Goal: Task Accomplishment & Management: Use online tool/utility

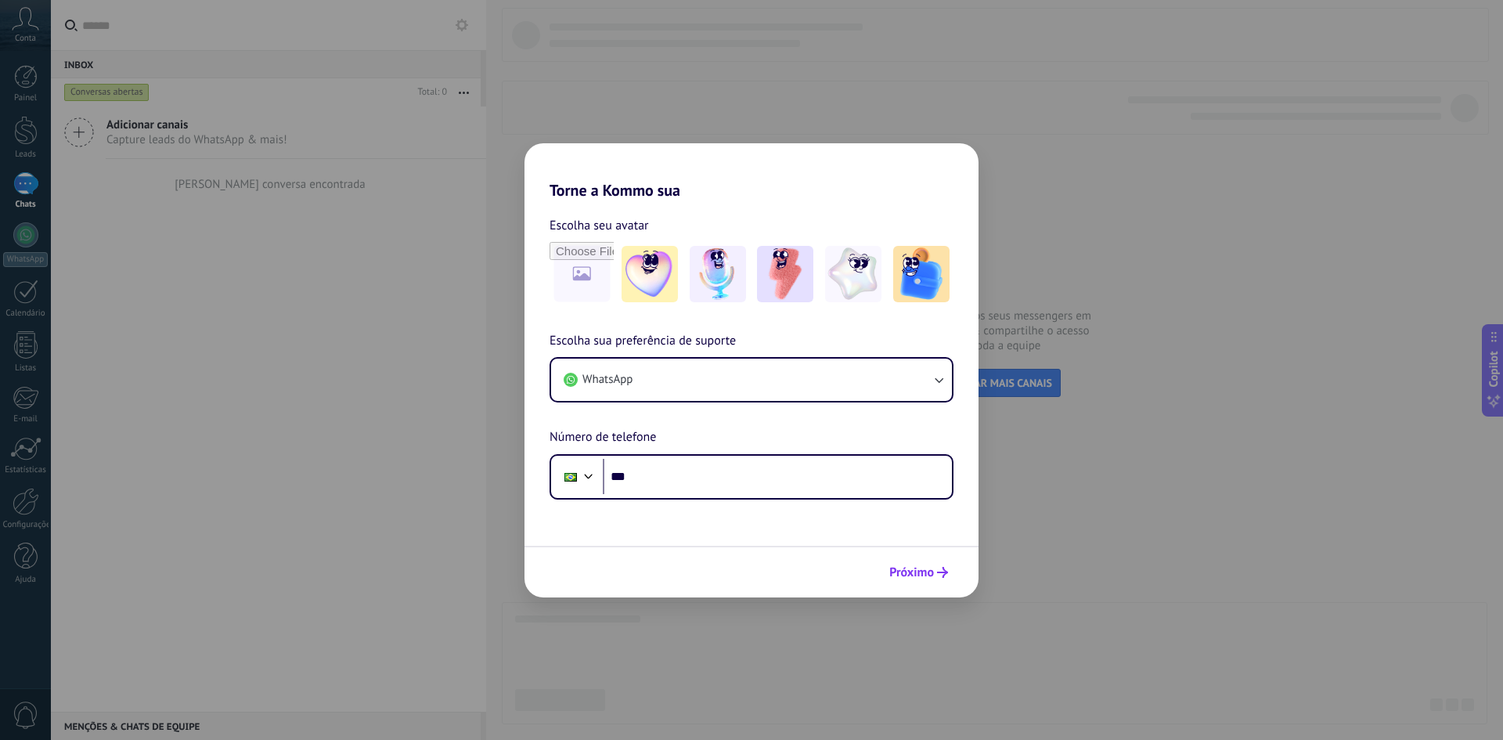
click at [904, 572] on span "Próximo" at bounding box center [911, 572] width 45 height 11
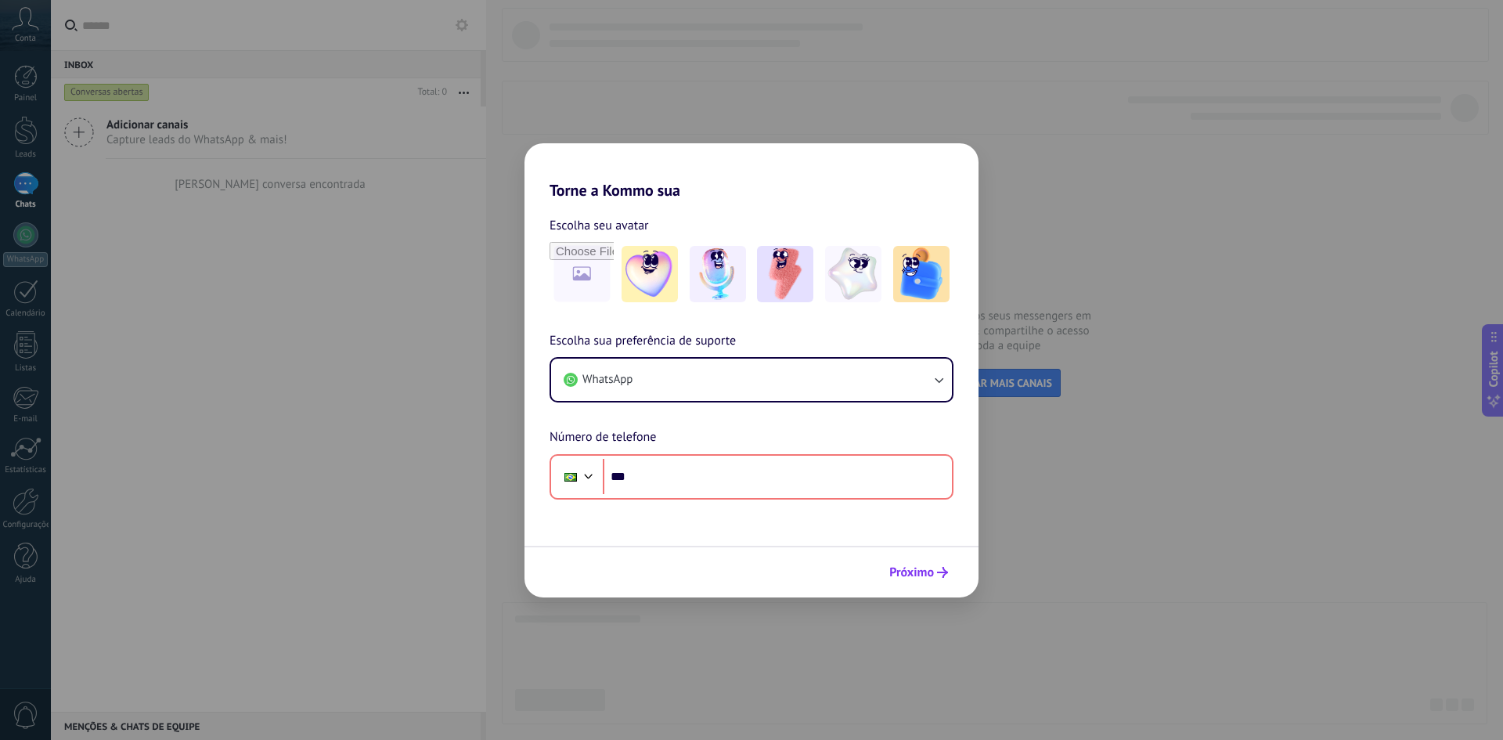
click at [909, 574] on span "Próximo" at bounding box center [911, 572] width 45 height 11
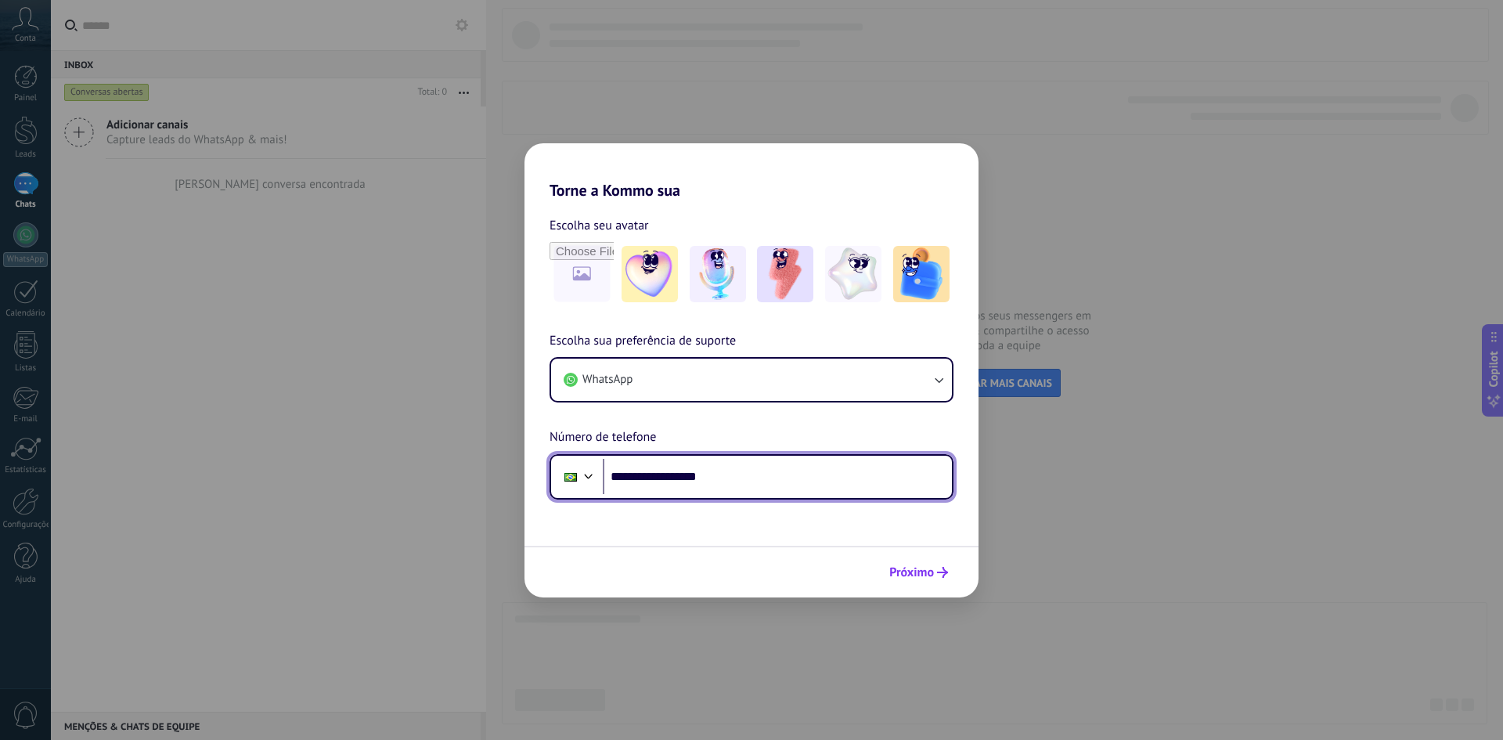
type input "**********"
click at [918, 578] on span "Próximo" at bounding box center [911, 572] width 45 height 11
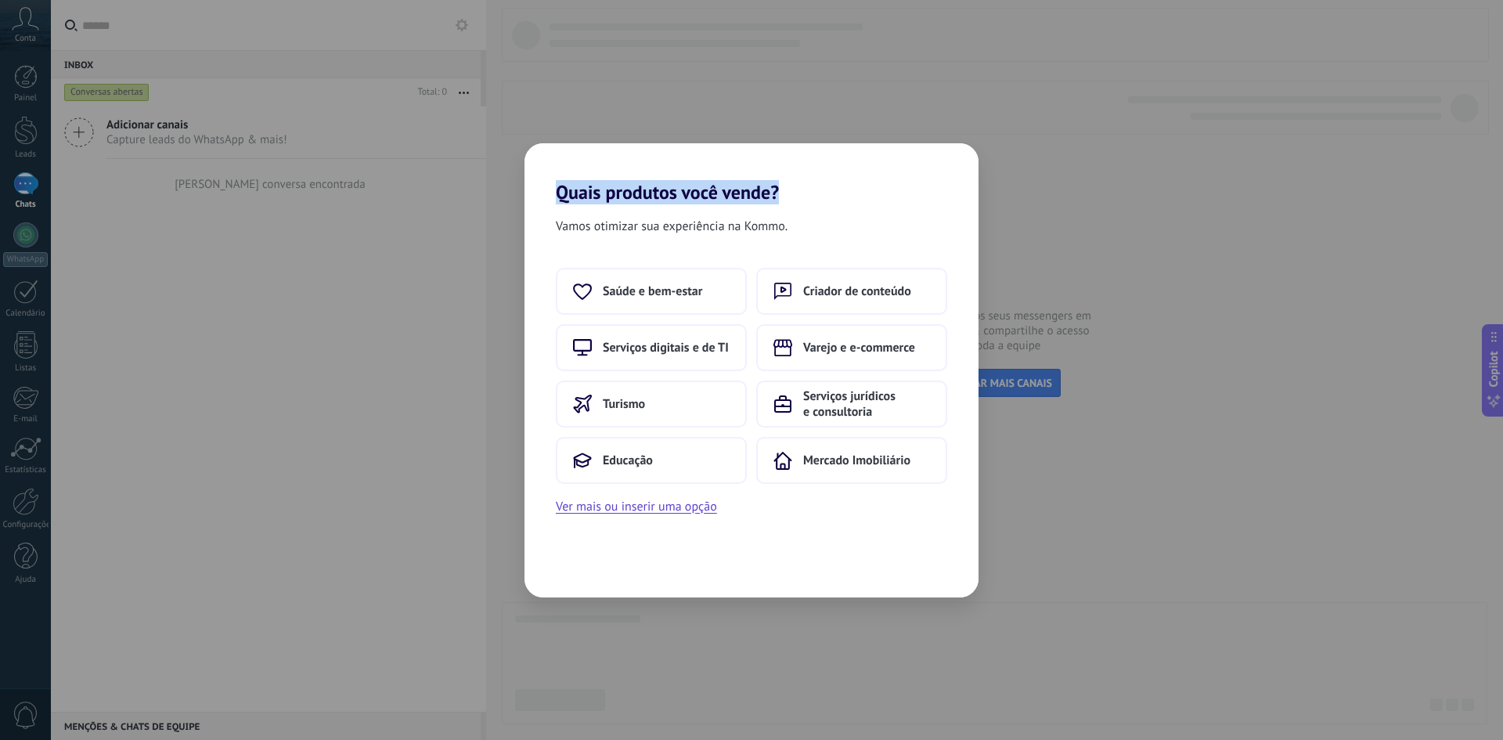
drag, startPoint x: 567, startPoint y: 196, endPoint x: 792, endPoint y: 199, distance: 224.7
click at [790, 199] on h2 "Quais produtos você vende?" at bounding box center [751, 173] width 454 height 60
click at [895, 241] on div "Vamos otimizar sua experiência na Kommo." at bounding box center [751, 229] width 454 height 27
click at [724, 298] on button "Saúde e bem-estar" at bounding box center [651, 291] width 191 height 47
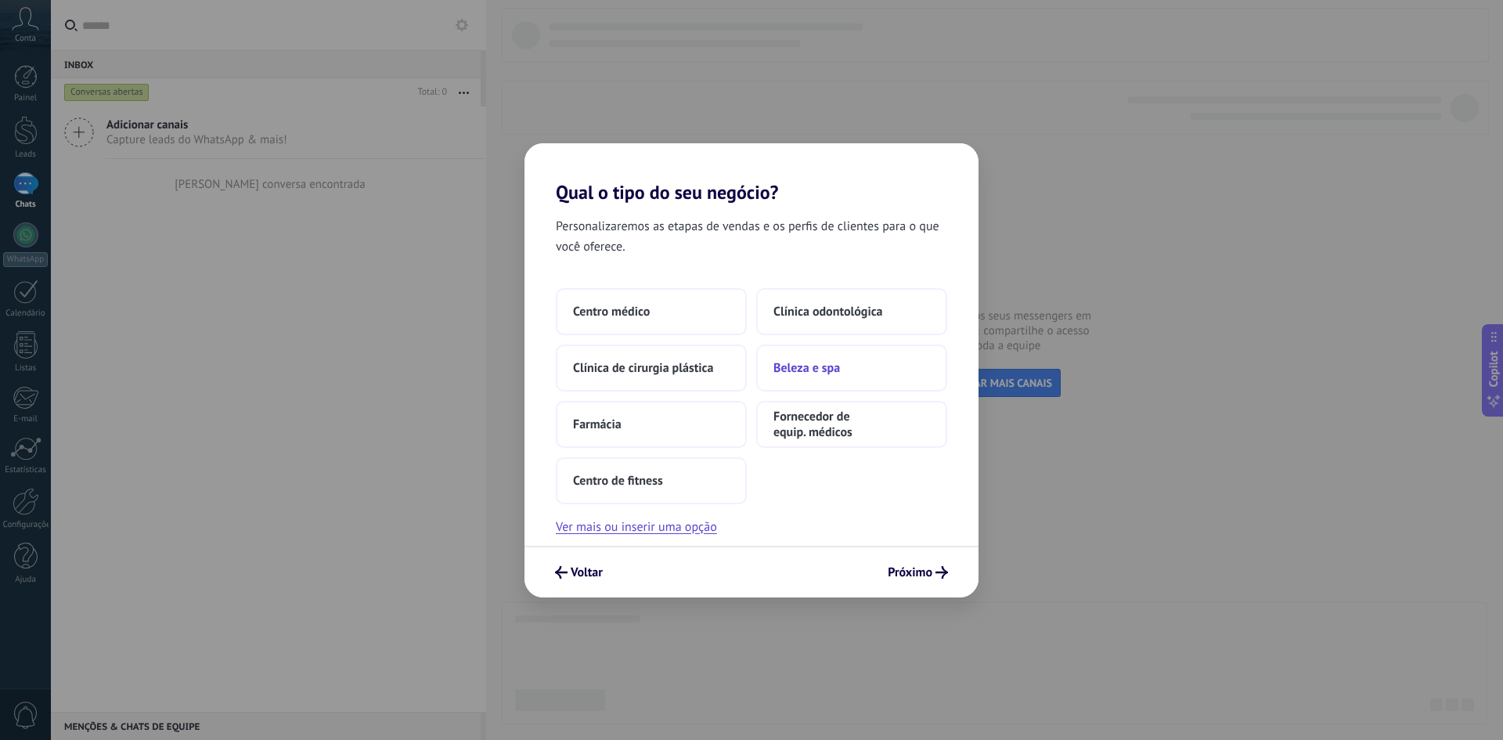
click at [866, 375] on button "Beleza e spa" at bounding box center [851, 367] width 191 height 47
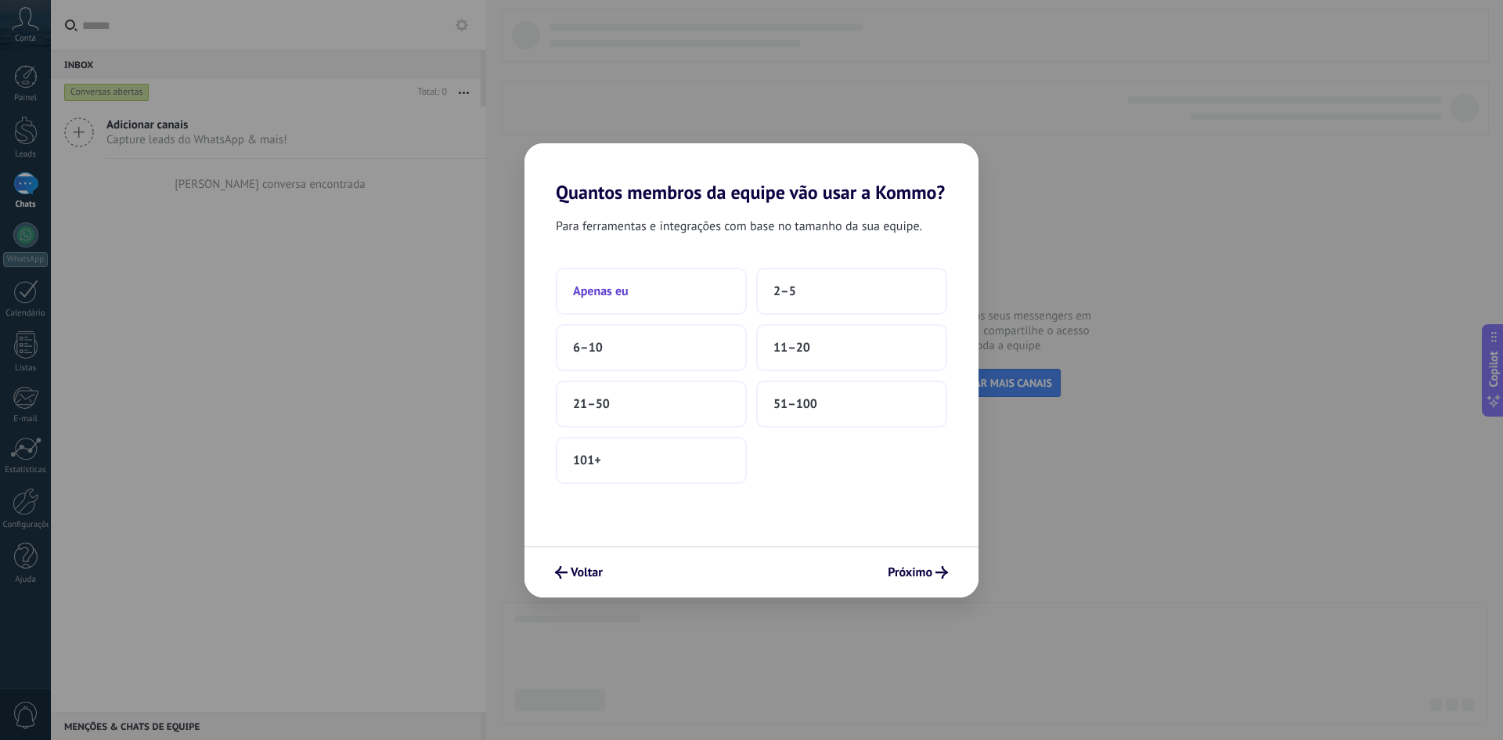
click at [694, 294] on button "Apenas eu" at bounding box center [651, 291] width 191 height 47
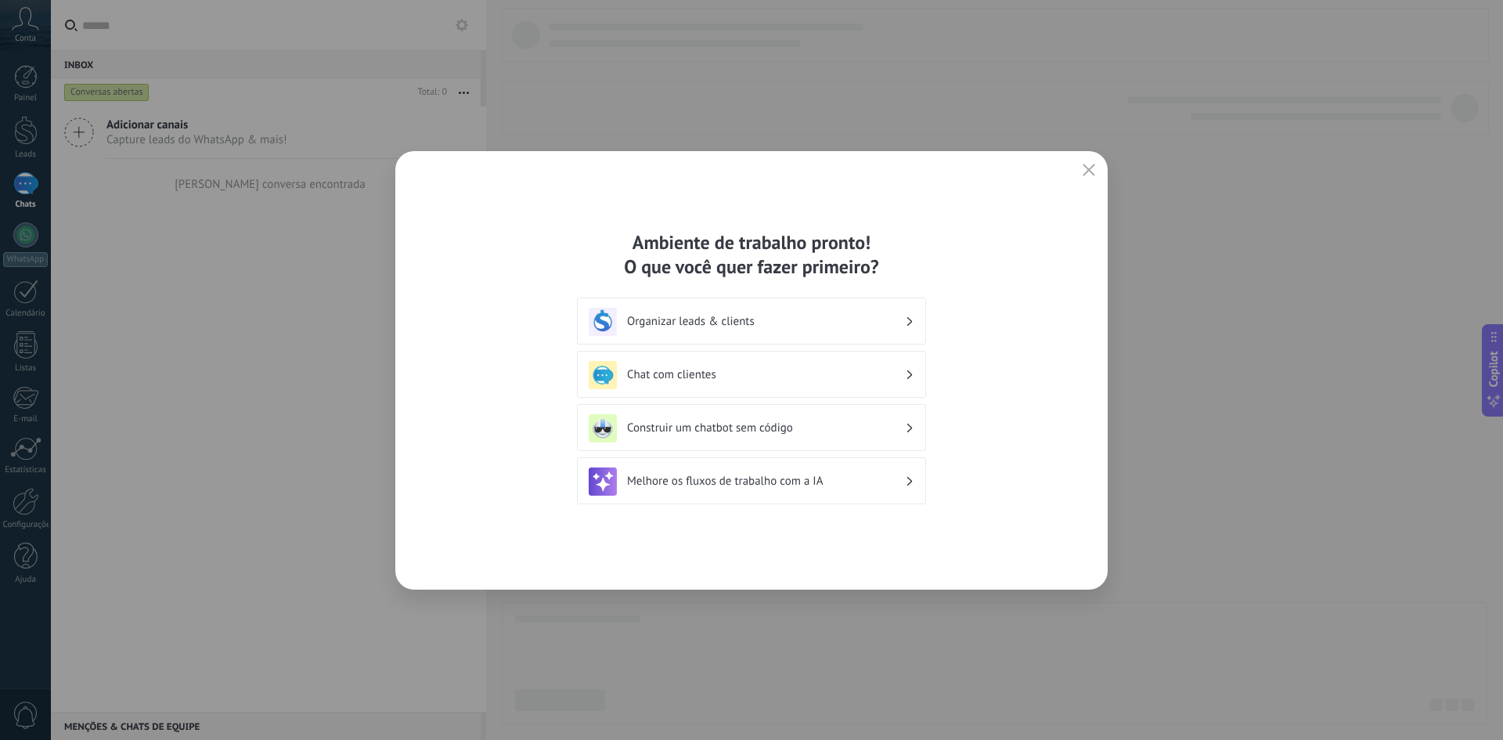
click at [780, 315] on h3 "Organizar leads & clients" at bounding box center [766, 321] width 278 height 15
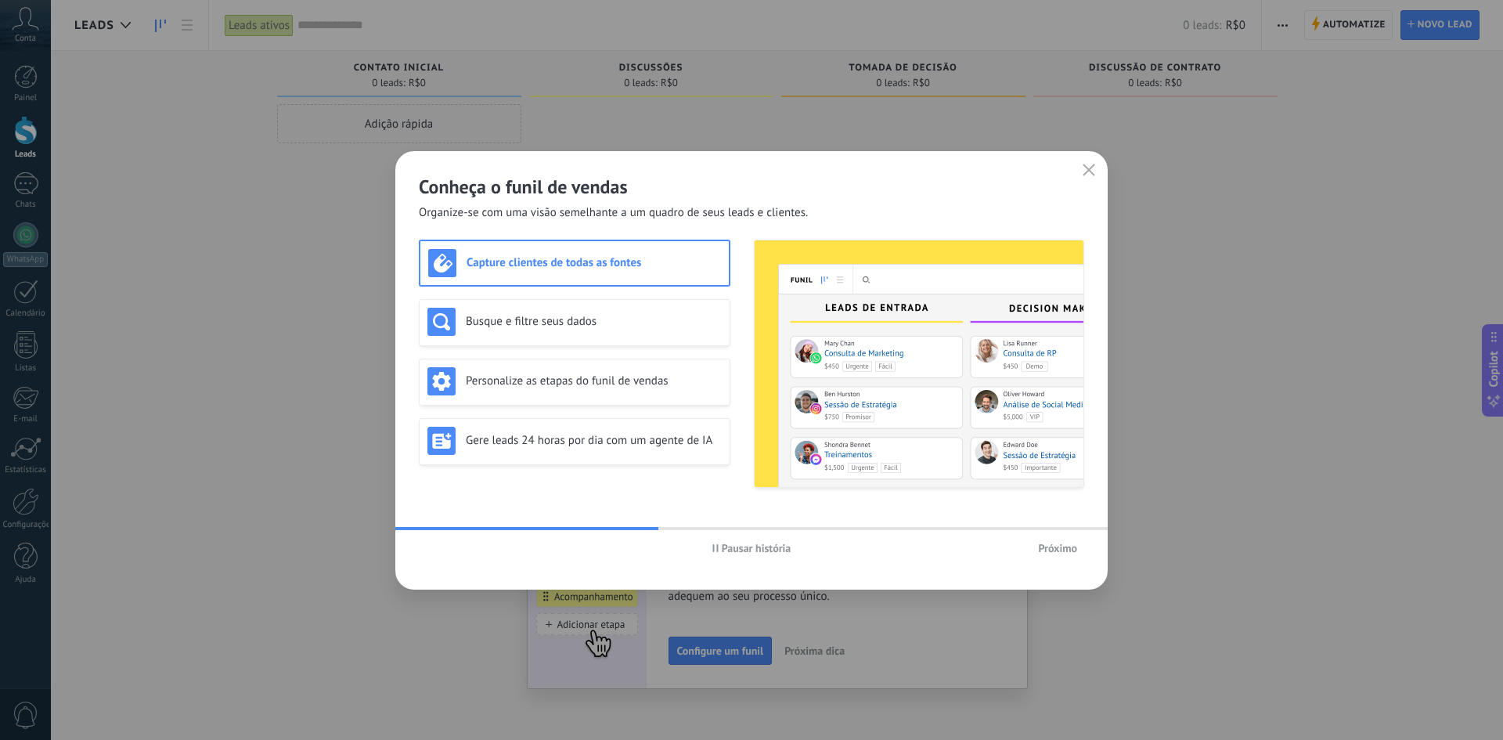
click at [1072, 546] on span "Próximo" at bounding box center [1057, 547] width 39 height 11
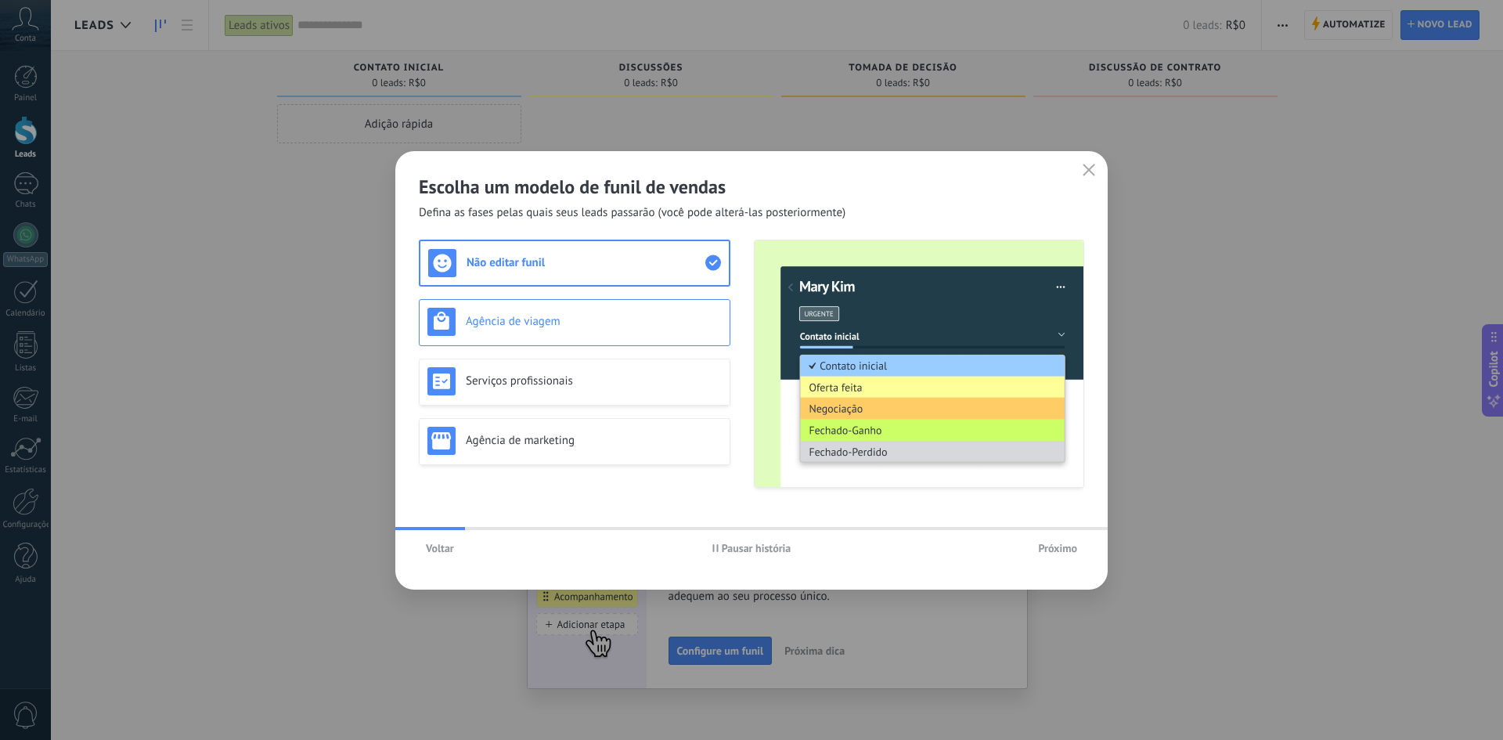
click at [680, 333] on div "Agência de viagem" at bounding box center [574, 322] width 294 height 28
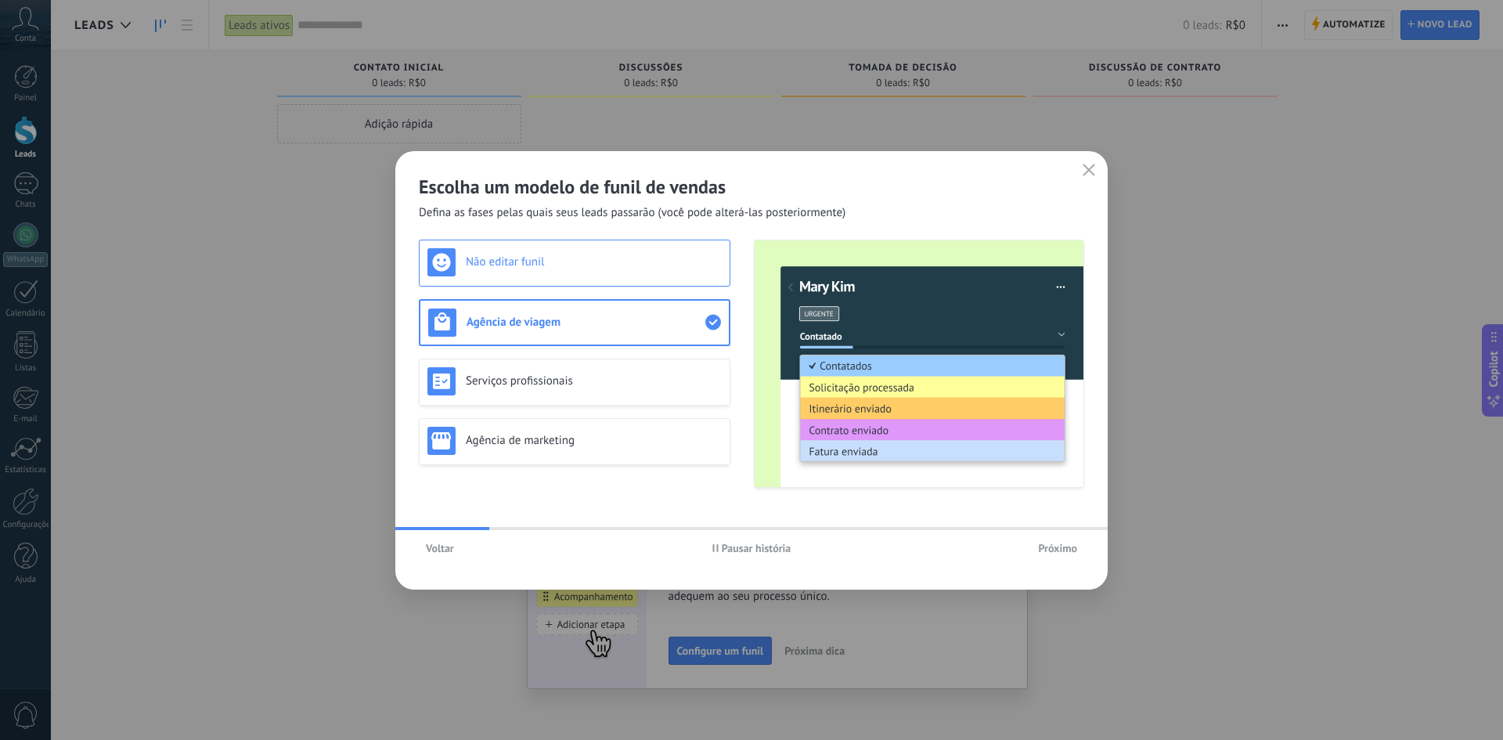
click at [622, 268] on h3 "Não editar funil" at bounding box center [594, 261] width 256 height 15
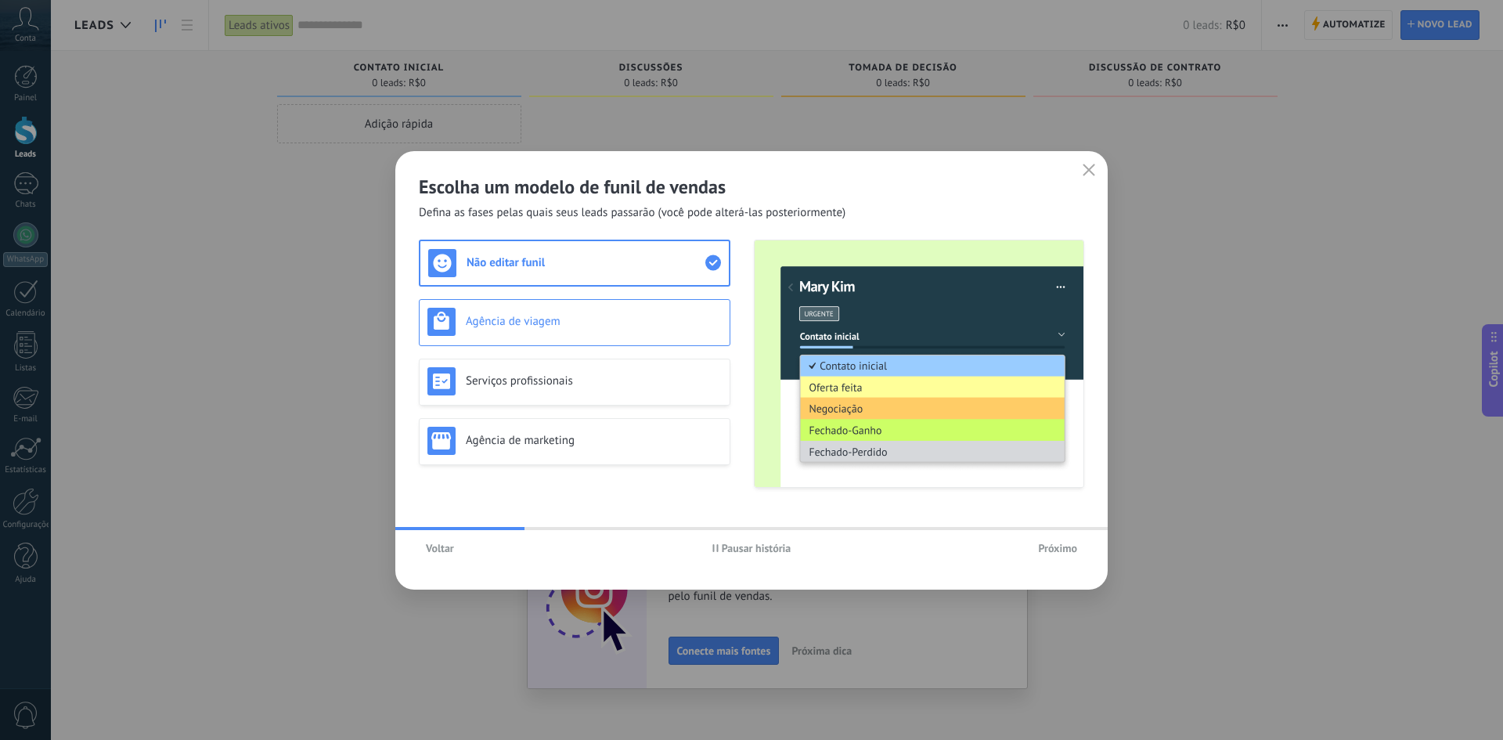
click at [625, 319] on h3 "Agência de viagem" at bounding box center [594, 321] width 256 height 15
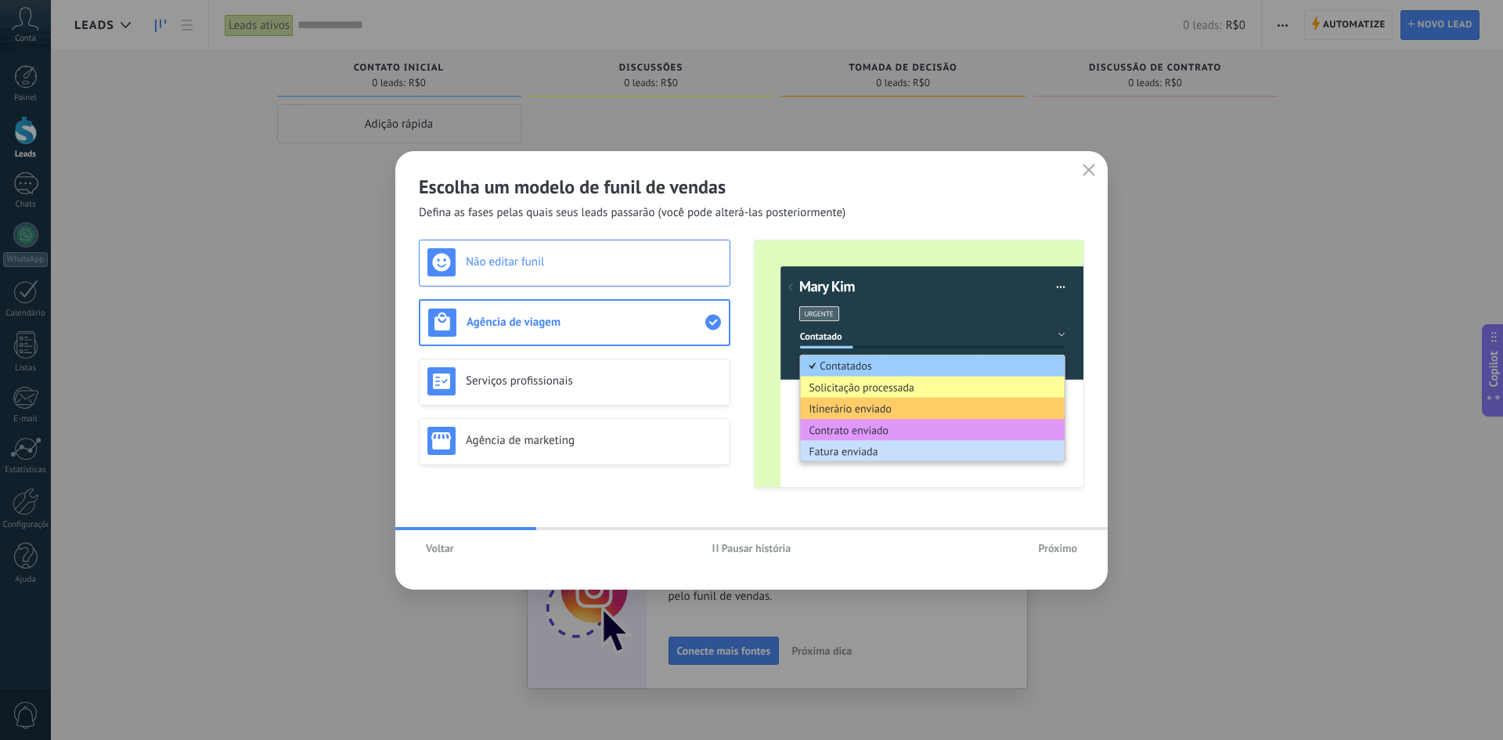
click at [602, 259] on h3 "Não editar funil" at bounding box center [594, 261] width 256 height 15
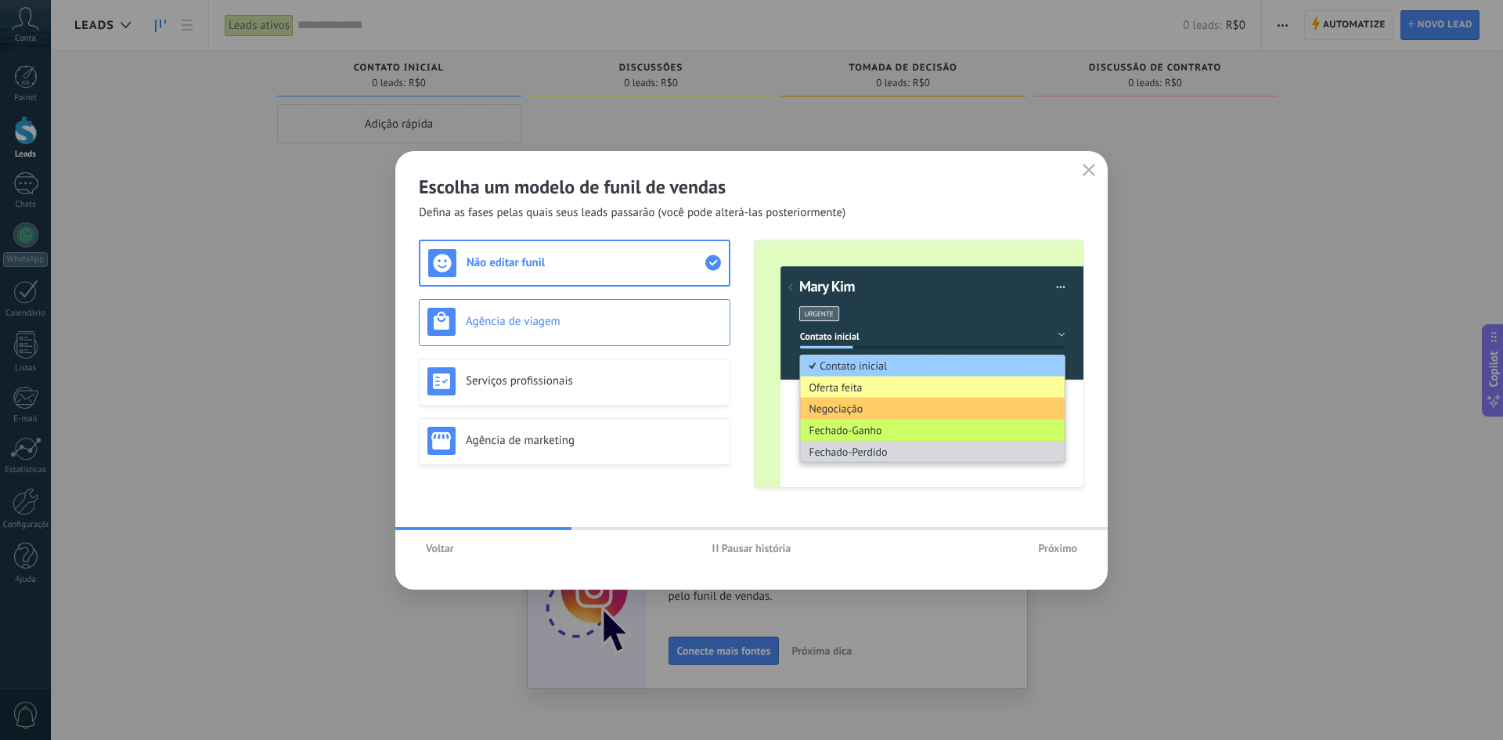
click at [611, 316] on h3 "Agência de viagem" at bounding box center [594, 321] width 256 height 15
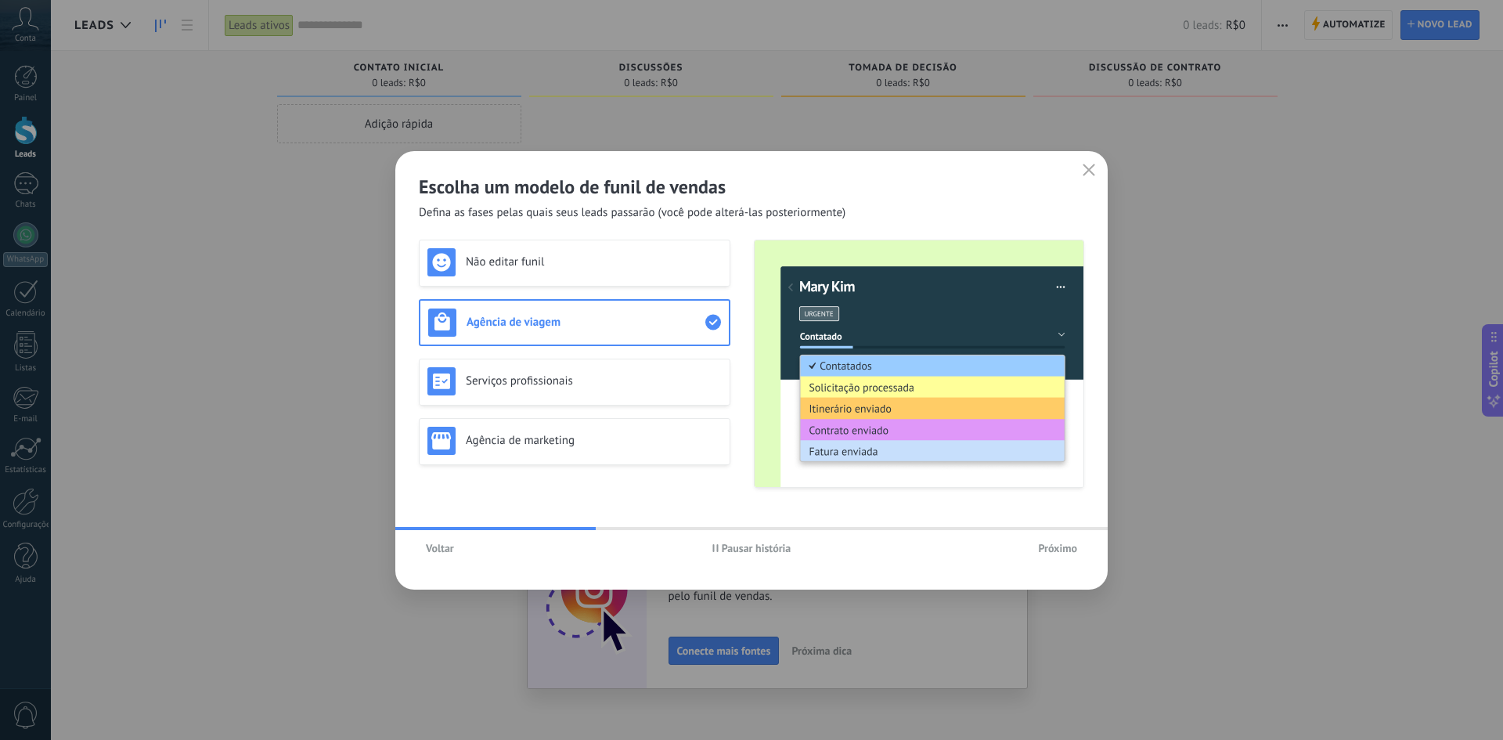
click at [625, 354] on div "Não editar funil Agência de viagem Serviços profissionais Agência de marketing" at bounding box center [575, 364] width 312 height 248
drag, startPoint x: 615, startPoint y: 376, endPoint x: 607, endPoint y: 350, distance: 27.2
click at [613, 373] on h3 "Serviços profissionais" at bounding box center [594, 380] width 256 height 15
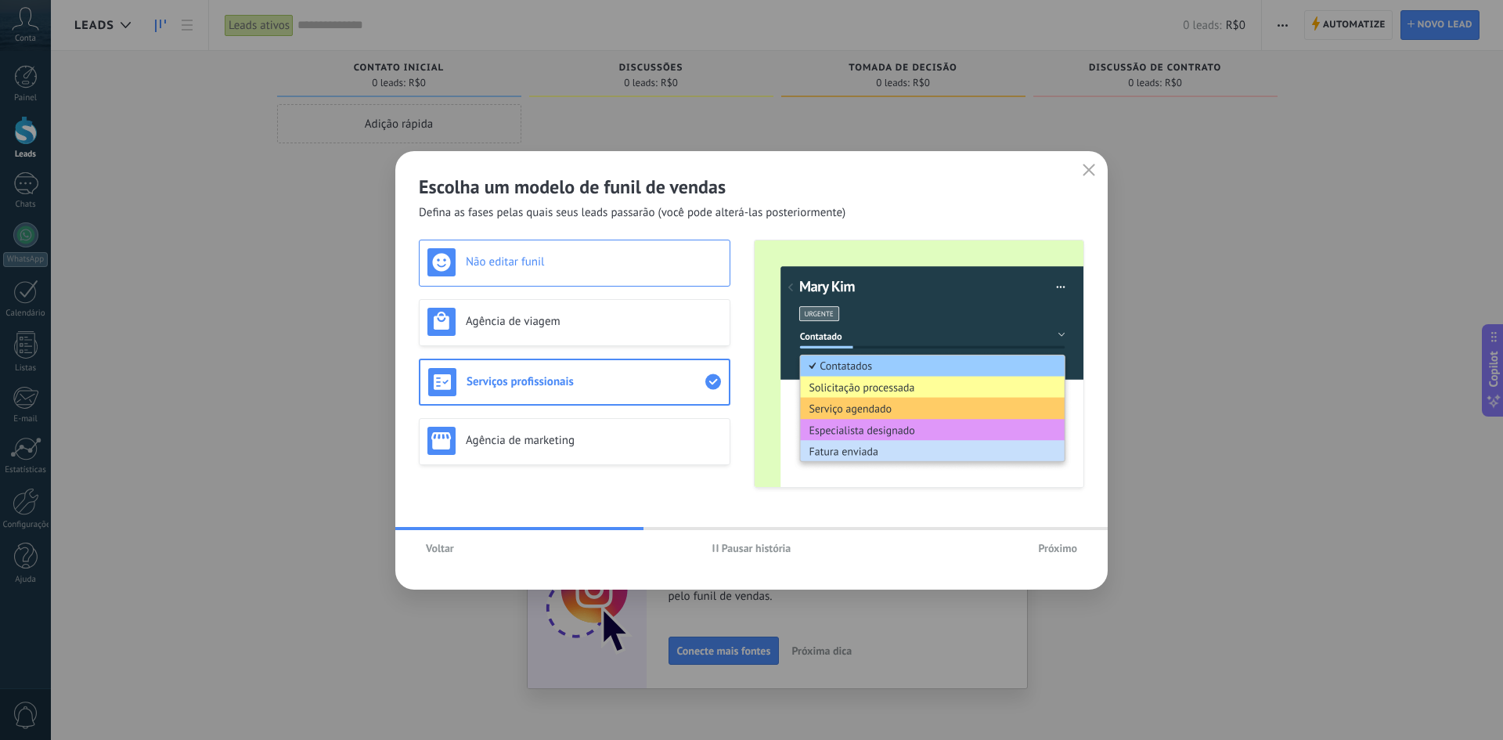
click at [580, 282] on div "Não editar funil" at bounding box center [575, 263] width 312 height 47
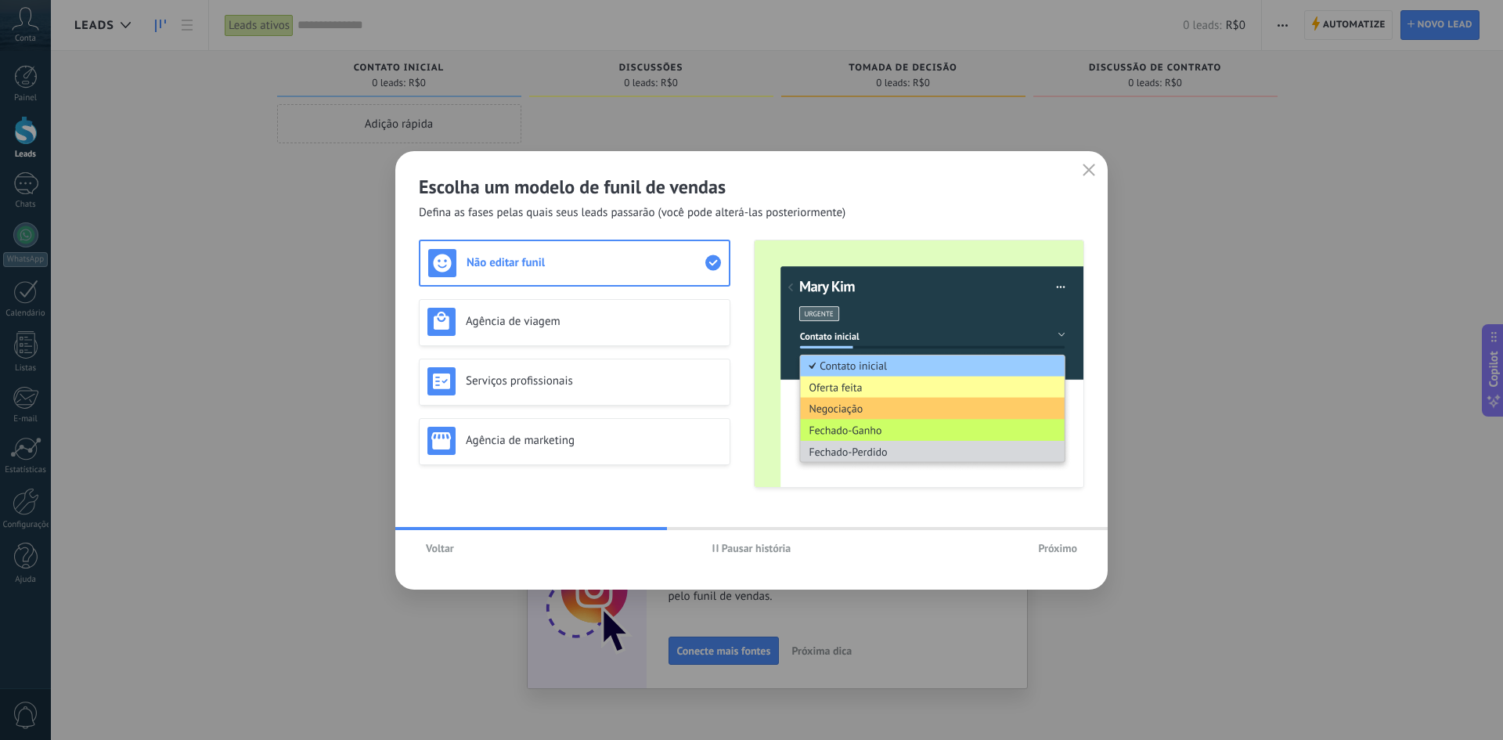
click at [445, 543] on span "Voltar" at bounding box center [440, 547] width 28 height 11
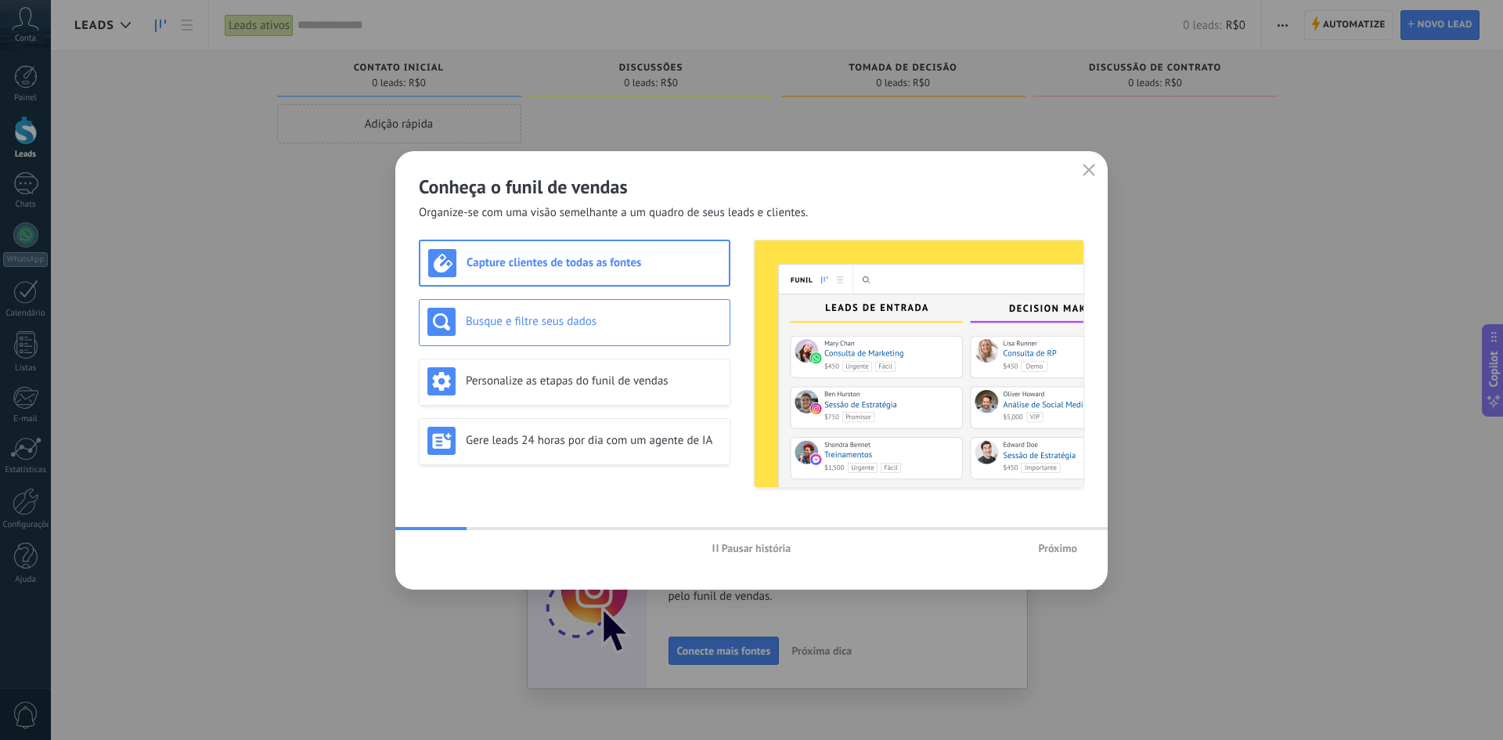
click at [563, 305] on div "Busque e filtre seus dados" at bounding box center [575, 322] width 312 height 47
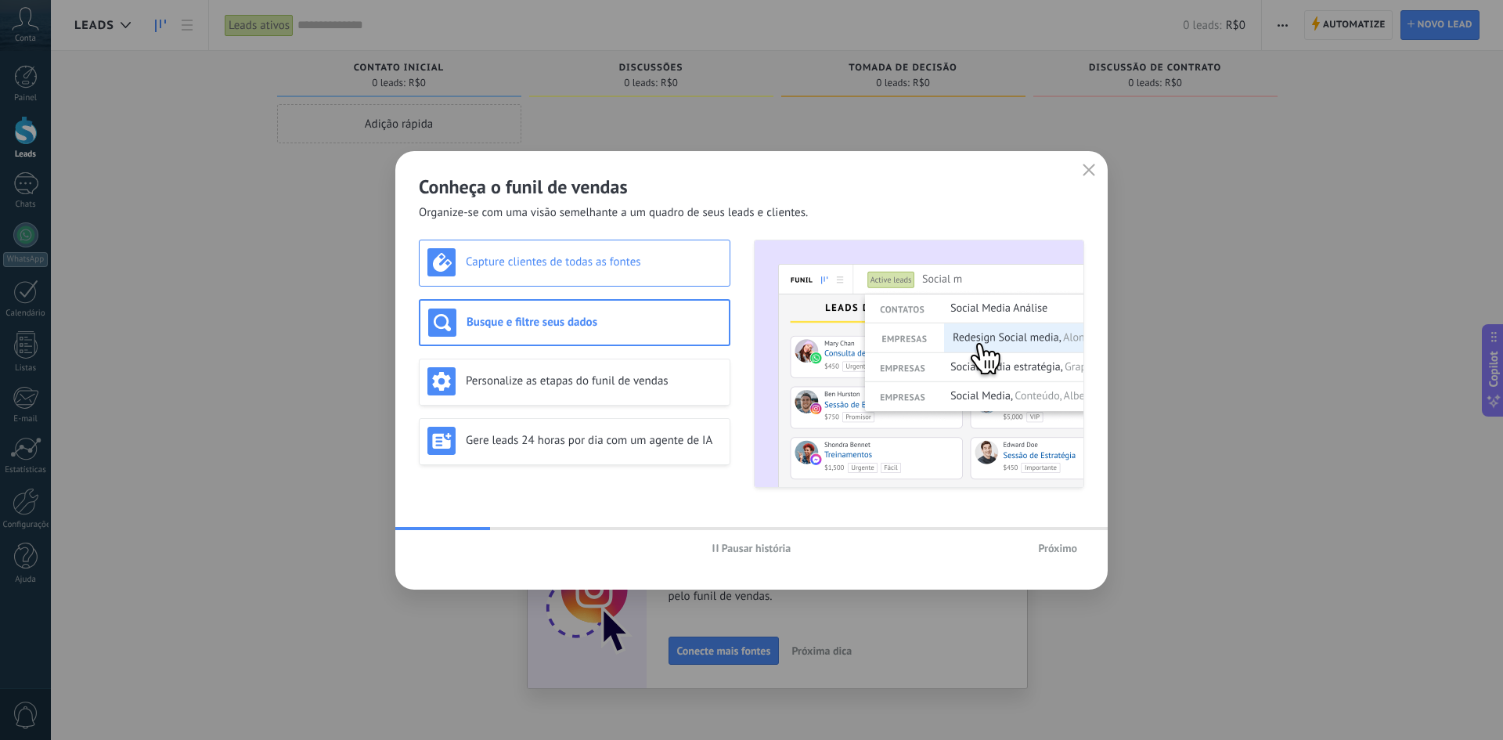
click at [593, 270] on div "Capture clientes de todas as fontes" at bounding box center [574, 262] width 294 height 28
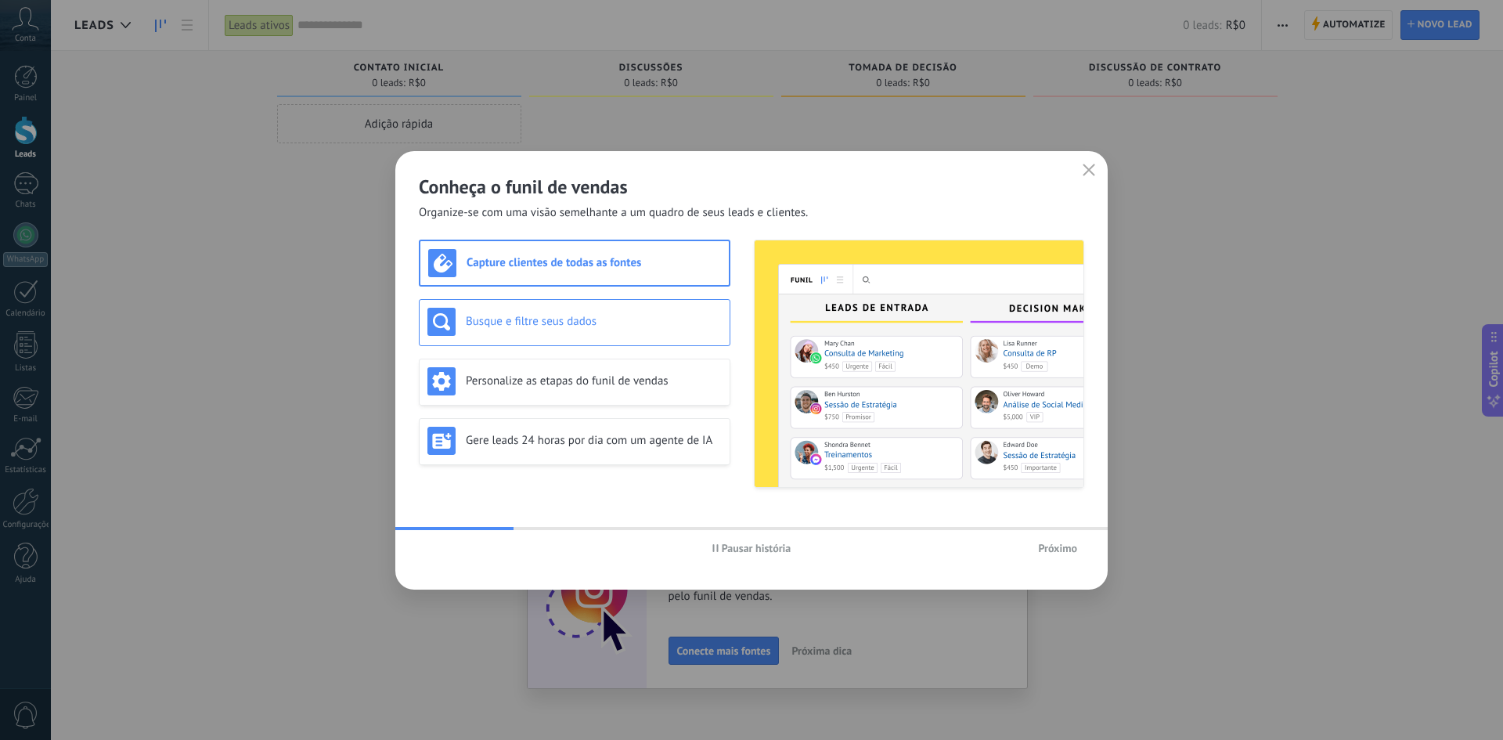
click at [588, 322] on h3 "Busque e filtre seus dados" at bounding box center [594, 321] width 256 height 15
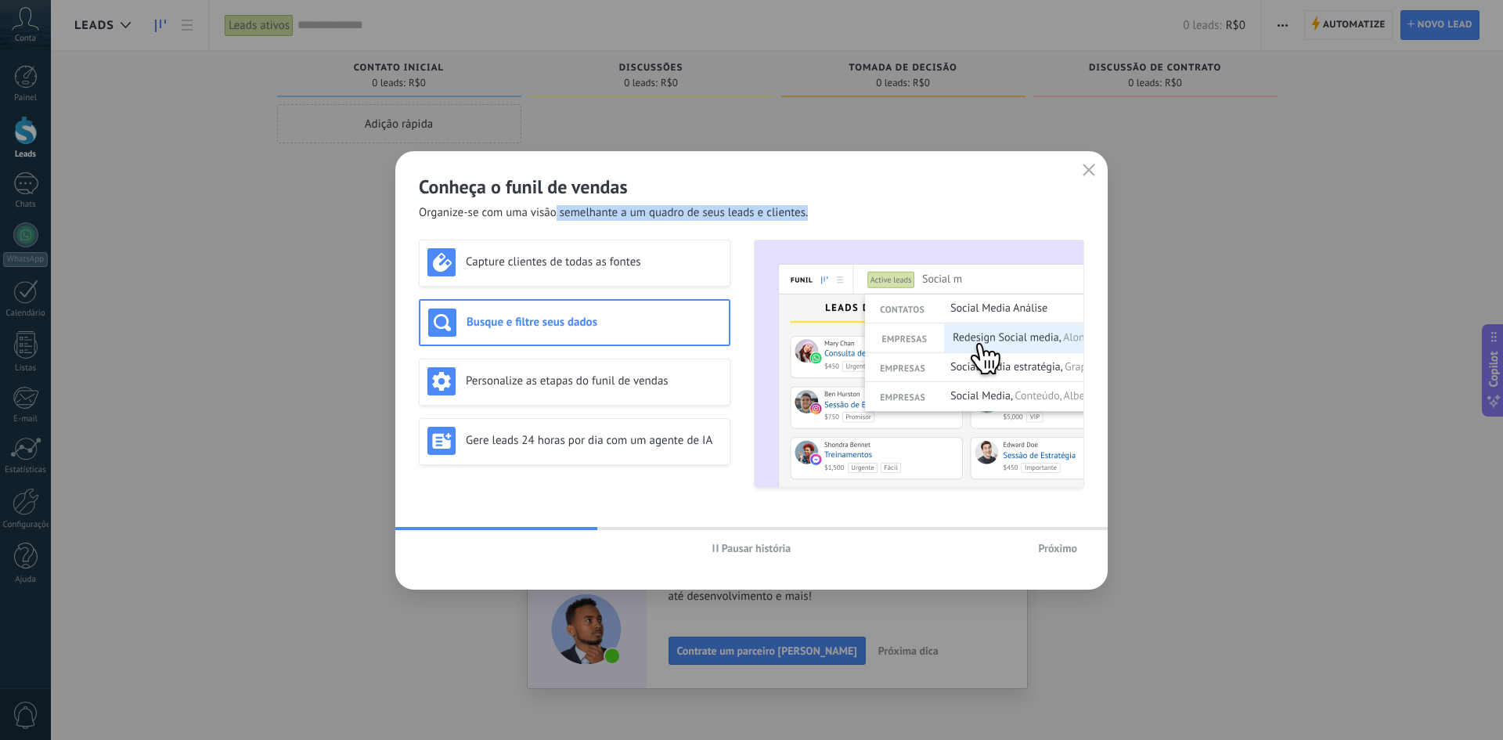
drag, startPoint x: 610, startPoint y: 221, endPoint x: 663, endPoint y: 224, distance: 53.3
click at [660, 221] on div "Conheça o funil de vendas Organize-se com uma visão semelhante a um quadro de s…" at bounding box center [751, 370] width 712 height 438
click at [623, 277] on div "Capture clientes de todas as fontes" at bounding box center [575, 263] width 312 height 47
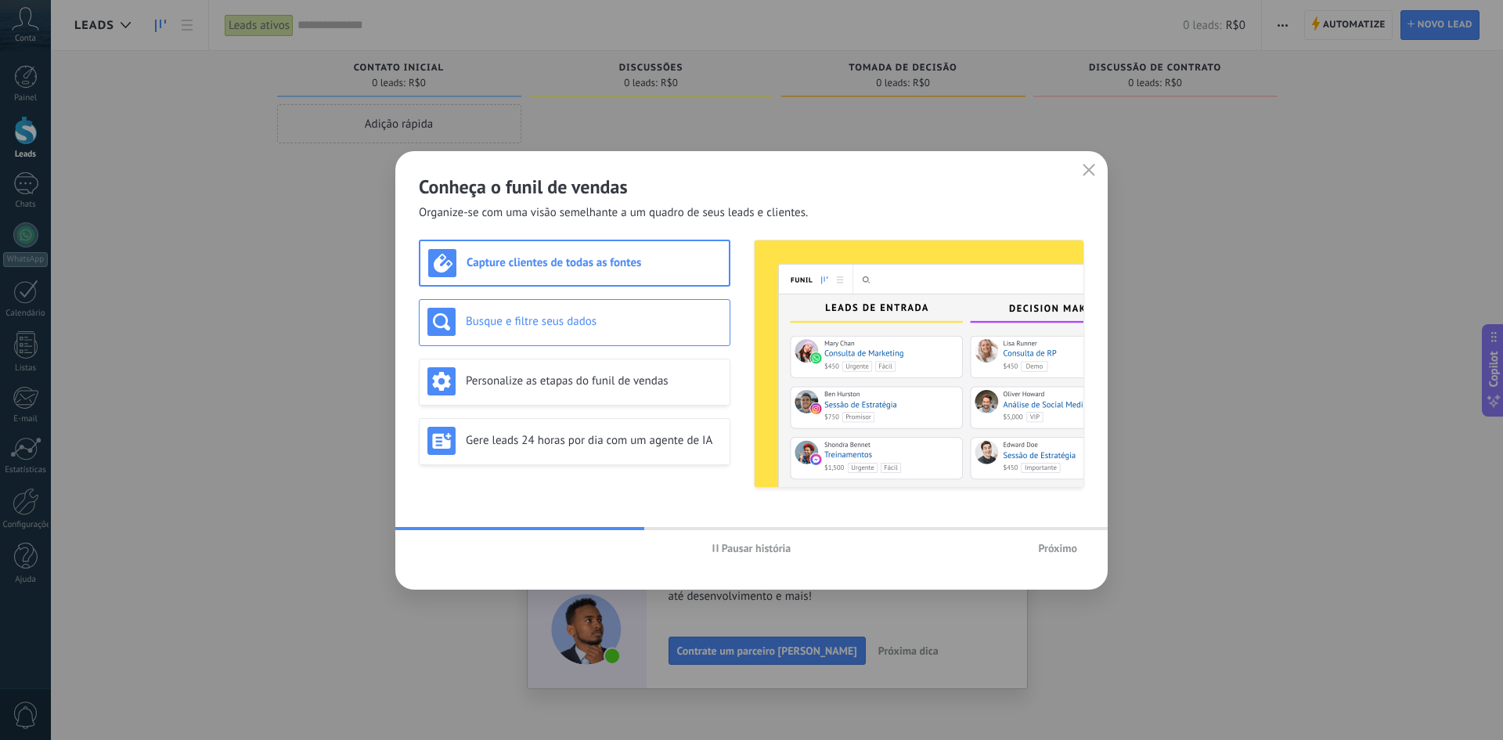
click at [619, 325] on h3 "Busque e filtre seus dados" at bounding box center [594, 321] width 256 height 15
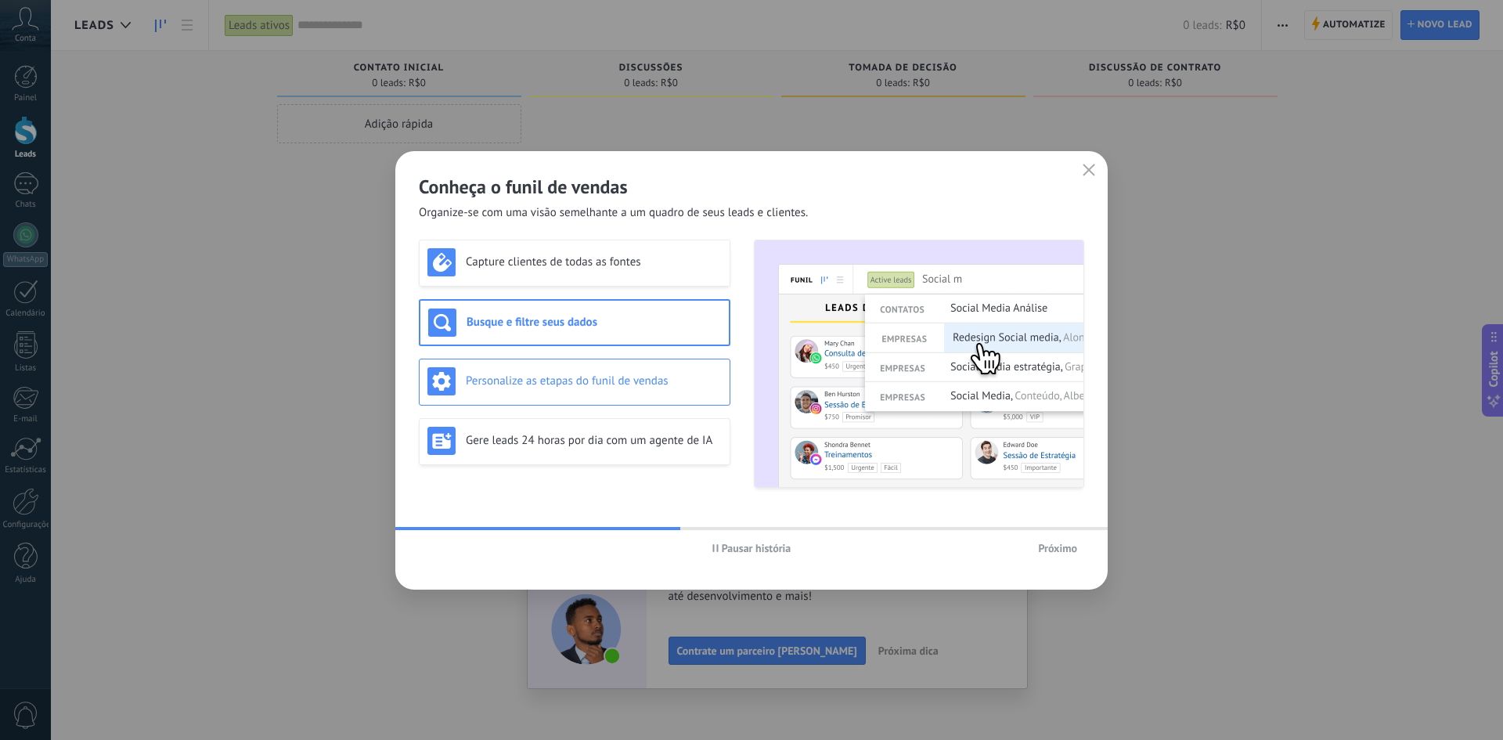
click at [607, 386] on h3 "Personalize as etapas do funil de vendas" at bounding box center [594, 380] width 256 height 15
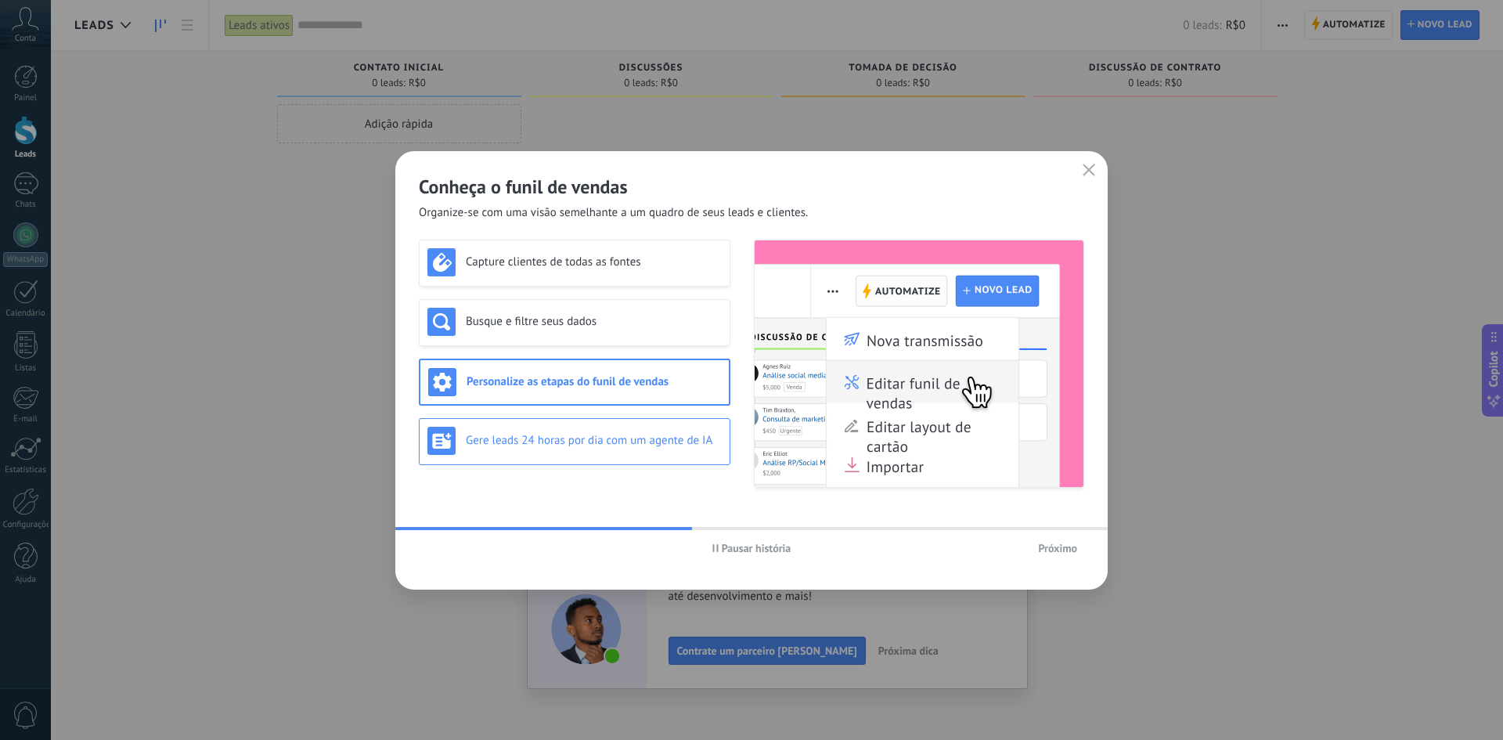
click at [603, 434] on h3 "Gere leads 24 horas por dia com um agente de IA" at bounding box center [594, 440] width 256 height 15
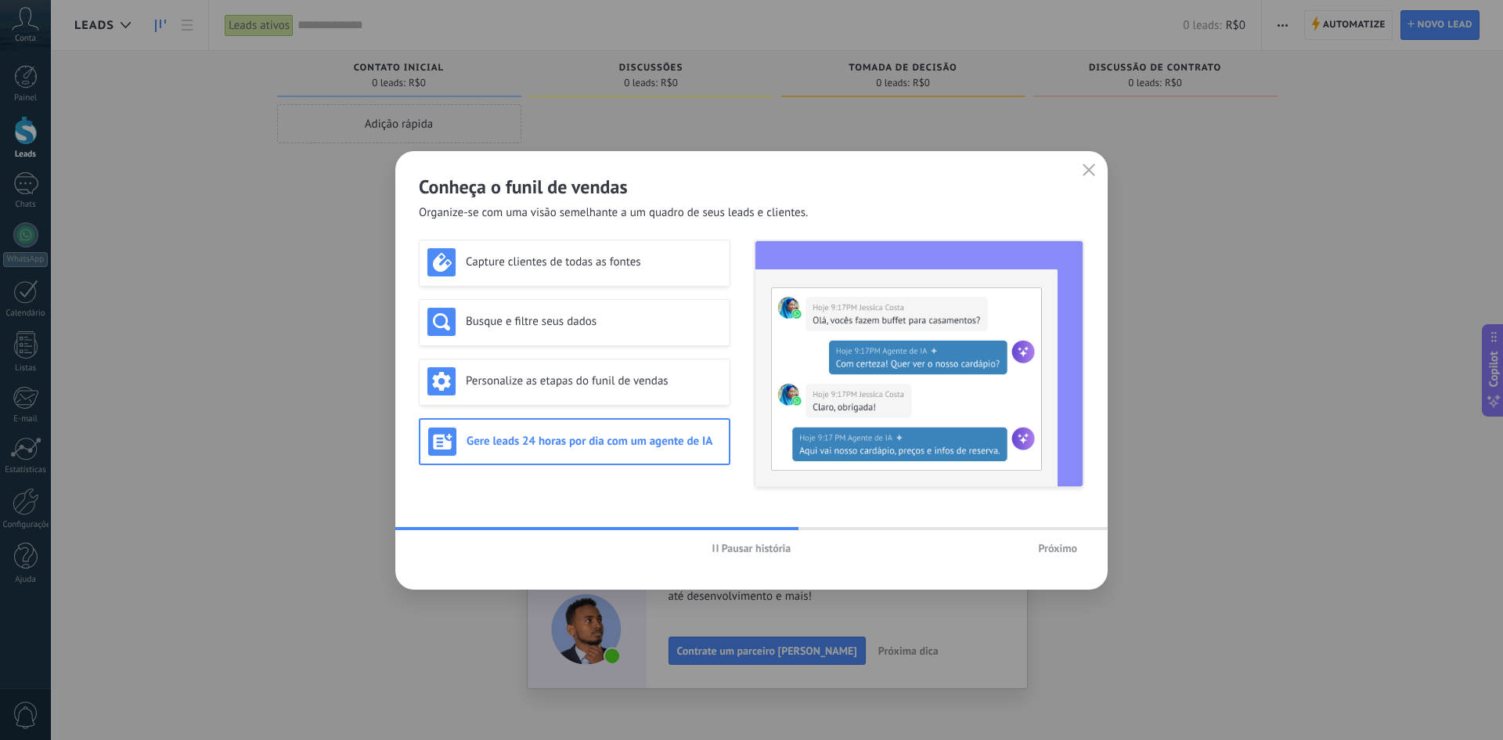
click at [1076, 559] on button "Próximo" at bounding box center [1057, 547] width 53 height 23
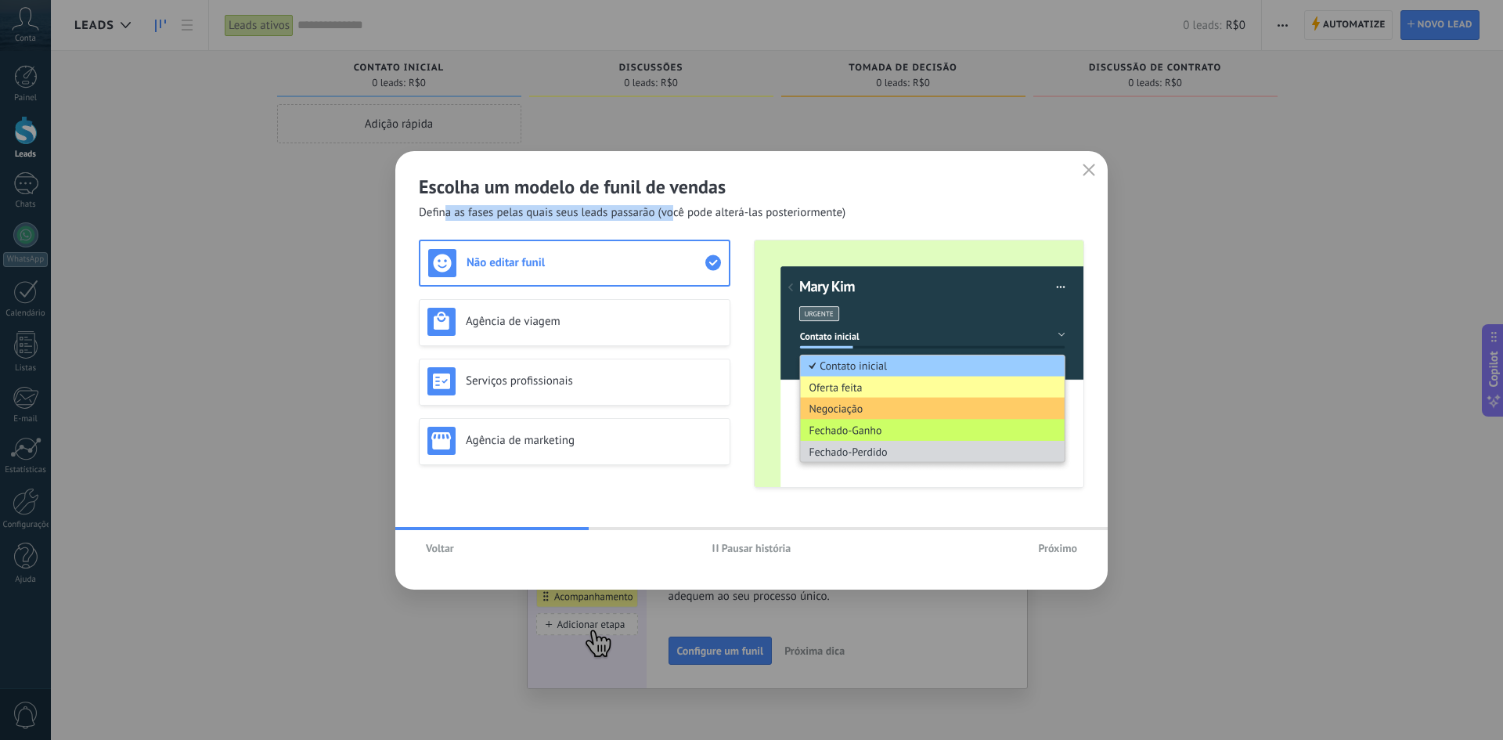
drag, startPoint x: 448, startPoint y: 213, endPoint x: 675, endPoint y: 211, distance: 226.2
click at [673, 211] on span "Defina as fases pelas quais seus leads passarão (você pode alterá-las posterior…" at bounding box center [632, 213] width 427 height 16
click at [582, 322] on h3 "Agência de viagem" at bounding box center [594, 321] width 256 height 15
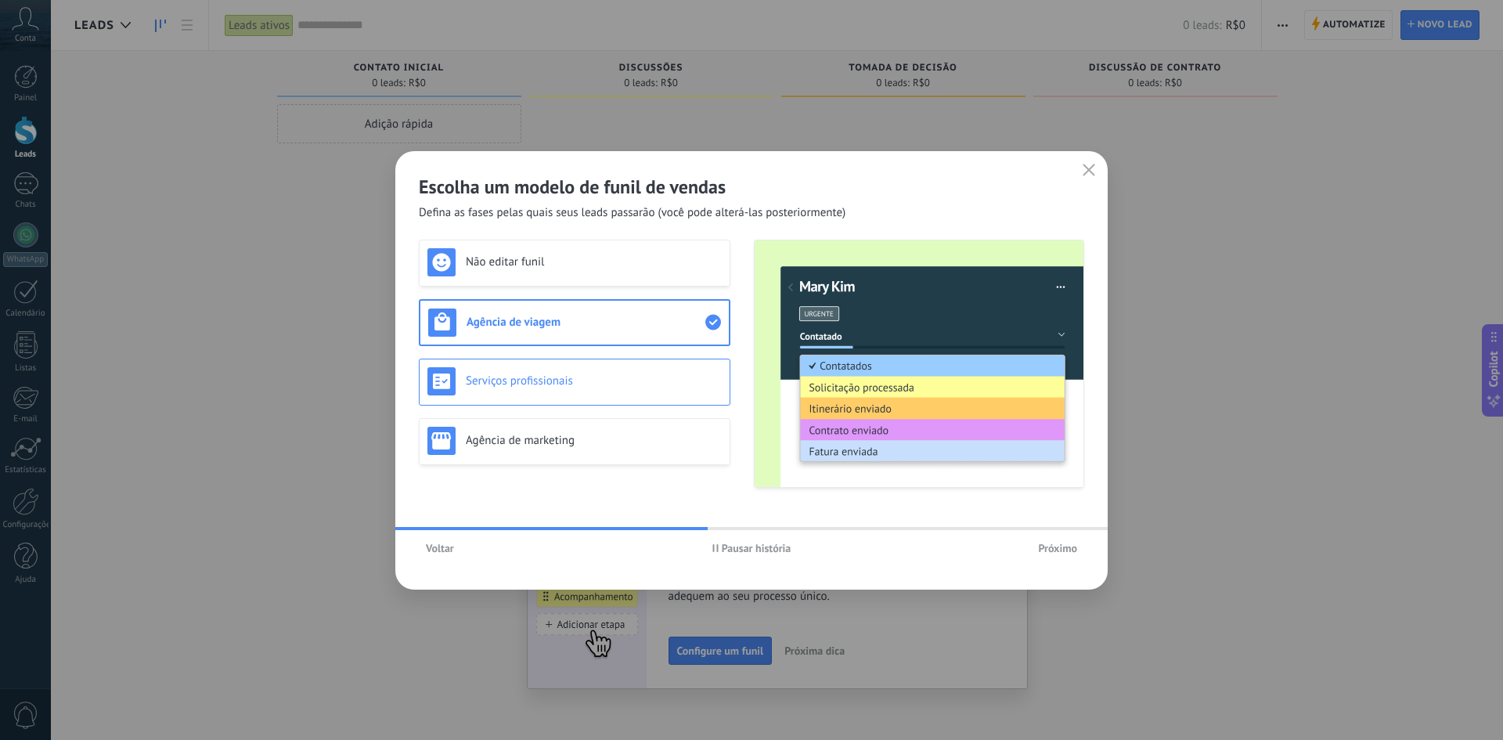
click at [639, 376] on h3 "Serviços profissionais" at bounding box center [594, 380] width 256 height 15
click at [612, 340] on div "Agência de viagem" at bounding box center [575, 322] width 312 height 47
click at [599, 289] on div "Não editar funil Agência de viagem Serviços profissionais Agência de marketing" at bounding box center [575, 364] width 312 height 248
click at [613, 254] on h3 "Não editar funil" at bounding box center [594, 261] width 256 height 15
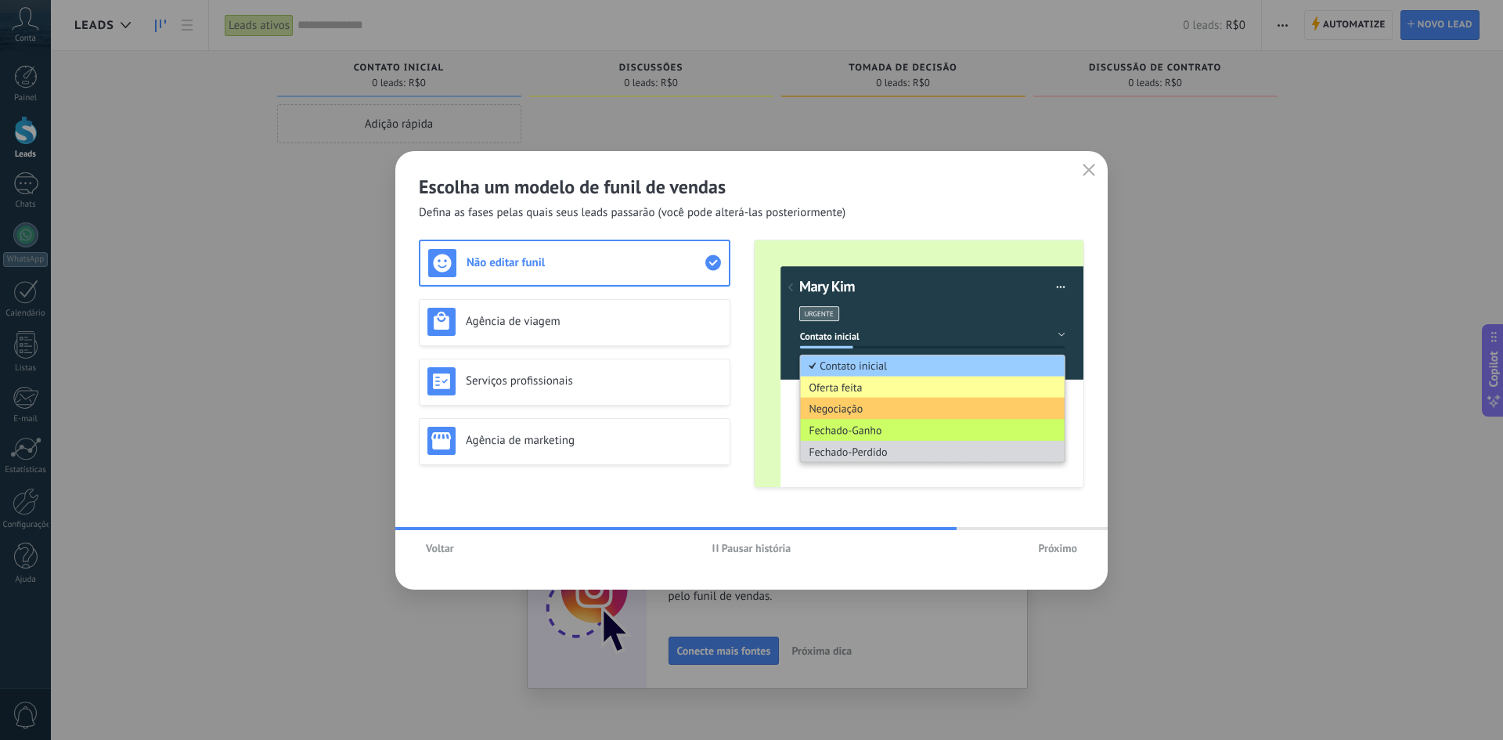
click at [1059, 536] on button "Próximo" at bounding box center [1057, 547] width 53 height 23
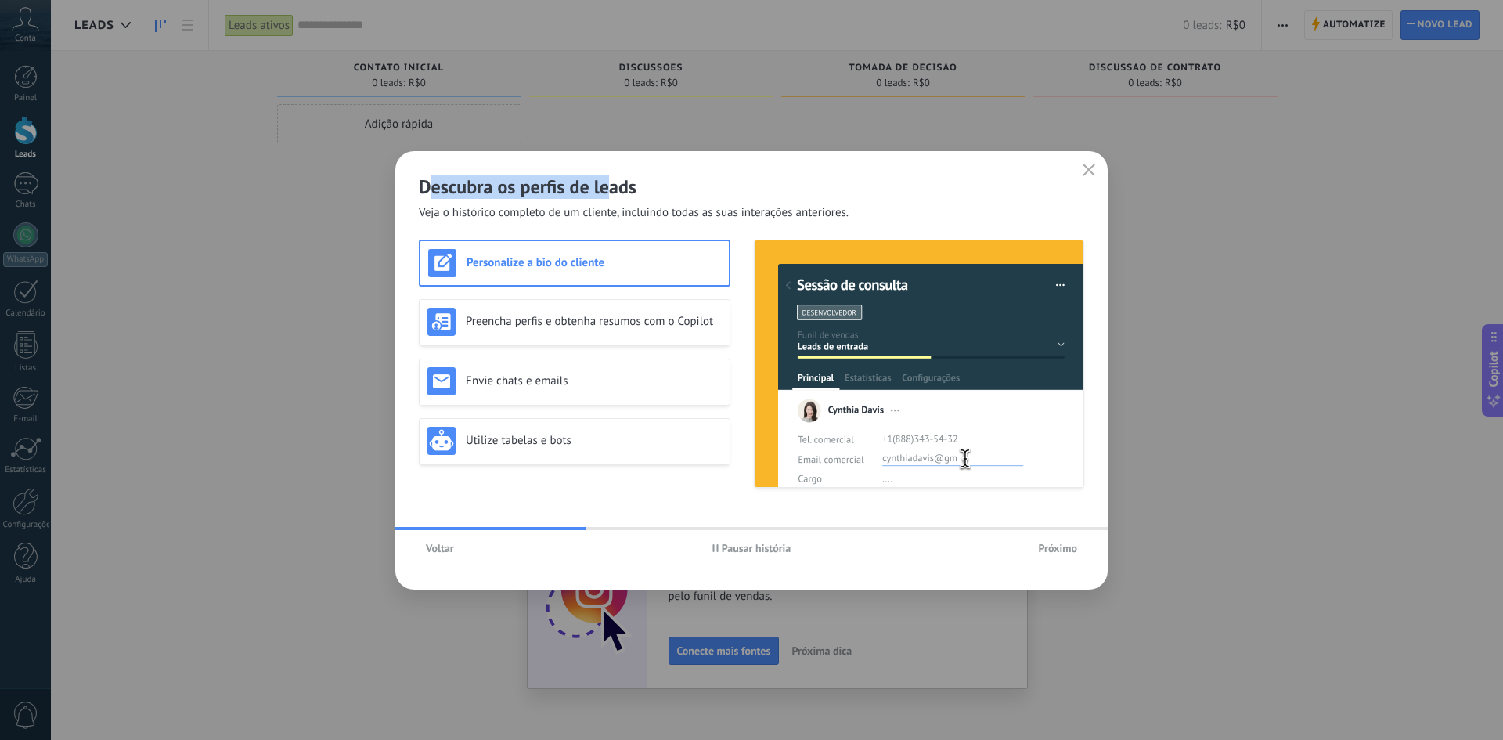
drag, startPoint x: 449, startPoint y: 193, endPoint x: 621, endPoint y: 196, distance: 171.4
click at [614, 196] on h2 "Descubra os perfis de leads" at bounding box center [751, 187] width 665 height 24
drag, startPoint x: 499, startPoint y: 219, endPoint x: 629, endPoint y: 218, distance: 129.2
click at [621, 219] on span "Veja o histórico completo de um cliente, incluindo todas as suas interações ant…" at bounding box center [634, 213] width 430 height 16
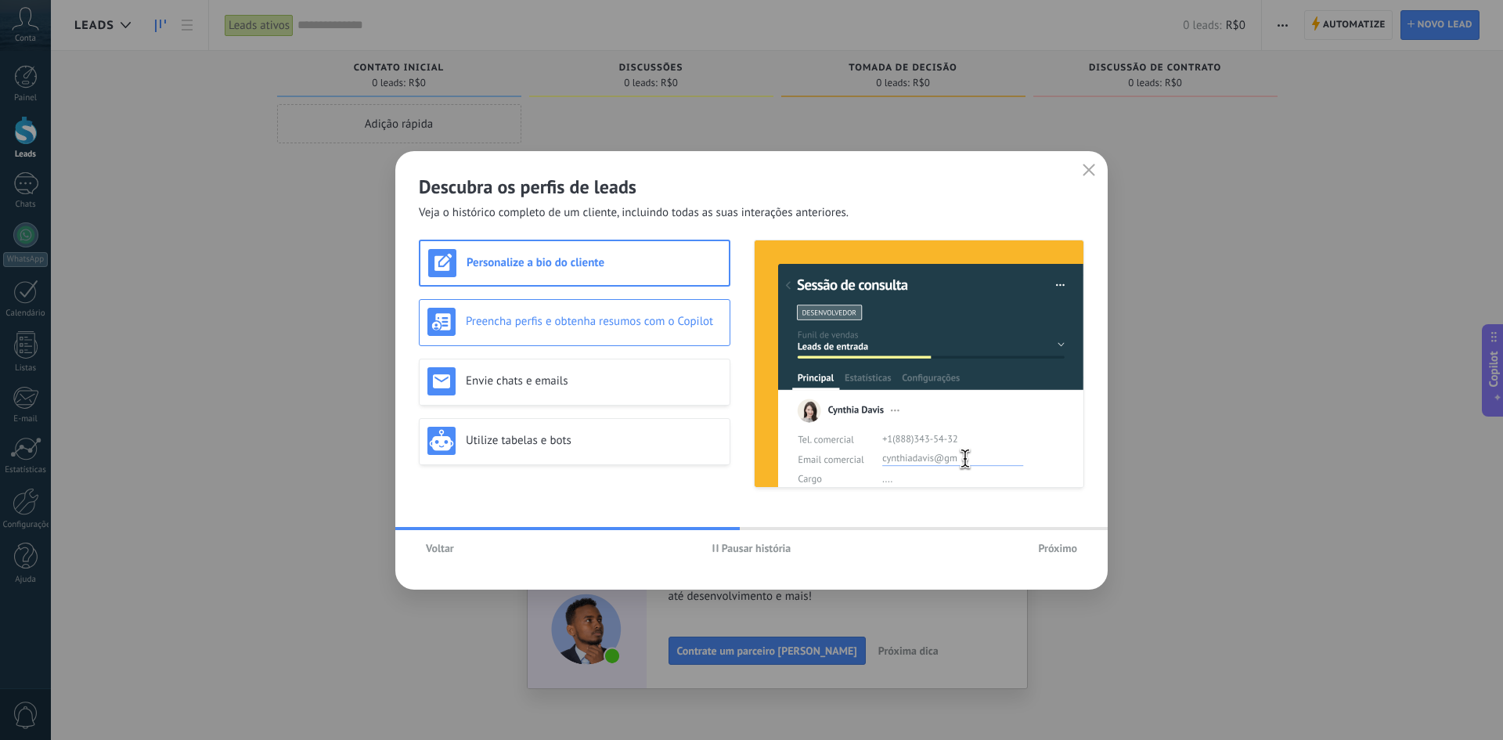
click at [618, 323] on h3 "Preencha perfis e obtenha resumos com o Copilot" at bounding box center [594, 321] width 256 height 15
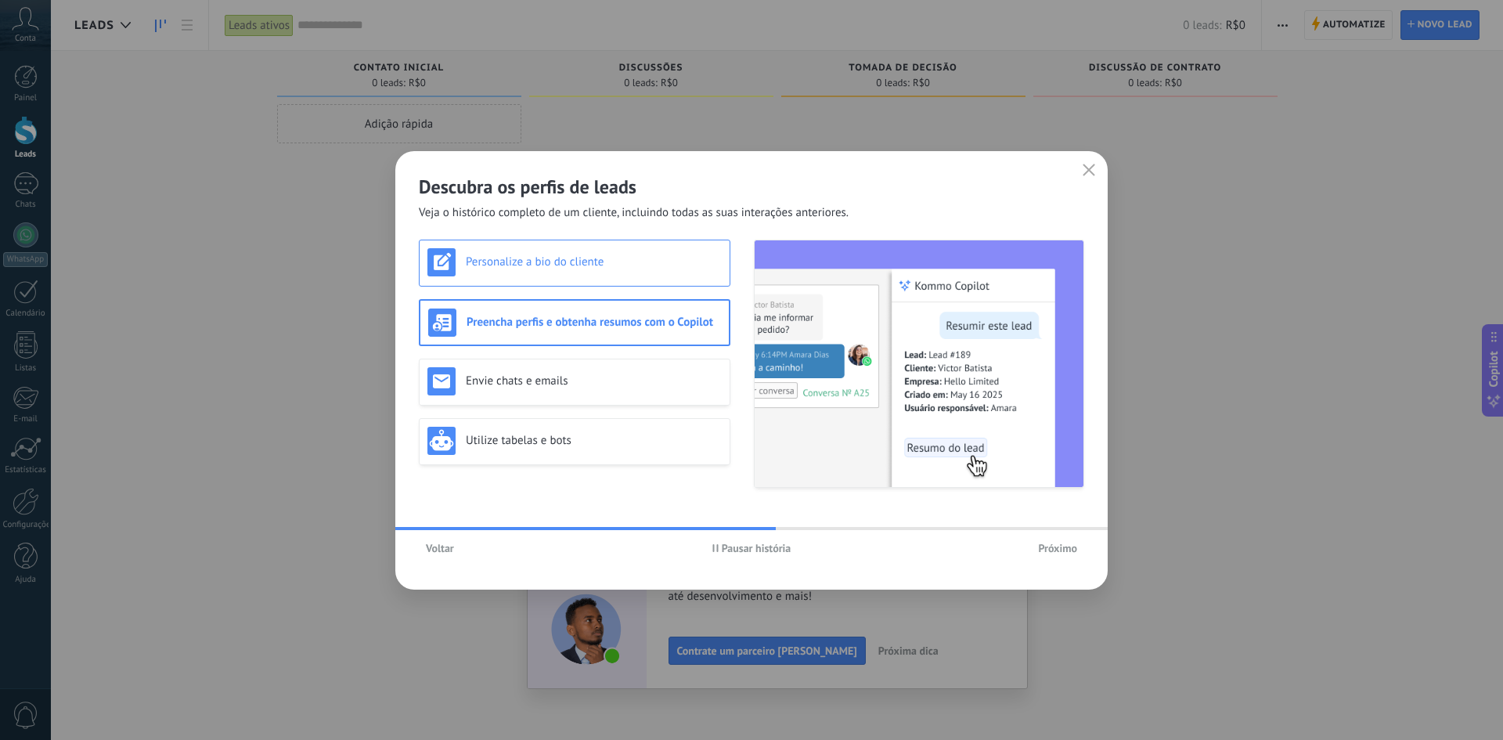
click at [589, 265] on h3 "Personalize a bio do cliente" at bounding box center [594, 261] width 256 height 15
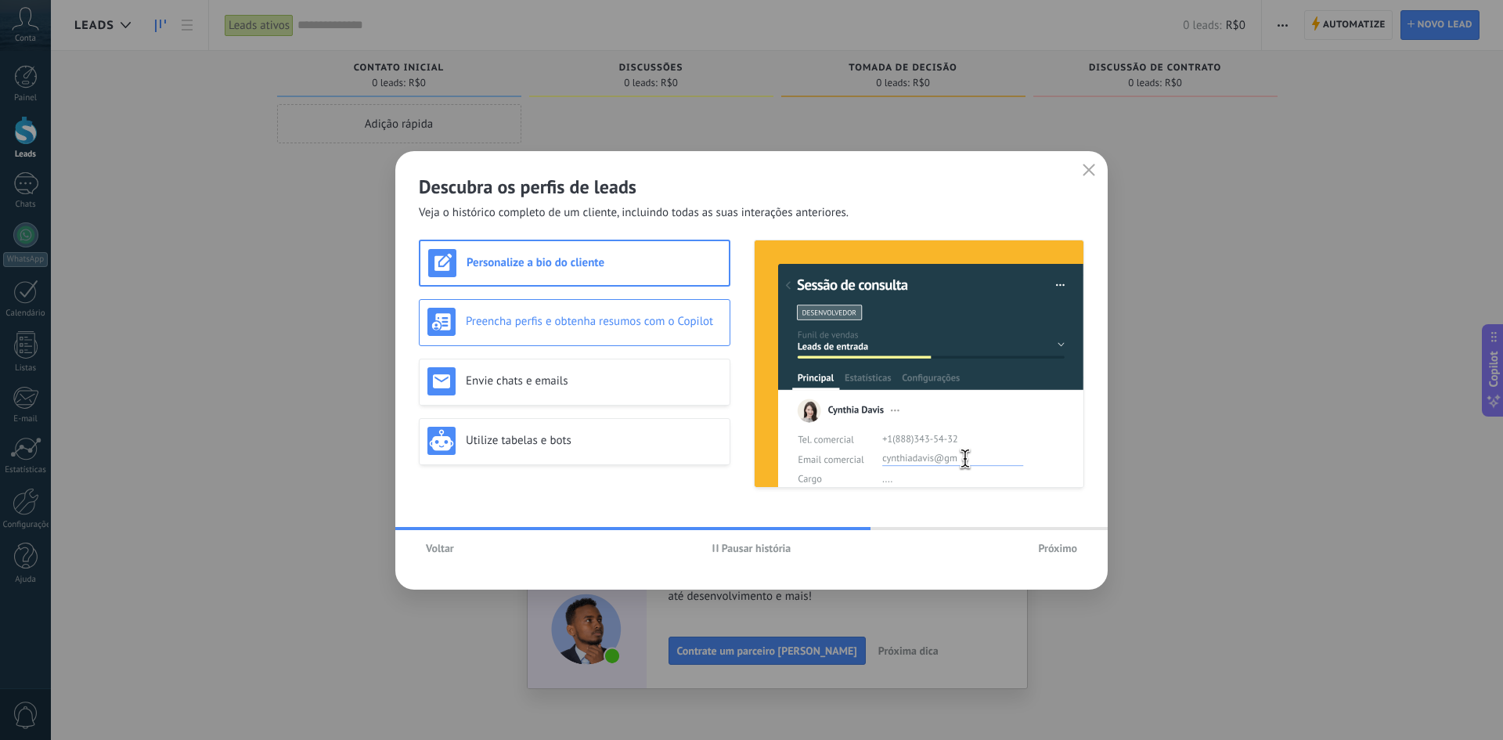
click at [603, 315] on h3 "Preencha perfis e obtenha resumos com o Copilot" at bounding box center [594, 321] width 256 height 15
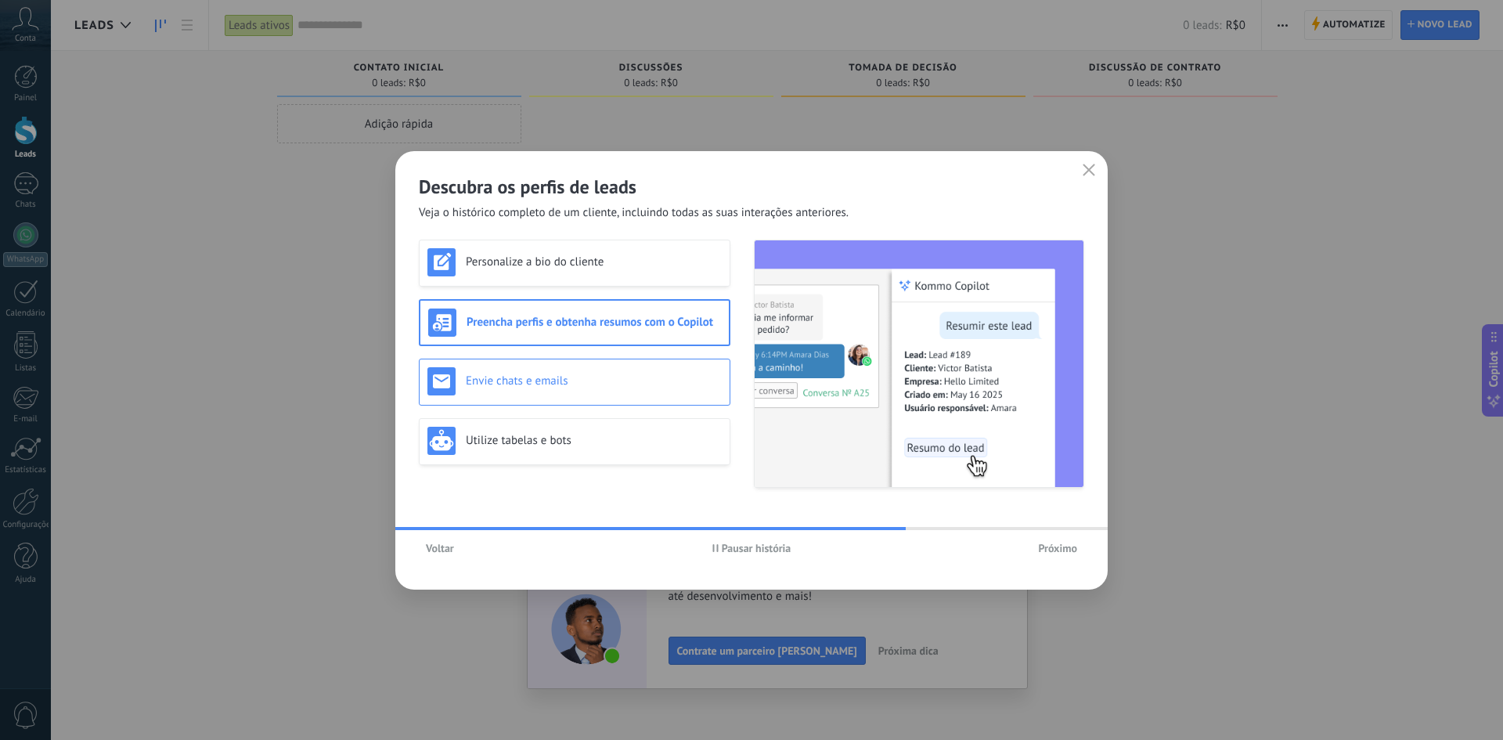
click at [578, 377] on h3 "Envie chats e emails" at bounding box center [594, 380] width 256 height 15
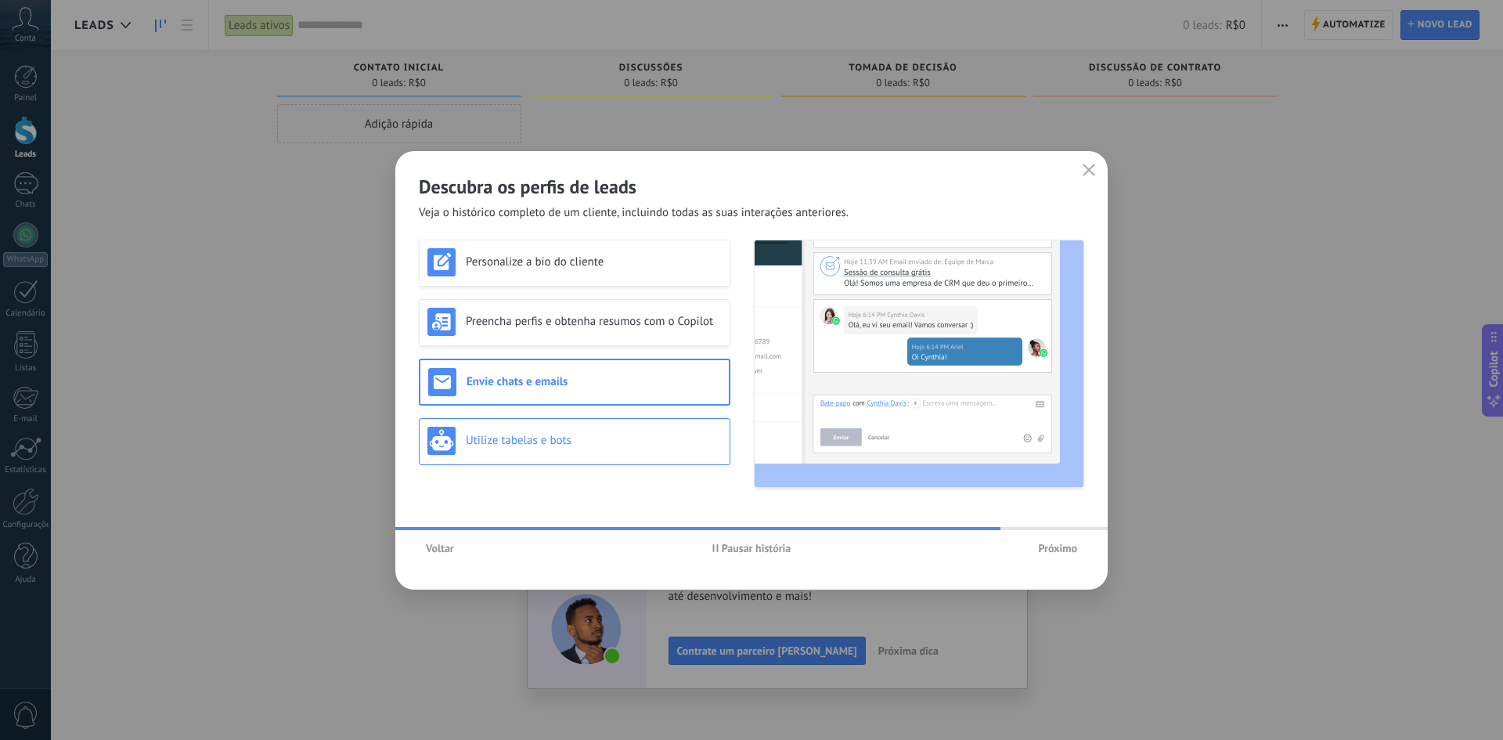
click at [572, 430] on div "Utilize tabelas e bots" at bounding box center [574, 441] width 294 height 28
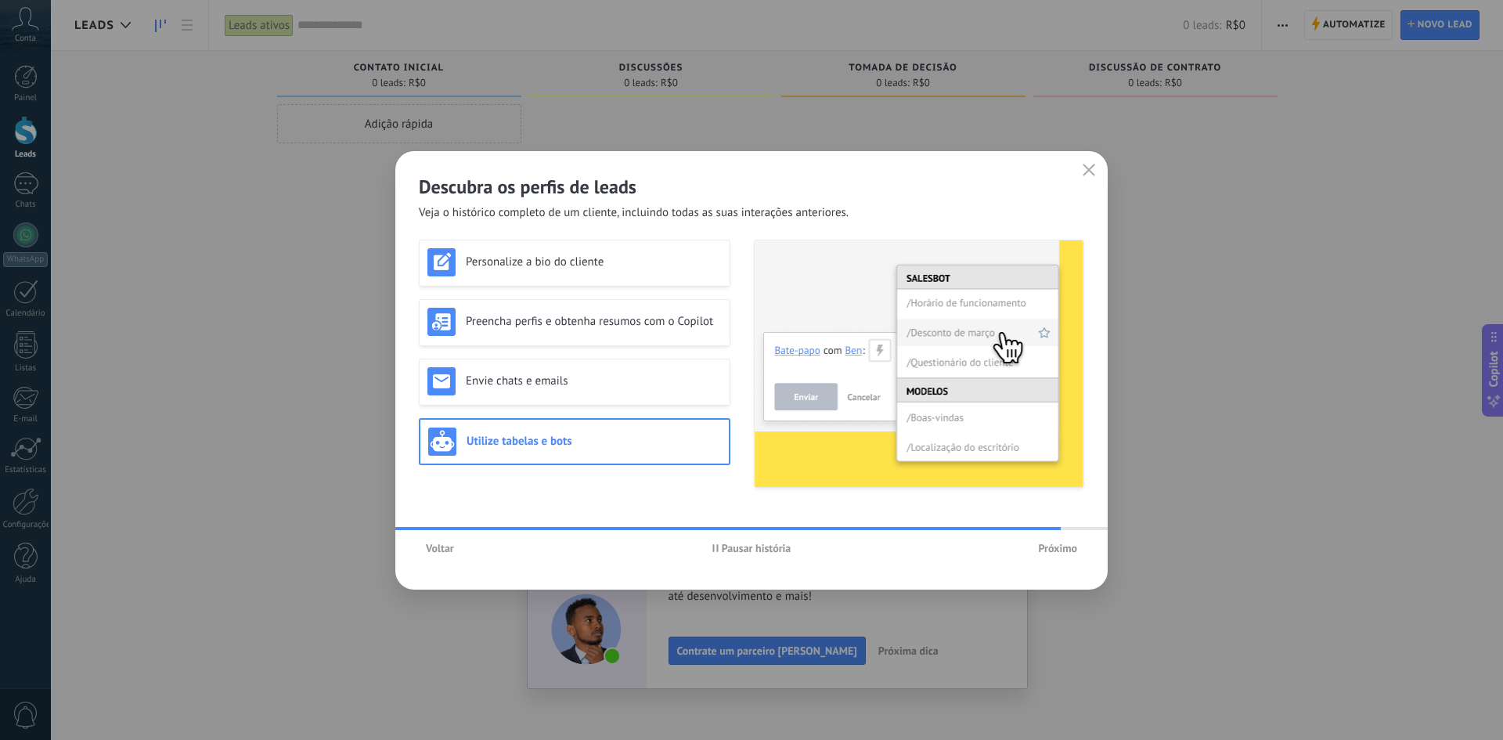
click at [585, 296] on div "Personalize a bio do cliente Preencha perfis e obtenha resumos com o Copilot En…" at bounding box center [575, 364] width 312 height 248
click at [602, 261] on h3 "Personalize a bio do cliente" at bounding box center [594, 261] width 256 height 15
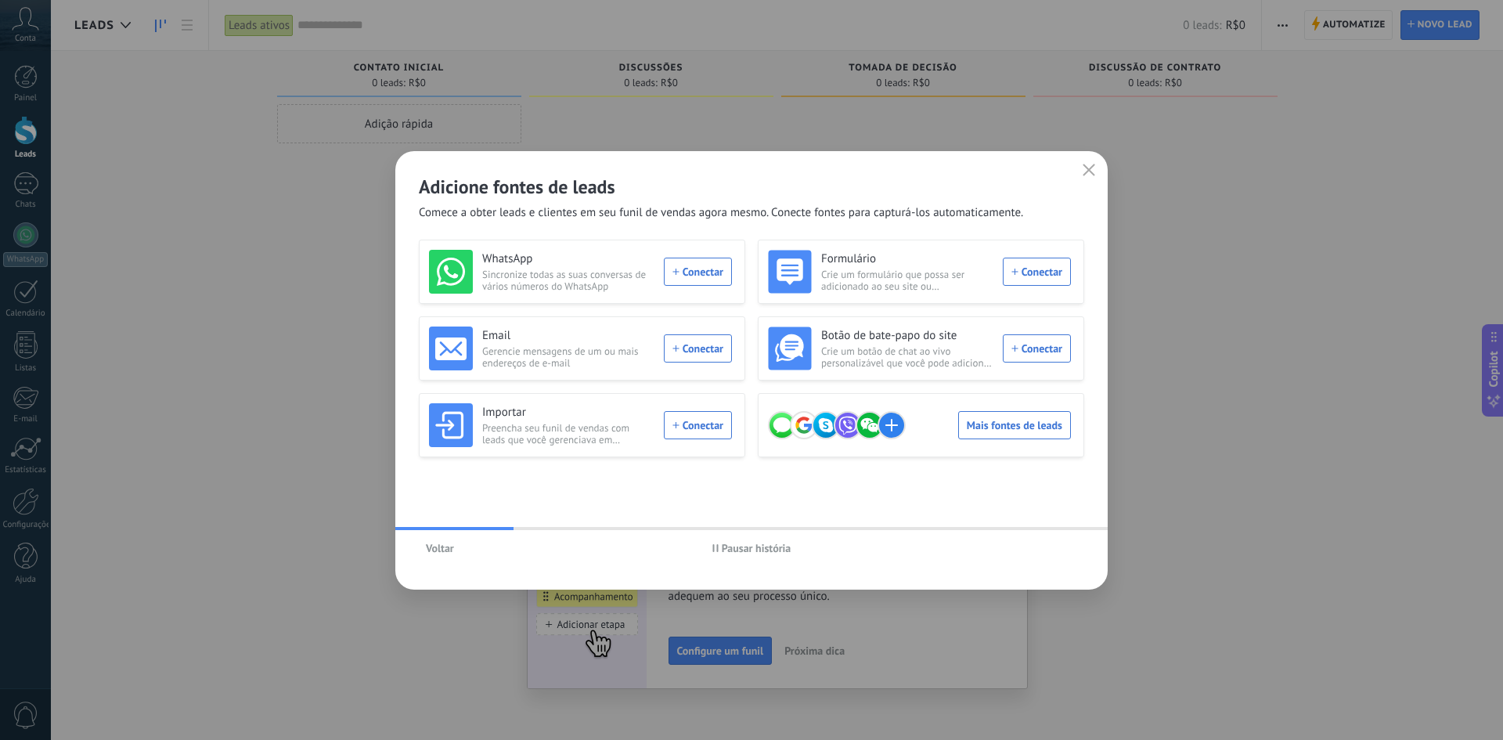
click at [762, 542] on span "Pausar história" at bounding box center [757, 547] width 70 height 11
click at [694, 271] on div "WhatsApp Sincronize todas as suas conversas de vários números do WhatsApp Conec…" at bounding box center [580, 272] width 303 height 44
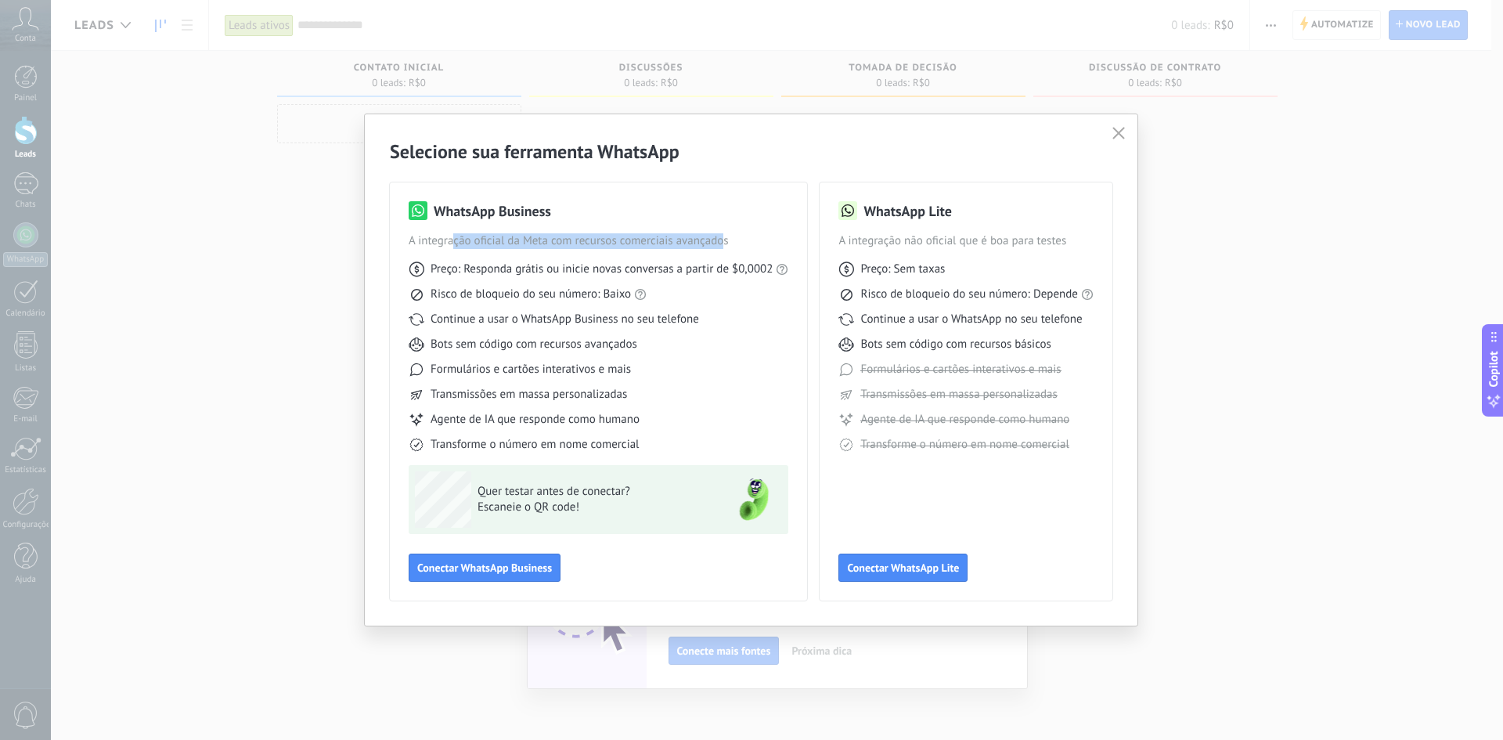
drag, startPoint x: 462, startPoint y: 248, endPoint x: 726, endPoint y: 240, distance: 263.9
click at [726, 240] on span "A integração oficial da Meta com recursos comerciais avançados" at bounding box center [599, 241] width 380 height 16
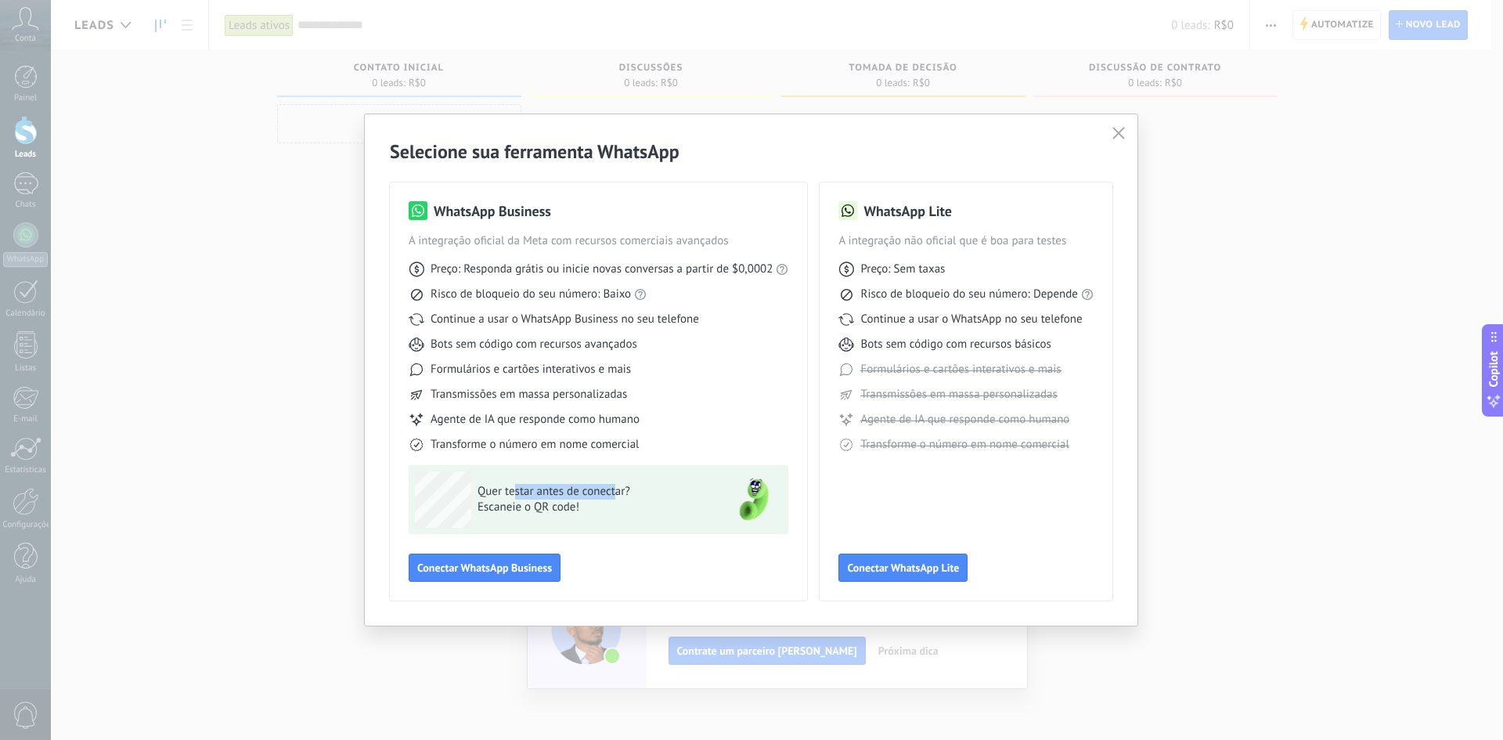
drag, startPoint x: 515, startPoint y: 491, endPoint x: 615, endPoint y: 495, distance: 100.3
click at [615, 493] on span "Quer testar antes de conectar?" at bounding box center [591, 492] width 229 height 16
click at [596, 506] on span "Escaneie o QR code!" at bounding box center [591, 507] width 229 height 16
drag, startPoint x: 578, startPoint y: 510, endPoint x: 484, endPoint y: 441, distance: 116.0
click at [463, 465] on div "Quer testar antes de conectar? Escaneie o QR code!" at bounding box center [599, 499] width 380 height 69
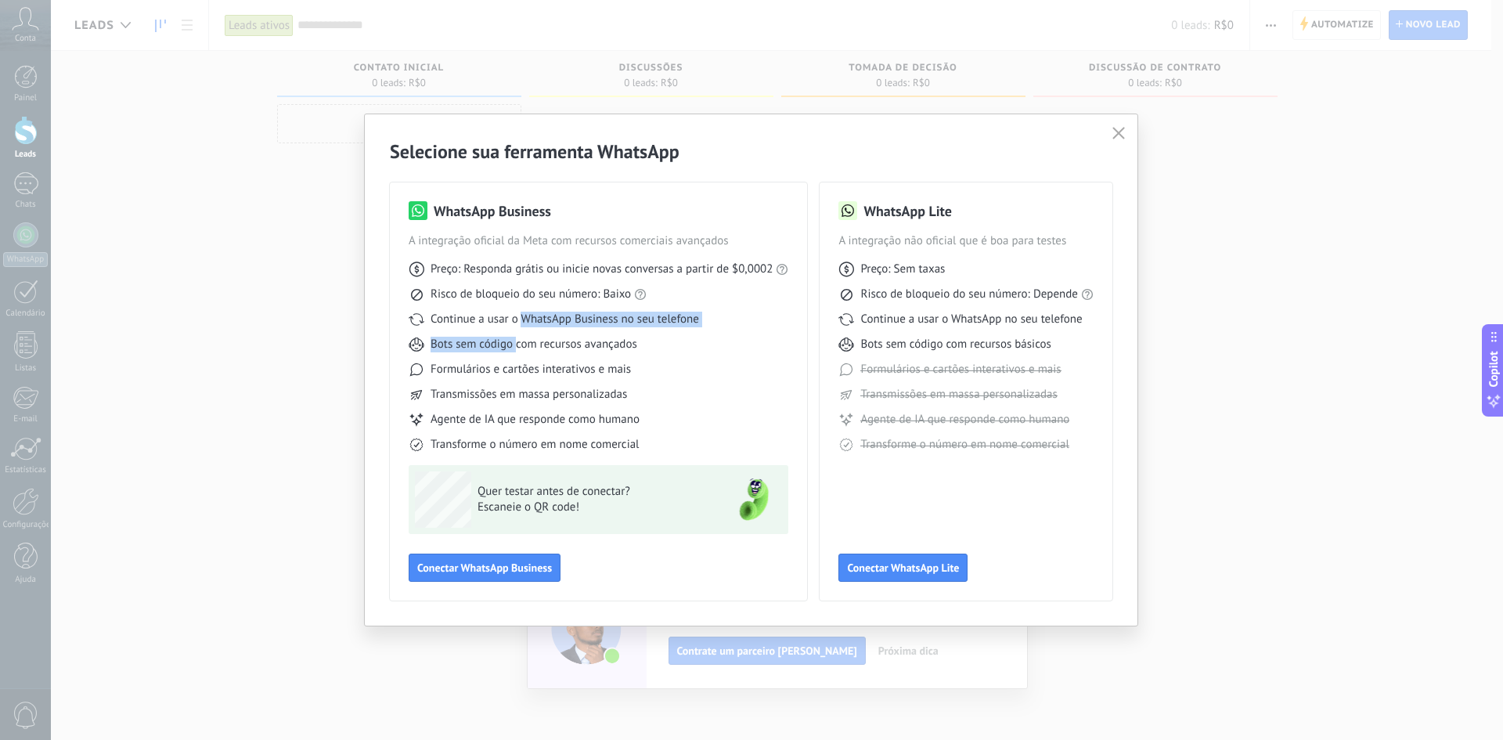
click at [520, 330] on div "Preço: Responda grátis ou inicie novas conversas a partir de $0,0002 Risco de b…" at bounding box center [599, 351] width 380 height 204
click at [423, 262] on icon at bounding box center [417, 269] width 16 height 16
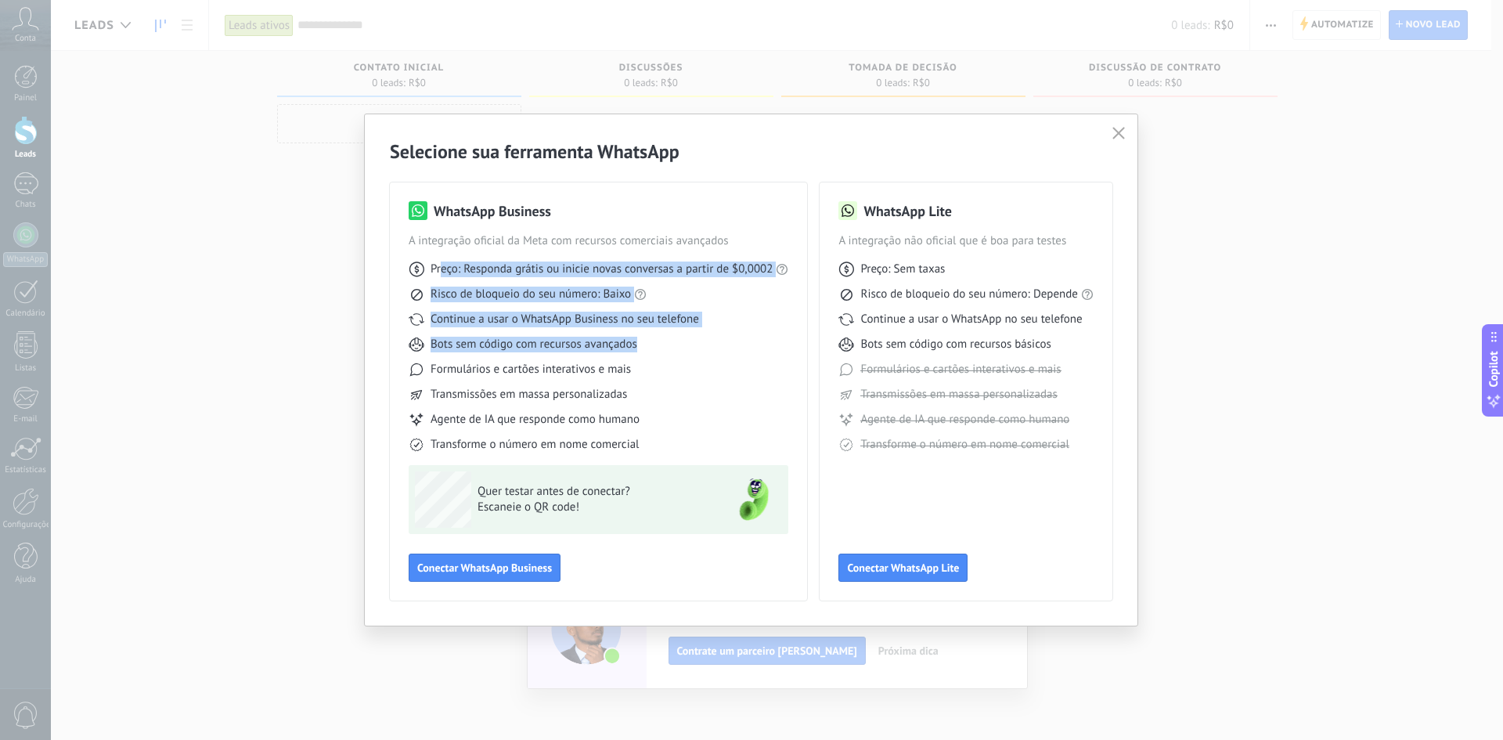
drag, startPoint x: 456, startPoint y: 269, endPoint x: 701, endPoint y: 339, distance: 255.4
click at [701, 339] on div "Preço: Responda grátis ou inicie novas conversas a partir de $0,0002 Risco de b…" at bounding box center [599, 351] width 380 height 204
click at [701, 344] on div "Bots sem código com recursos avançados" at bounding box center [599, 345] width 380 height 16
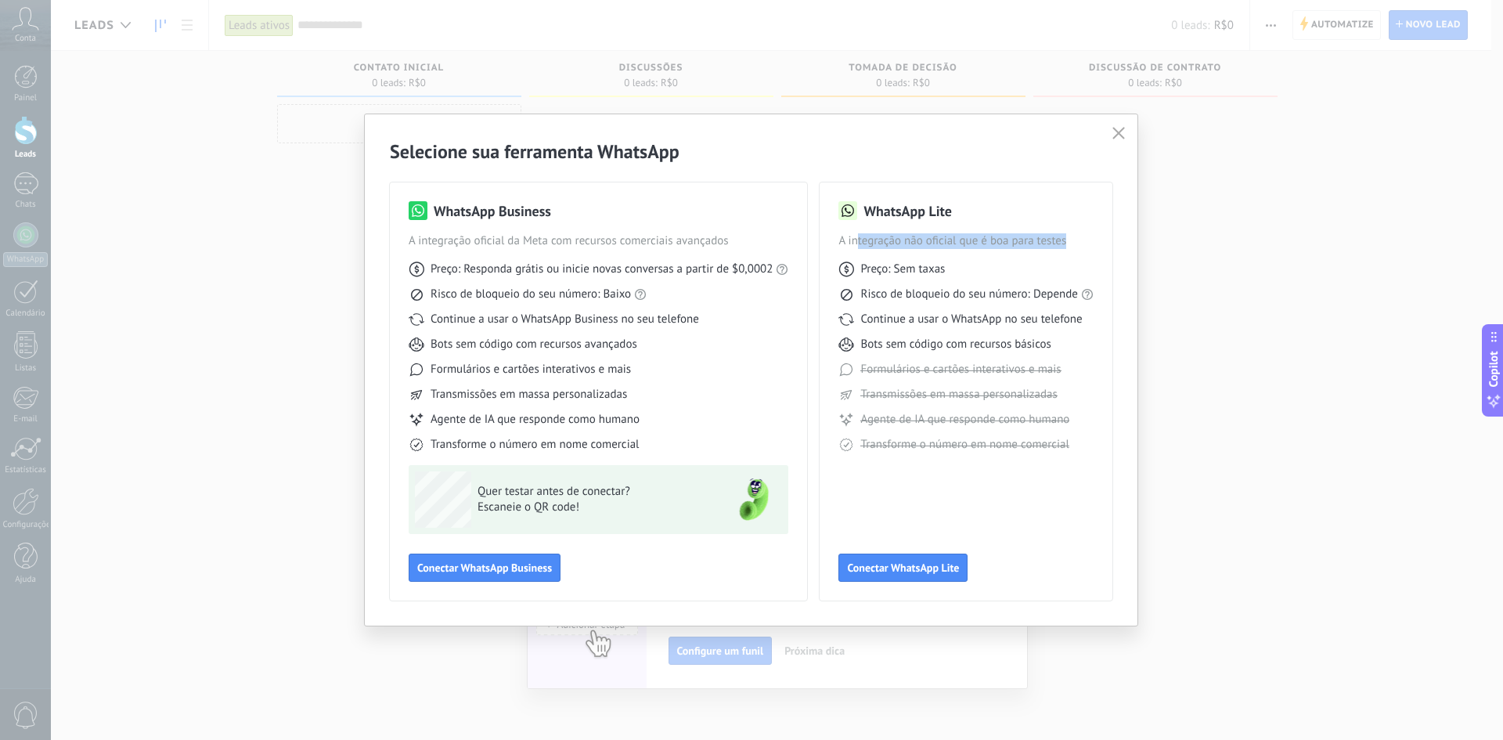
drag, startPoint x: 855, startPoint y: 241, endPoint x: 1071, endPoint y: 240, distance: 215.2
click at [1071, 240] on span "A integração não oficial que é boa para testes" at bounding box center [965, 241] width 255 height 16
drag, startPoint x: 605, startPoint y: 243, endPoint x: 685, endPoint y: 242, distance: 79.9
click at [611, 243] on span "A integração oficial da Meta com recursos comerciais avançados" at bounding box center [599, 241] width 380 height 16
click at [779, 241] on span "A integração oficial da Meta com recursos comerciais avançados" at bounding box center [599, 241] width 380 height 16
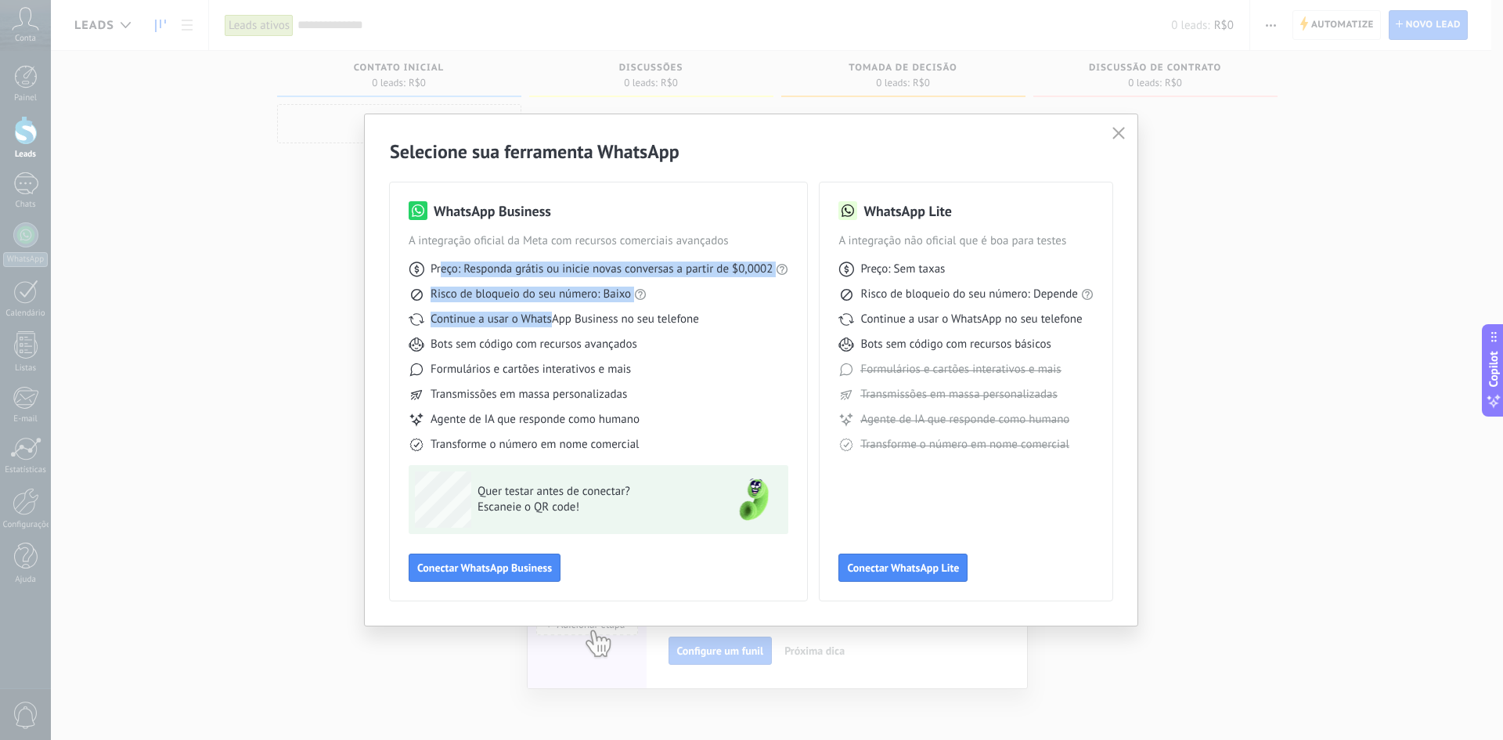
drag, startPoint x: 440, startPoint y: 250, endPoint x: 571, endPoint y: 313, distance: 145.6
click at [569, 313] on div "Preço: Responda grátis ou inicie novas conversas a partir de $0,0002 Risco de b…" at bounding box center [599, 351] width 380 height 204
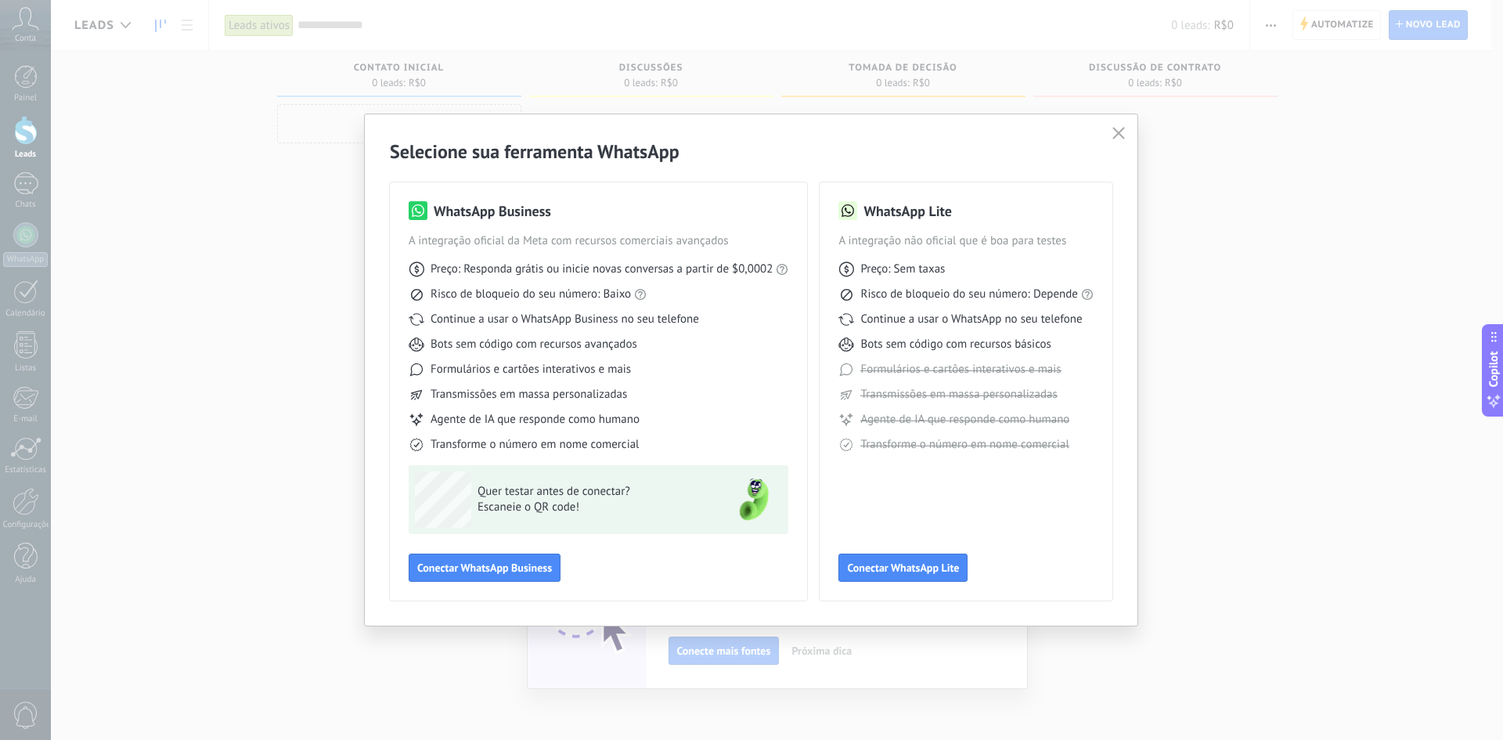
click at [585, 312] on span "Continue a usar o WhatsApp Business no seu telefone" at bounding box center [564, 320] width 268 height 16
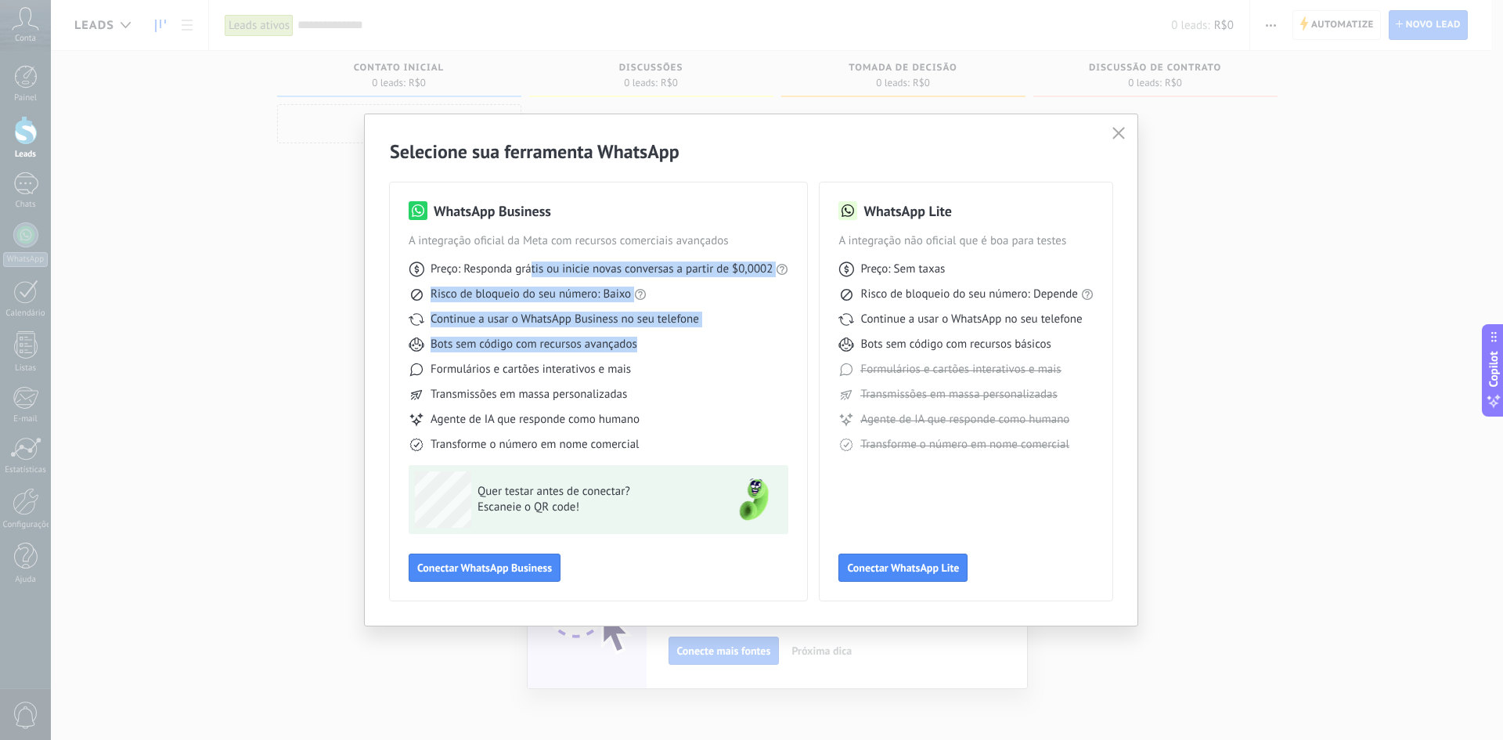
drag, startPoint x: 533, startPoint y: 266, endPoint x: 737, endPoint y: 373, distance: 230.7
click at [719, 366] on div "Preço: Responda grátis ou inicie novas conversas a partir de $0,0002 Risco de b…" at bounding box center [599, 351] width 380 height 204
click at [906, 571] on span "Conectar WhatsApp Lite" at bounding box center [903, 567] width 112 height 11
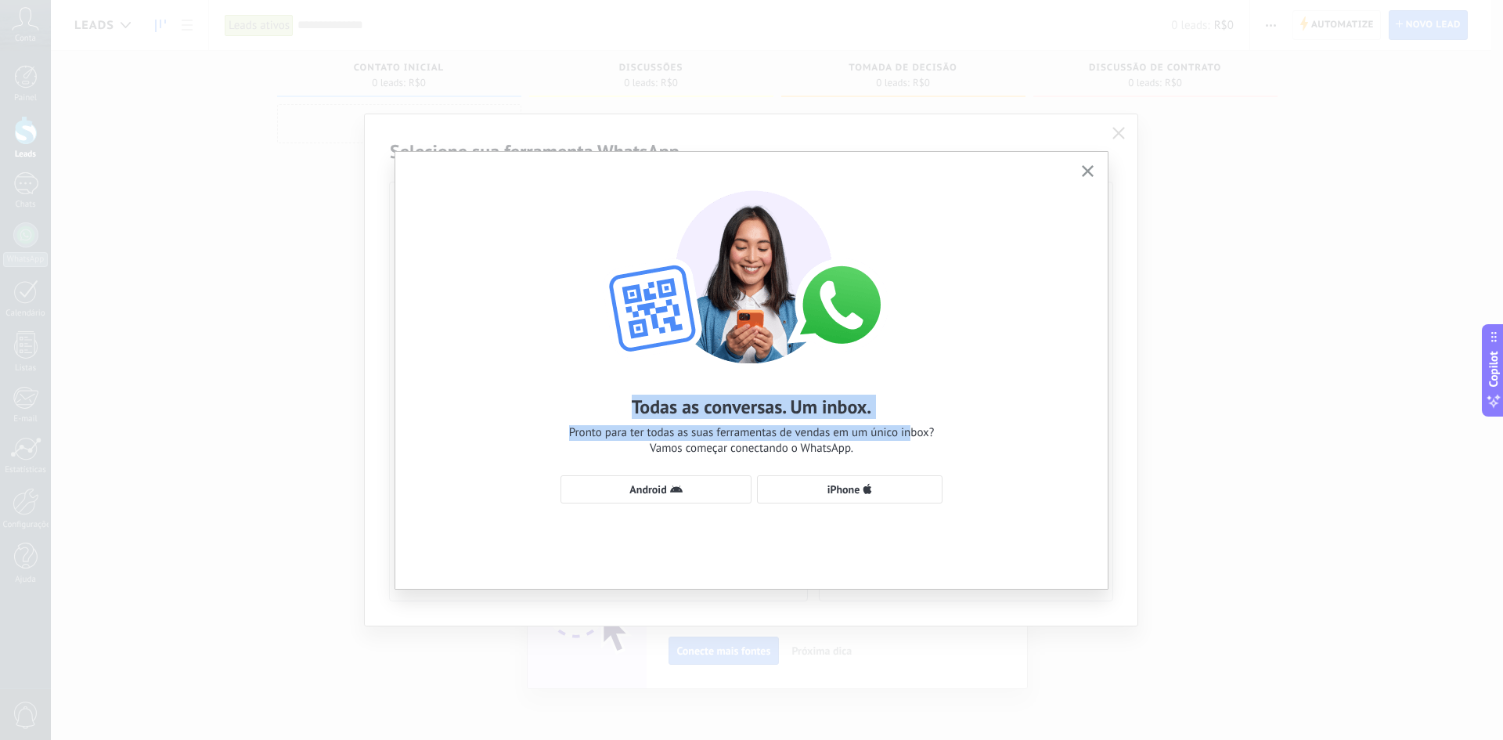
drag, startPoint x: 711, startPoint y: 416, endPoint x: 926, endPoint y: 420, distance: 214.5
click at [922, 420] on div "Todas as conversas. Um inbox. Pronto para ter todas as suas ferramentas de vend…" at bounding box center [752, 425] width 366 height 62
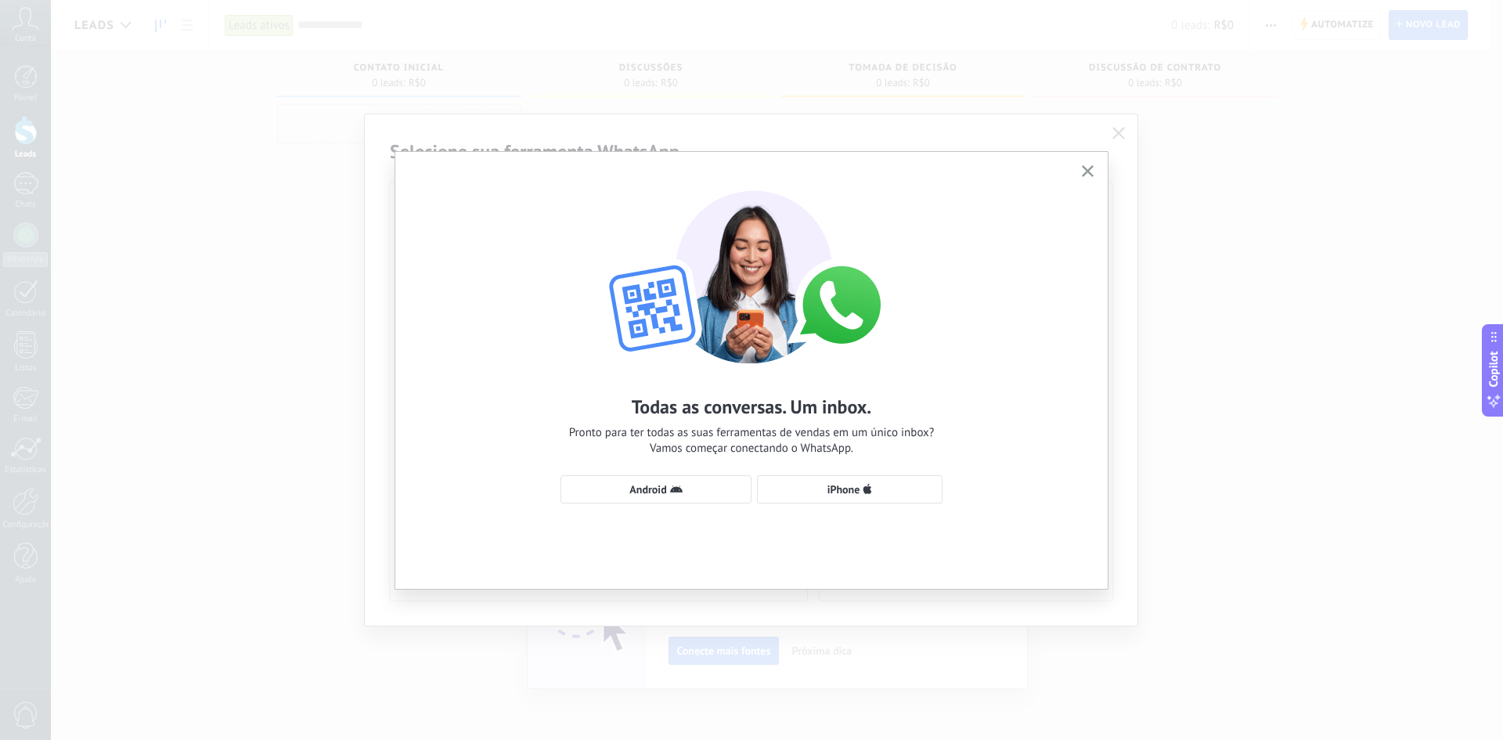
click at [937, 420] on div "Todas as conversas. Um inbox. Pronto para ter todas as suas ferramentas de vend…" at bounding box center [751, 339] width 712 height 375
drag, startPoint x: 632, startPoint y: 435, endPoint x: 870, endPoint y: 448, distance: 238.3
click at [870, 448] on span "Pronto para ter todas as suas ferramentas de vendas em um único inbox? Vamos co…" at bounding box center [752, 440] width 366 height 31
click at [711, 488] on span "Android" at bounding box center [656, 489] width 174 height 13
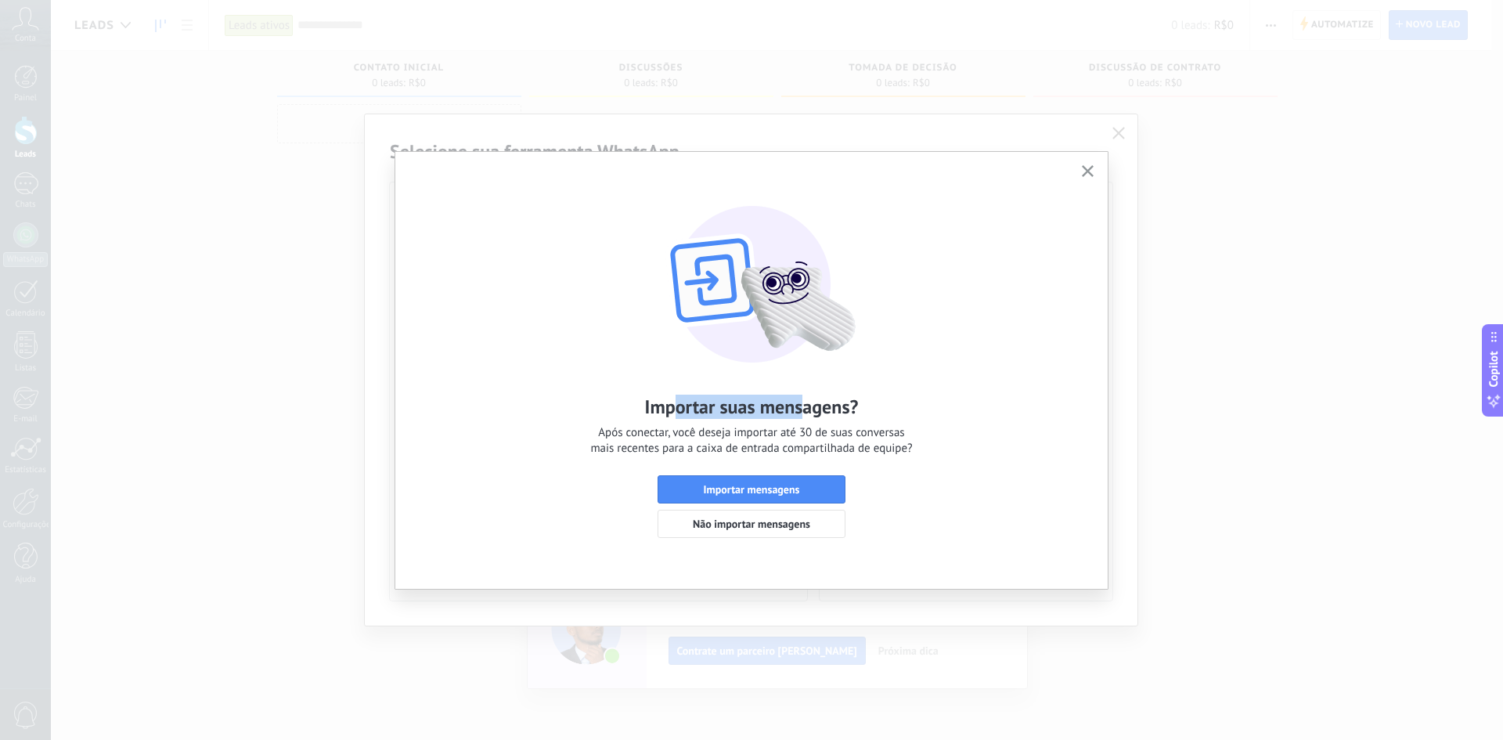
drag, startPoint x: 671, startPoint y: 409, endPoint x: 810, endPoint y: 416, distance: 139.5
click at [805, 412] on h2 "Importar suas mensagens?" at bounding box center [752, 406] width 214 height 24
click at [780, 528] on span "Não importar mensagens" at bounding box center [751, 523] width 117 height 11
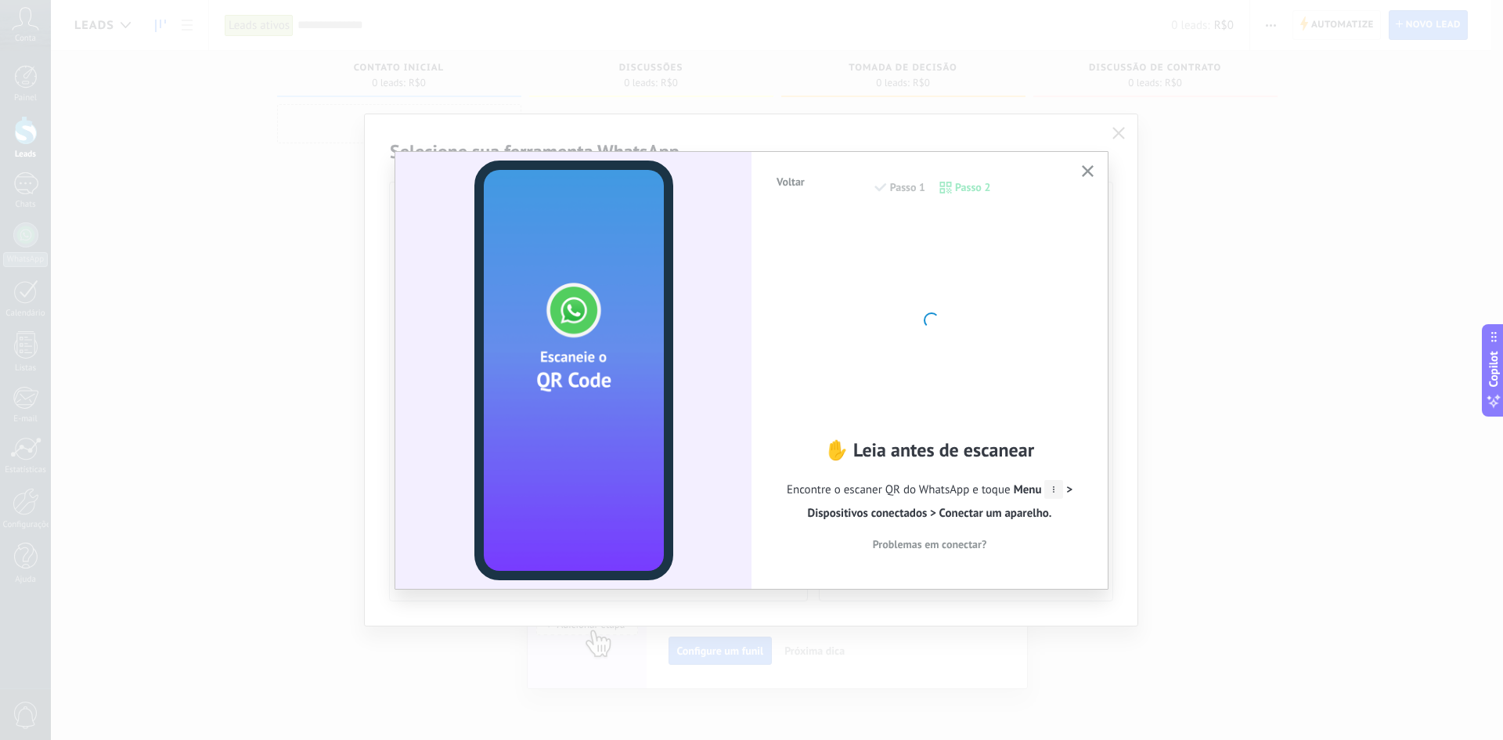
click at [1064, 492] on span "Menu > Dispositivos conectados > Conectar um aparelho." at bounding box center [940, 501] width 265 height 38
click at [1071, 489] on span "Menu > Dispositivos conectados > Conectar um aparelho." at bounding box center [940, 501] width 265 height 38
drag, startPoint x: 1071, startPoint y: 489, endPoint x: 1066, endPoint y: 463, distance: 27.0
click at [1068, 474] on div "✋ Leia antes de escanear Encontre o escaner QR do WhatsApp e toque Menu > Dispo…" at bounding box center [929, 497] width 309 height 118
click at [985, 276] on div at bounding box center [930, 318] width 172 height 172
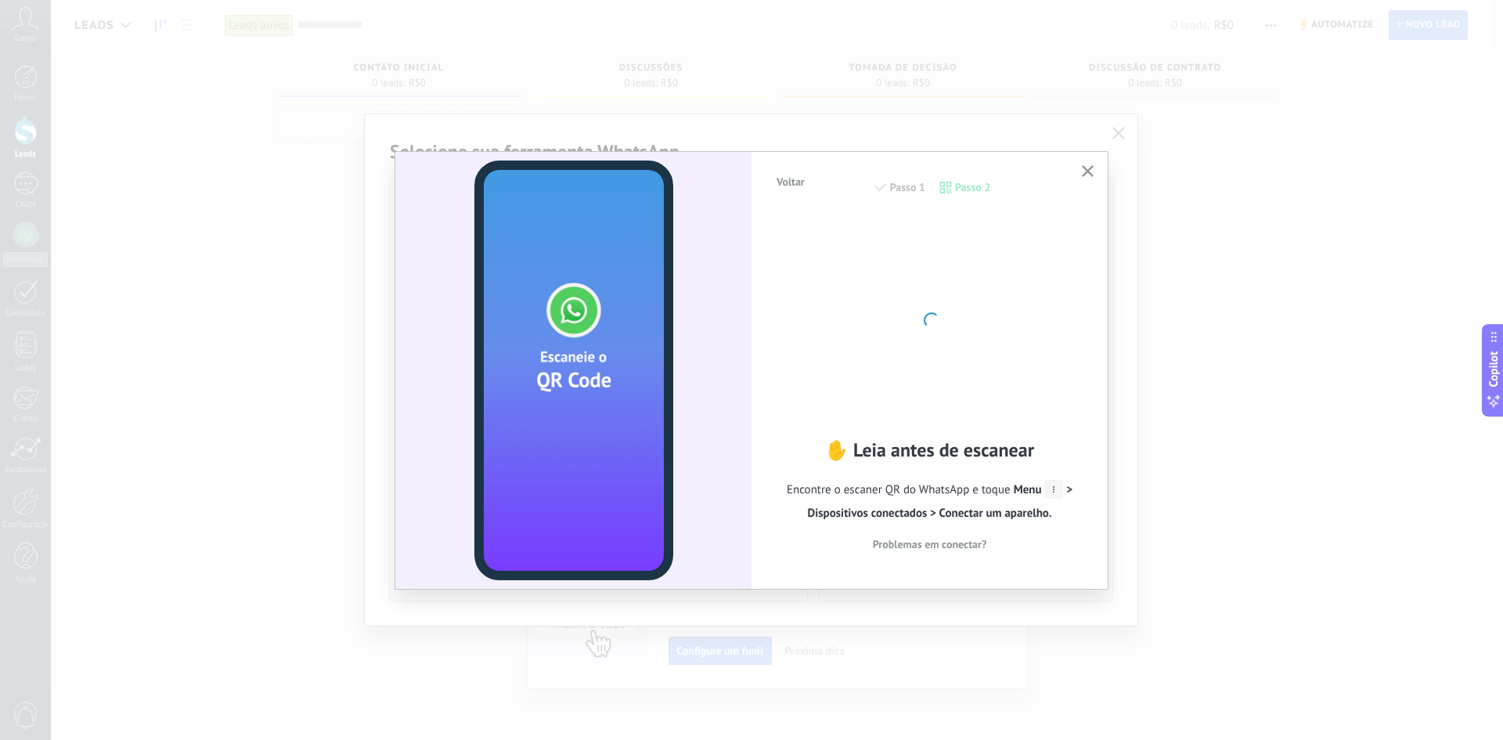
drag, startPoint x: 921, startPoint y: 197, endPoint x: 900, endPoint y: 183, distance: 25.4
click at [904, 193] on div "Voltar Passo 1 Passo 2" at bounding box center [929, 195] width 309 height 40
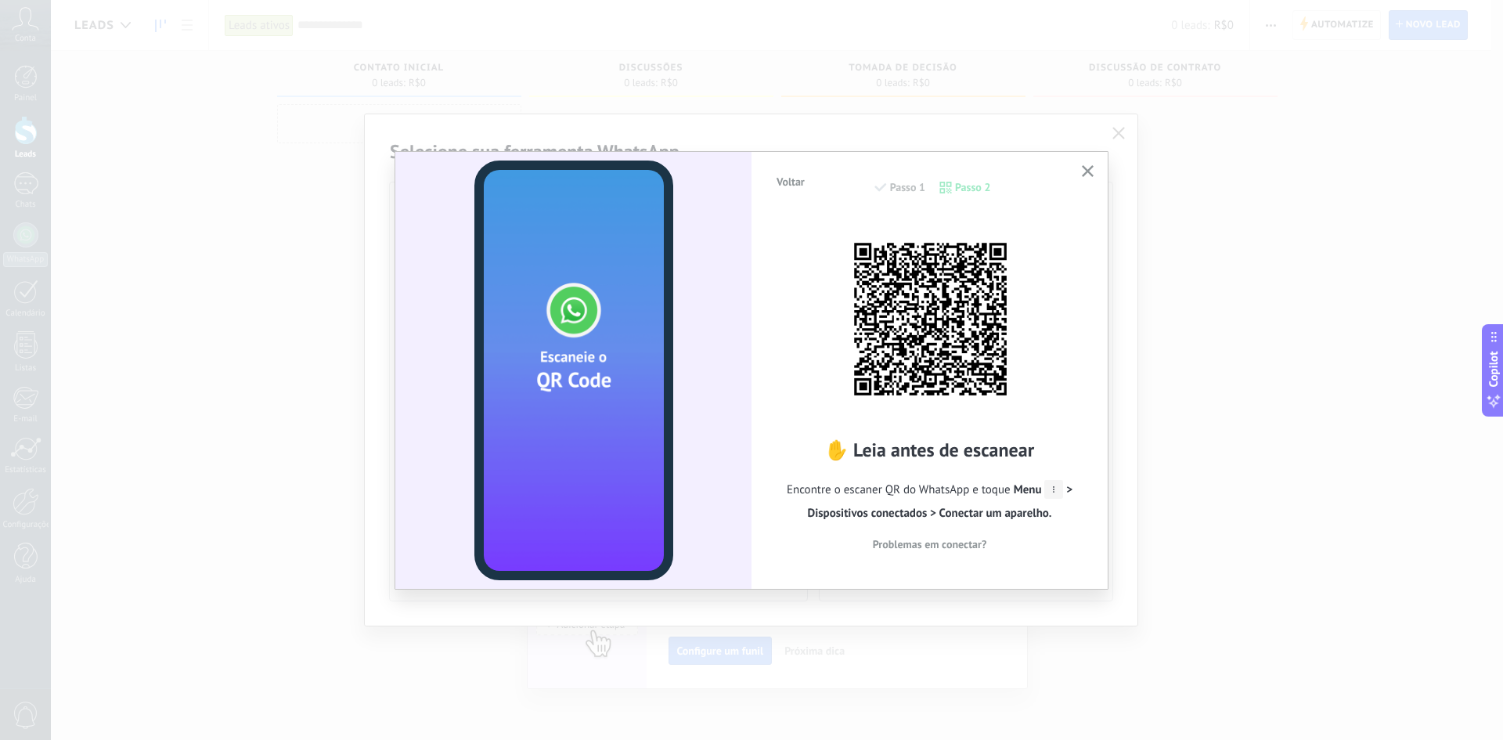
click at [900, 183] on div "Voltar Passo 1 Passo 2" at bounding box center [929, 195] width 309 height 40
click at [992, 187] on div "Voltar Passo 1 Passo 2" at bounding box center [929, 195] width 309 height 40
click at [921, 184] on div "Voltar Passo 1 Passo 2" at bounding box center [929, 195] width 309 height 40
click at [1080, 178] on button "button" at bounding box center [1088, 171] width 20 height 21
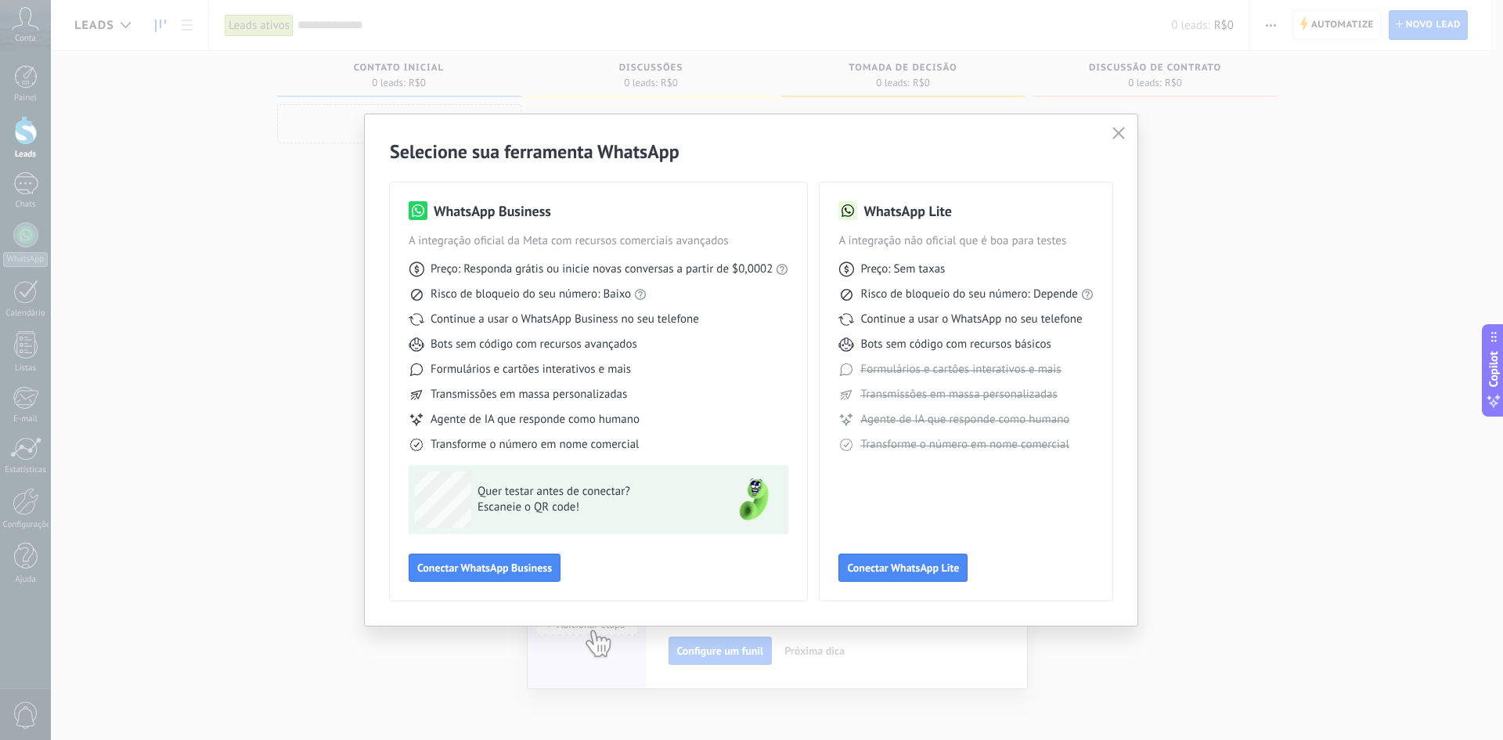
click at [472, 232] on div "WhatsApp Business A integração oficial da Meta com recursos comerciais avançado…" at bounding box center [599, 326] width 380 height 251
drag, startPoint x: 494, startPoint y: 214, endPoint x: 573, endPoint y: 330, distance: 140.2
click at [533, 248] on div "WhatsApp Business A integração oficial da Meta com recursos comerciais avançado…" at bounding box center [599, 326] width 380 height 251
click at [621, 470] on div "Quer testar antes de conectar? Escaneie o QR code!" at bounding box center [599, 499] width 380 height 69
click at [517, 571] on span "Conectar WhatsApp Business" at bounding box center [484, 567] width 135 height 11
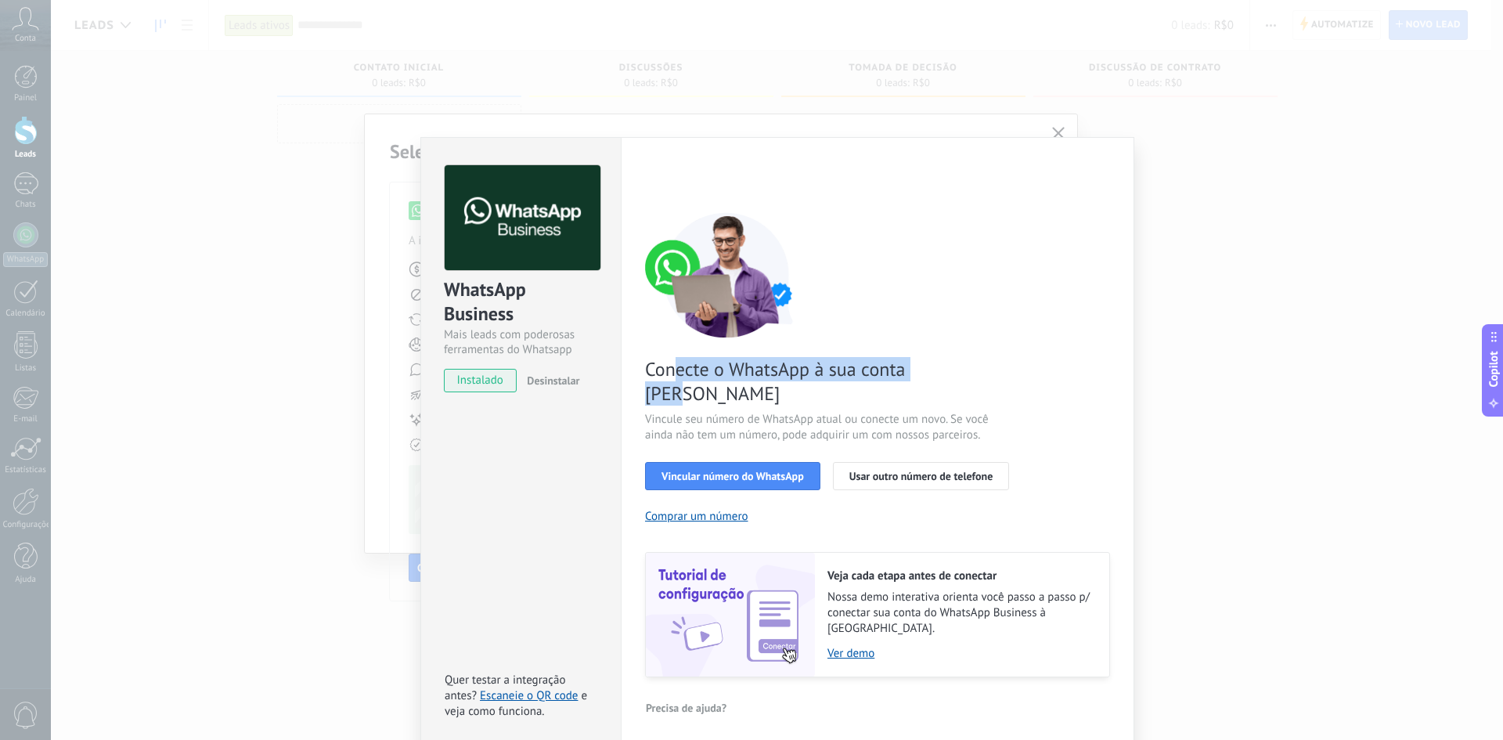
drag, startPoint x: 675, startPoint y: 369, endPoint x: 794, endPoint y: 384, distance: 119.8
click at [952, 376] on span "Conecte o WhatsApp à sua conta [PERSON_NAME]" at bounding box center [831, 381] width 373 height 49
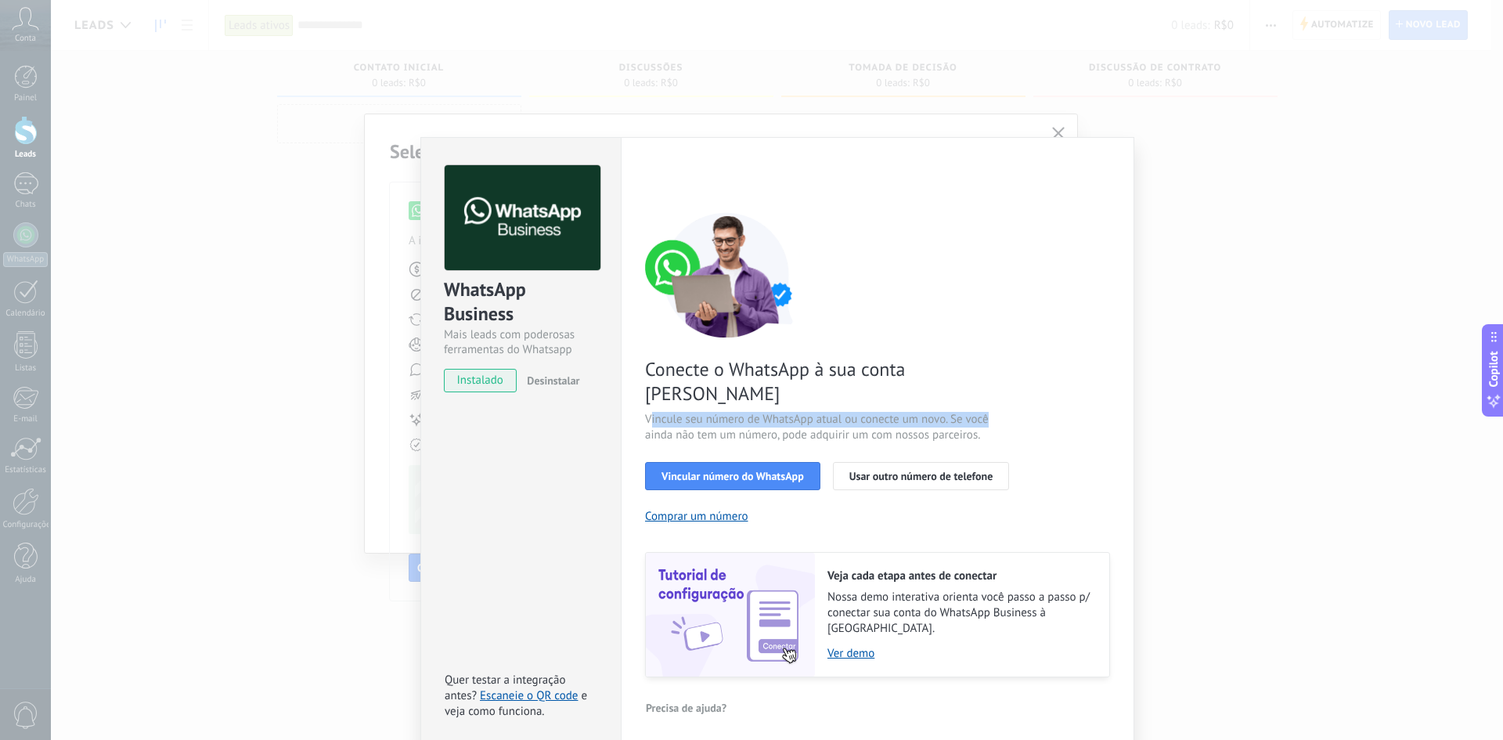
drag, startPoint x: 649, startPoint y: 392, endPoint x: 831, endPoint y: 420, distance: 184.5
click at [994, 412] on span "Vincule seu número de WhatsApp atual ou conecte um novo. Se você ainda não tem …" at bounding box center [831, 427] width 373 height 31
click at [754, 470] on span "Vincular número do WhatsApp" at bounding box center [732, 475] width 142 height 11
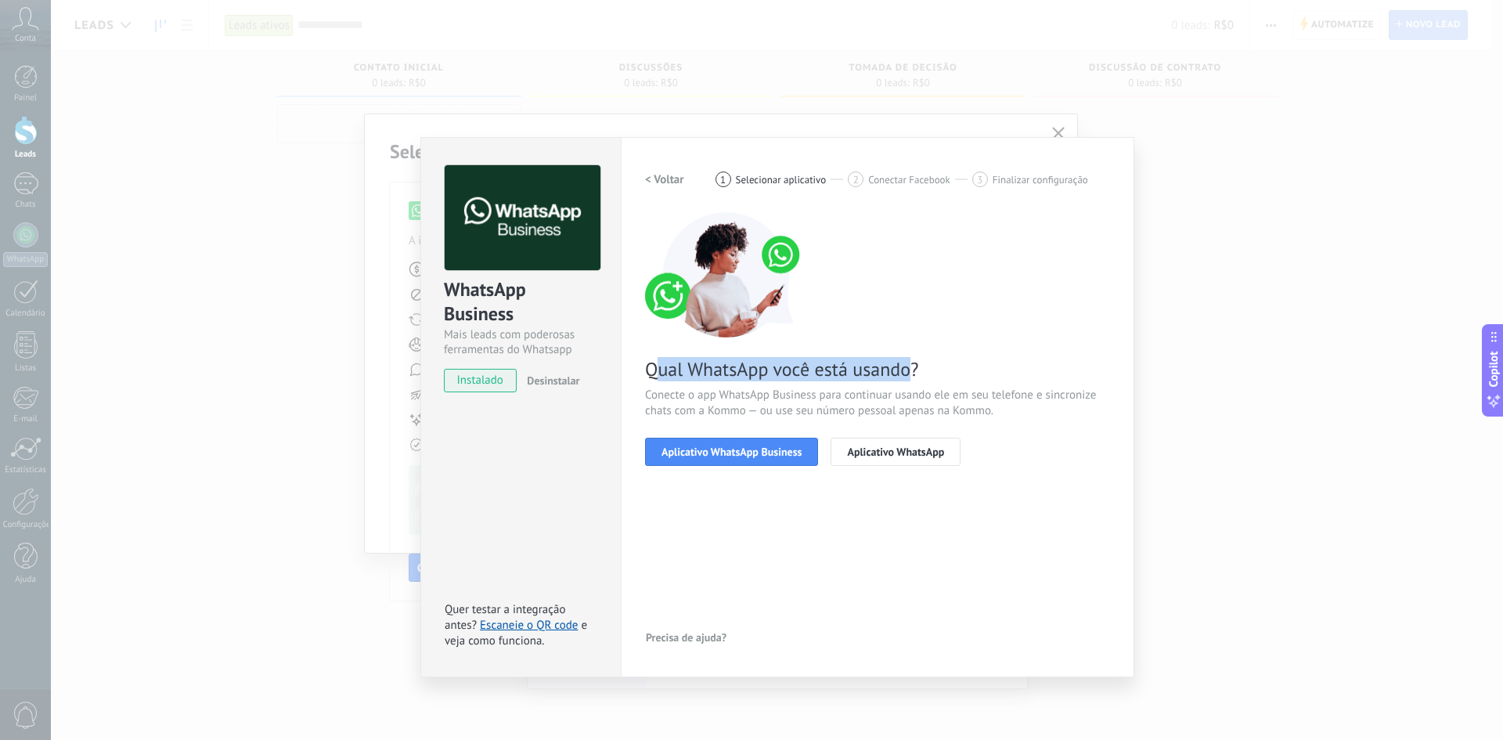
drag, startPoint x: 661, startPoint y: 374, endPoint x: 909, endPoint y: 377, distance: 247.4
click at [906, 376] on span "Qual WhatsApp você está usando?" at bounding box center [877, 369] width 465 height 24
drag, startPoint x: 668, startPoint y: 398, endPoint x: 899, endPoint y: 402, distance: 230.9
click at [989, 397] on span "Conecte o app WhatsApp Business para continuar usando ele em seu telefone e sin…" at bounding box center [877, 402] width 465 height 31
click at [908, 448] on span "Aplicativo WhatsApp" at bounding box center [895, 451] width 97 height 11
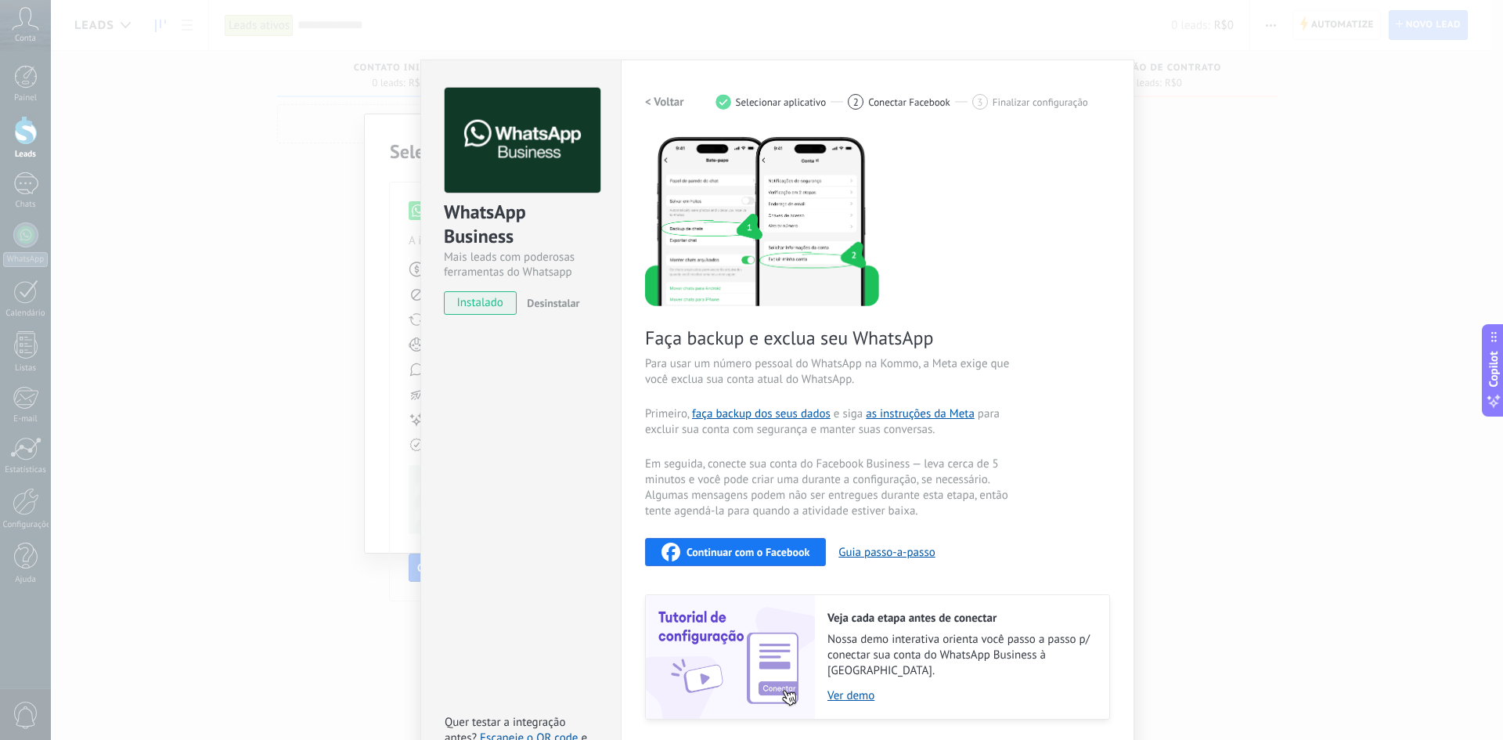
scroll to position [78, 0]
drag, startPoint x: 686, startPoint y: 348, endPoint x: 841, endPoint y: 350, distance: 154.2
click at [830, 349] on div "Faça backup e exclua seu WhatsApp Para usar um número pessoal do WhatsApp na Ko…" at bounding box center [877, 426] width 465 height 585
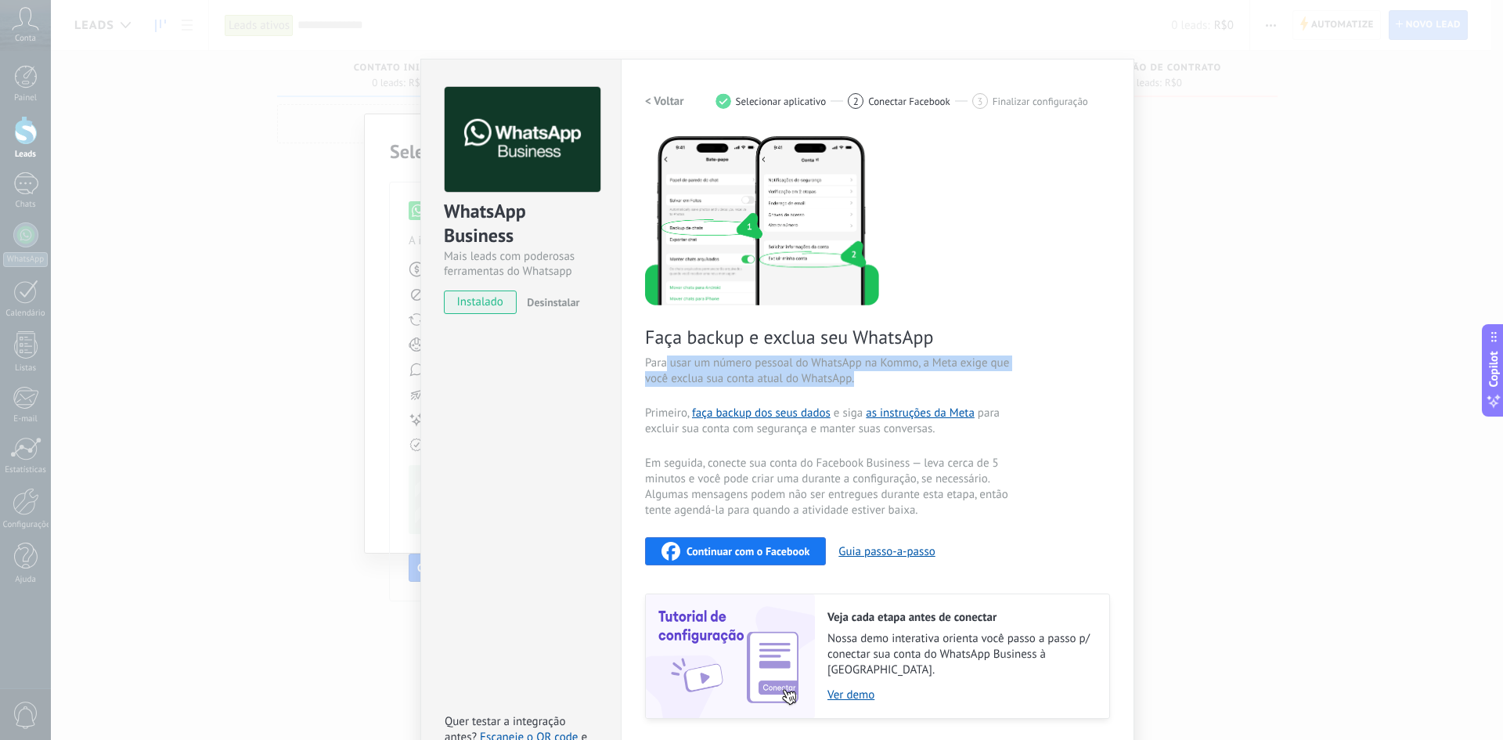
drag, startPoint x: 677, startPoint y: 362, endPoint x: 865, endPoint y: 373, distance: 188.1
click at [865, 373] on span "Para usar um número pessoal do WhatsApp na Kommo, a Meta exige que você exclua …" at bounding box center [831, 370] width 373 height 31
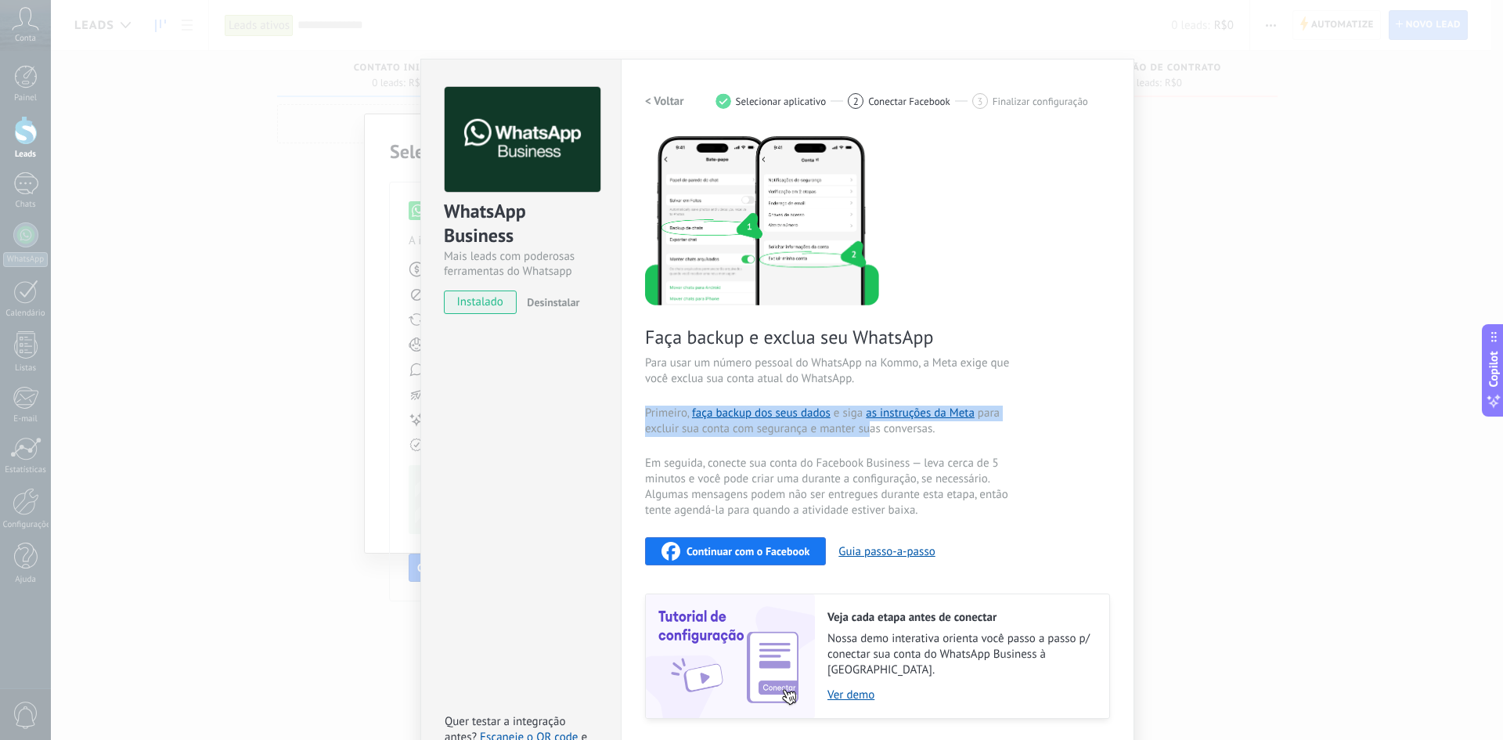
drag, startPoint x: 645, startPoint y: 406, endPoint x: 933, endPoint y: 435, distance: 289.5
click at [881, 426] on span "Primeiro, faça backup dos seus dados e siga as instruções da [PERSON_NAME] para…" at bounding box center [831, 420] width 373 height 31
click at [960, 443] on div "Faça backup e exclua seu WhatsApp Para usar um número pessoal do WhatsApp na Ko…" at bounding box center [877, 426] width 465 height 585
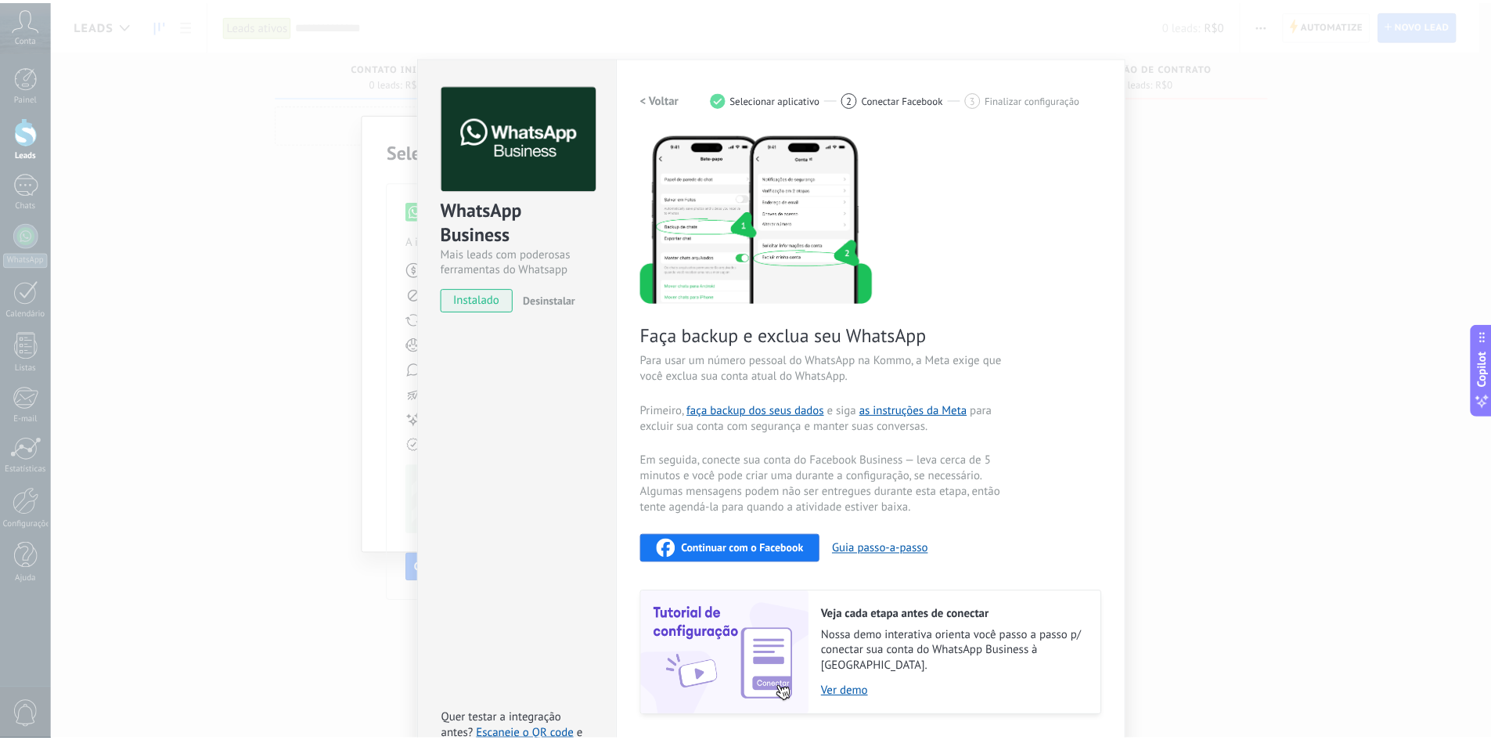
scroll to position [0, 0]
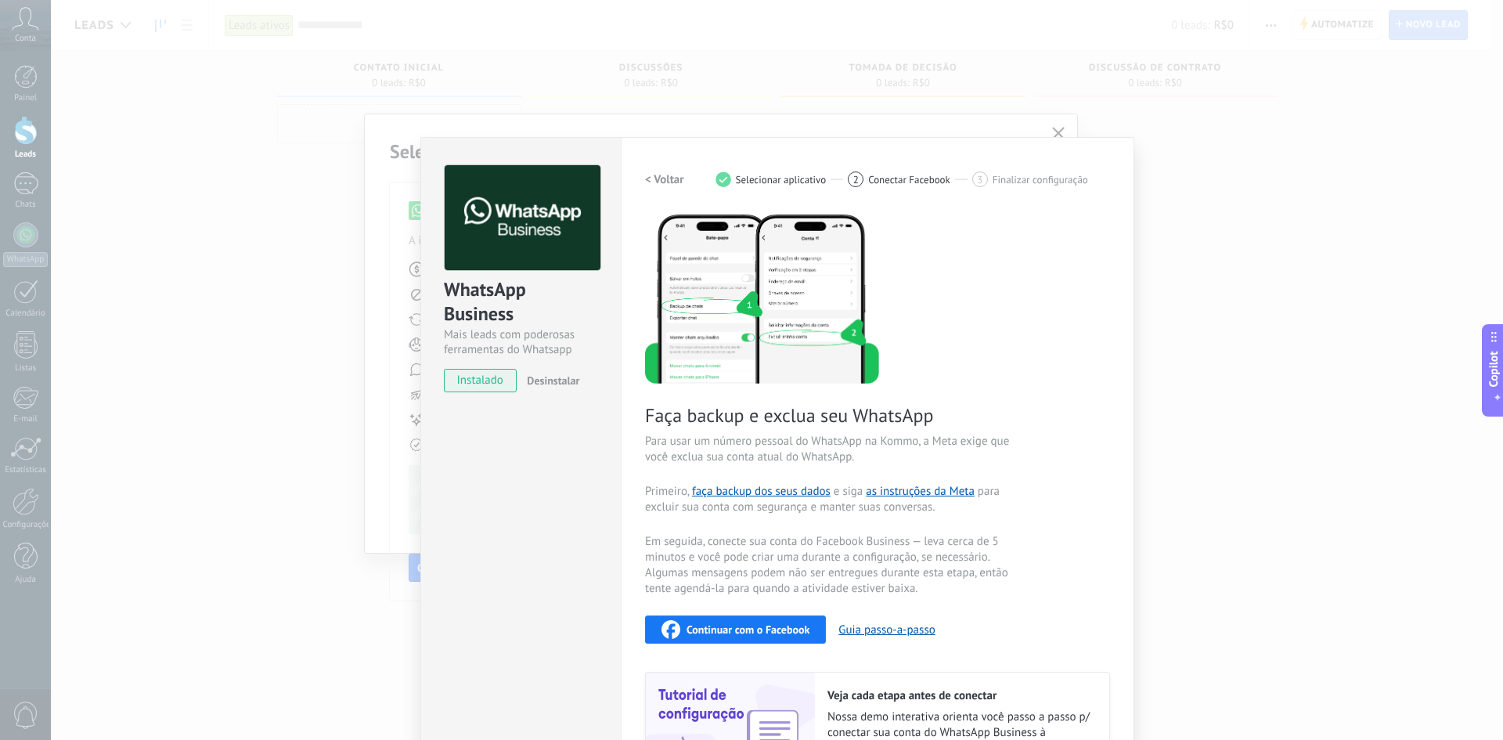
click at [770, 179] on span "Selecionar aplicativo" at bounding box center [781, 180] width 91 height 12
click at [659, 178] on h2 "< Voltar" at bounding box center [664, 179] width 39 height 15
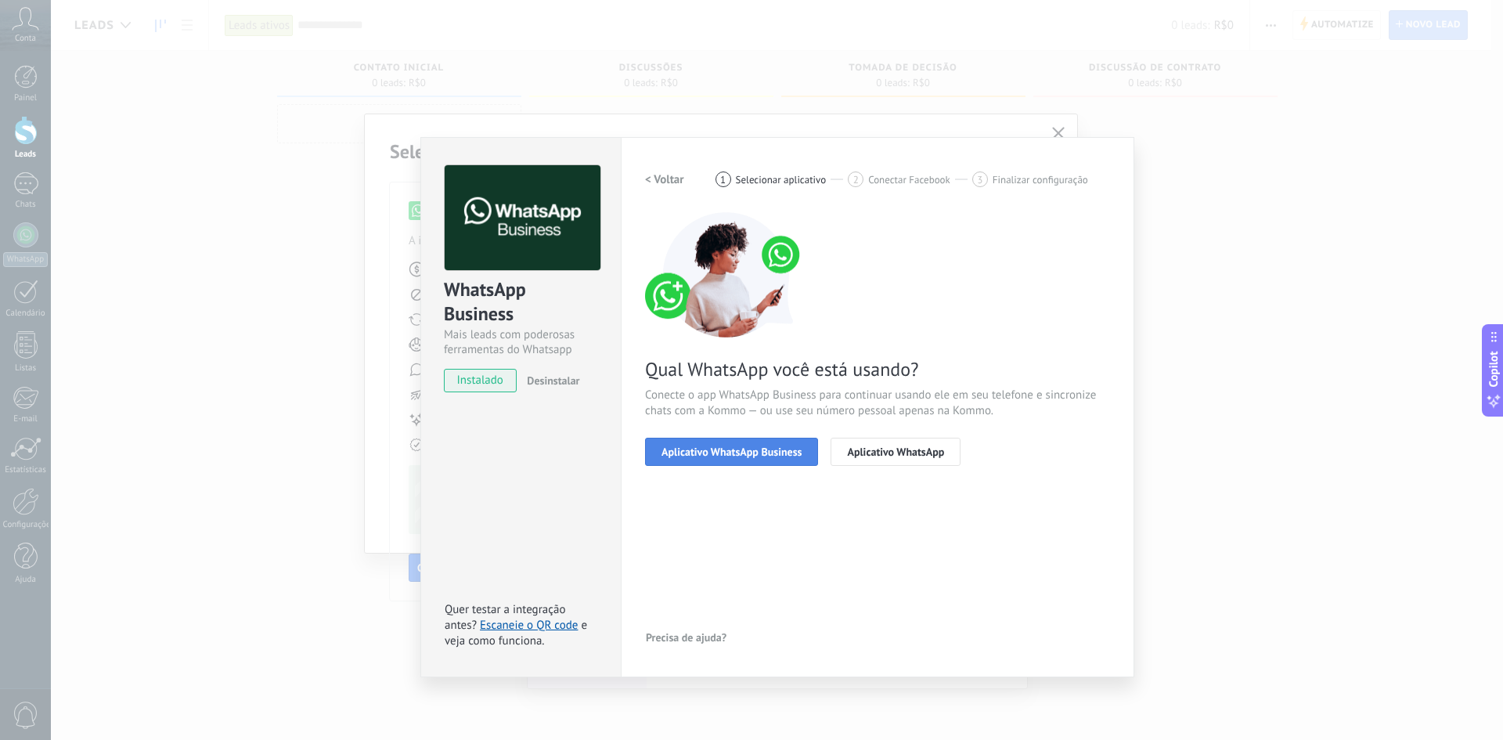
click at [739, 458] on button "Aplicativo WhatsApp Business" at bounding box center [731, 452] width 173 height 28
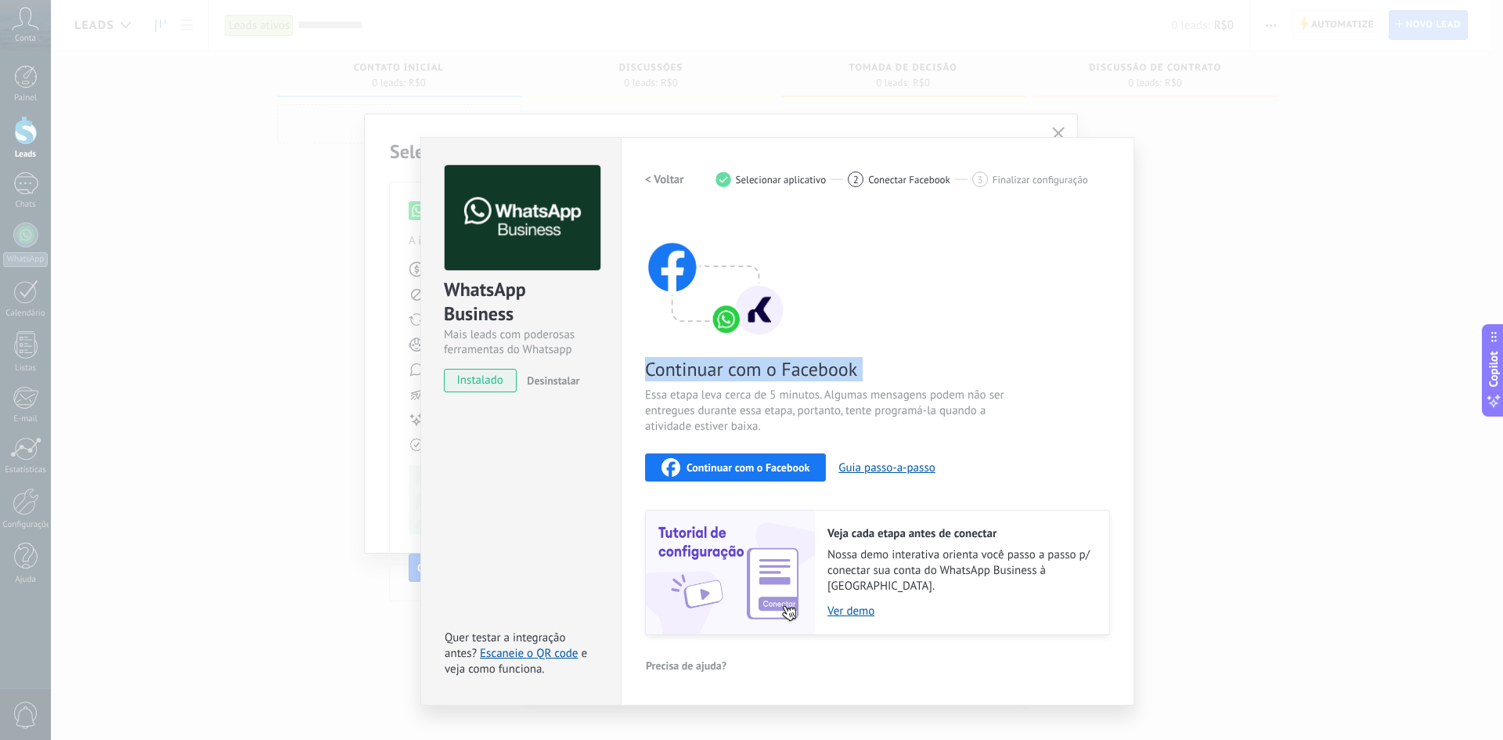
drag, startPoint x: 647, startPoint y: 369, endPoint x: 683, endPoint y: 382, distance: 38.4
click at [683, 382] on div "Continuar com o Facebook Essa etapa leva cerca de 5 minutos. Algumas mensagens …" at bounding box center [877, 423] width 465 height 423
drag, startPoint x: 675, startPoint y: 394, endPoint x: 817, endPoint y: 391, distance: 141.7
click at [800, 394] on span "Essa etapa leva cerca de 5 minutos. Algumas mensagens podem não ser entregues d…" at bounding box center [831, 410] width 373 height 47
drag, startPoint x: 841, startPoint y: 390, endPoint x: 1012, endPoint y: 395, distance: 171.5
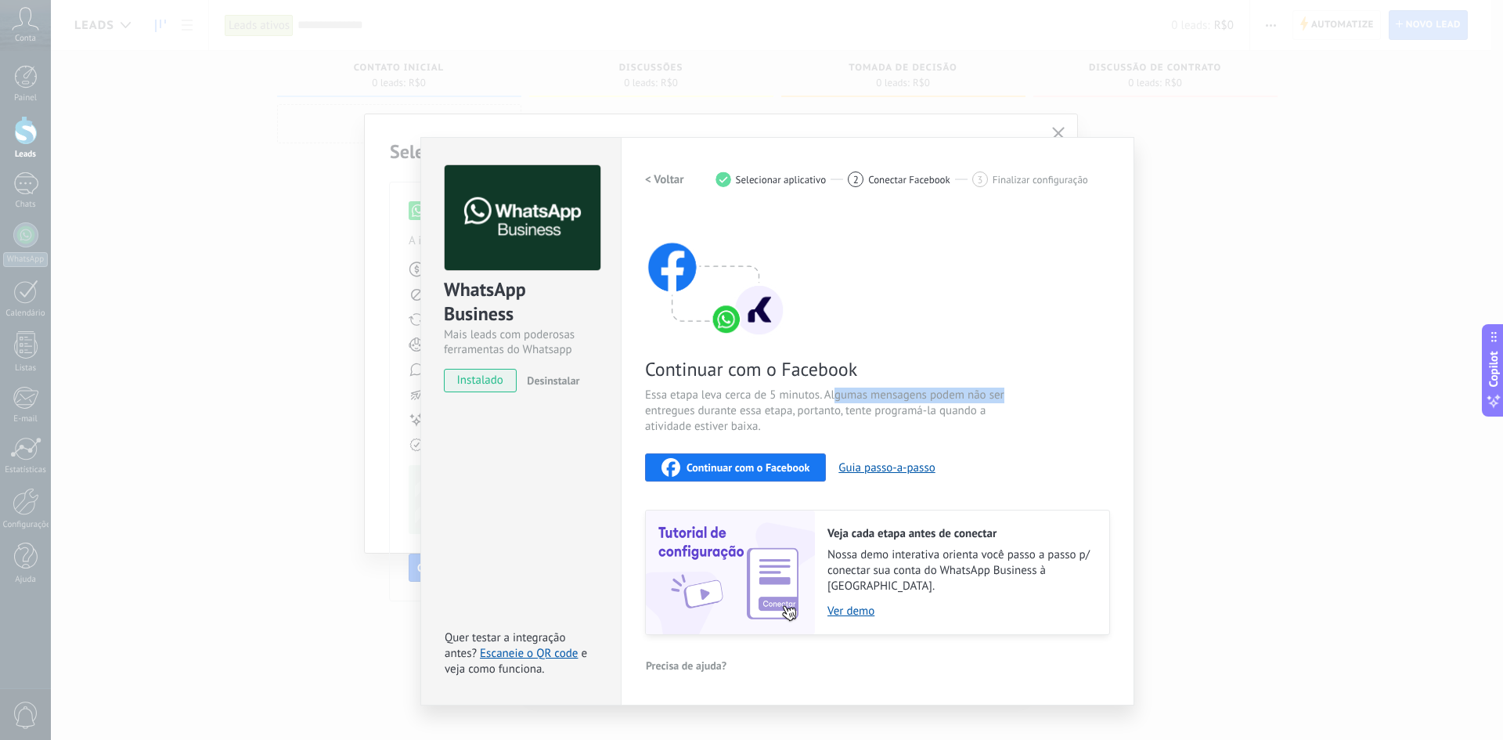
click at [1011, 395] on span "Essa etapa leva cerca de 5 minutos. Algumas mensagens podem não ser entregues d…" at bounding box center [831, 410] width 373 height 47
click at [1012, 395] on span "Essa etapa leva cerca de 5 minutos. Algumas mensagens podem não ser entregues d…" at bounding box center [831, 410] width 373 height 47
drag, startPoint x: 675, startPoint y: 406, endPoint x: 769, endPoint y: 412, distance: 94.9
click at [752, 412] on span "Essa etapa leva cerca de 5 minutos. Algumas mensagens podem não ser entregues d…" at bounding box center [831, 410] width 373 height 47
drag, startPoint x: 784, startPoint y: 411, endPoint x: 869, endPoint y: 415, distance: 84.6
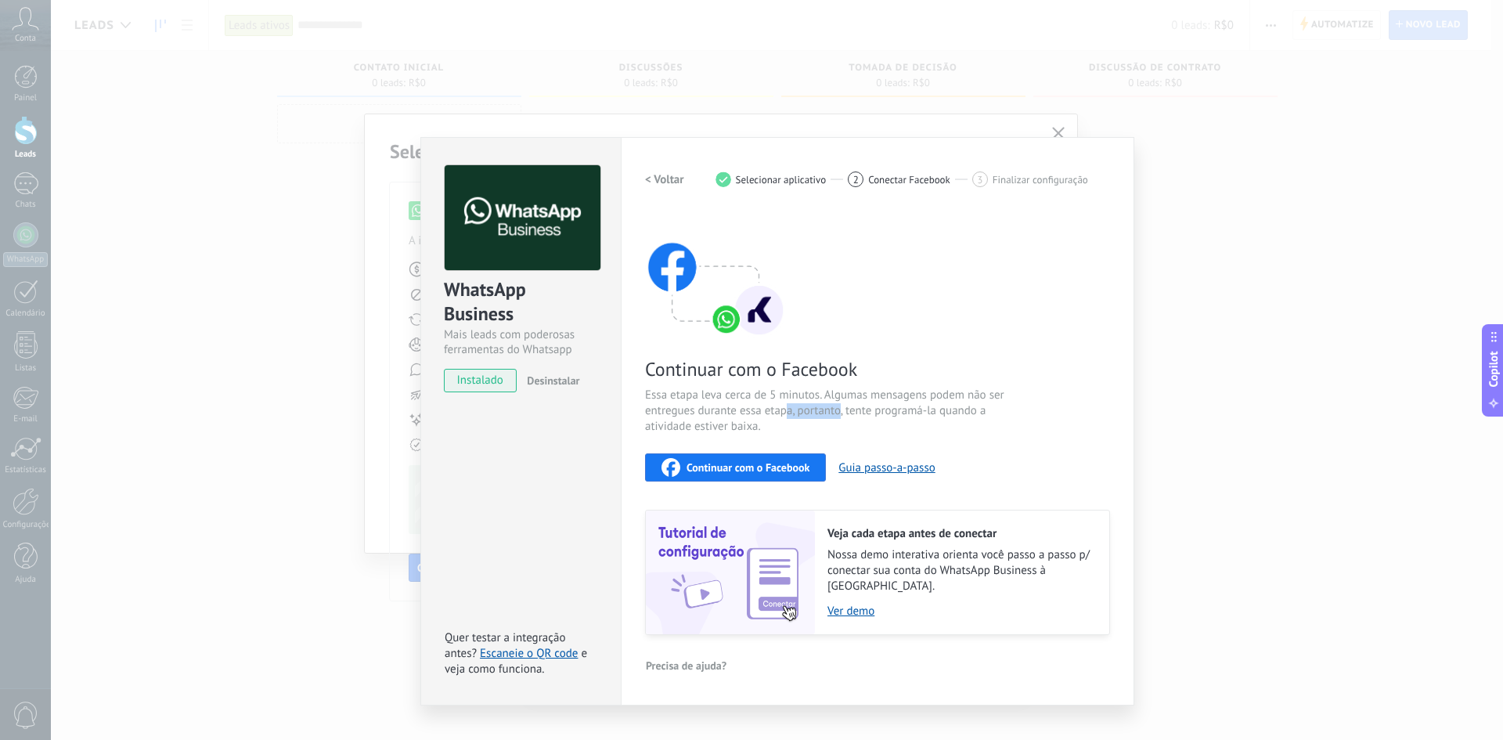
click at [848, 412] on span "Essa etapa leva cerca de 5 minutos. Algumas mensagens podem não ser entregues d…" at bounding box center [831, 410] width 373 height 47
click at [780, 466] on span "Continuar com o Facebook" at bounding box center [747, 467] width 123 height 11
click at [1100, 124] on div "WhatsApp Business Mais leads com poderosas ferramentas do Whatsapp instalado De…" at bounding box center [777, 370] width 1452 height 740
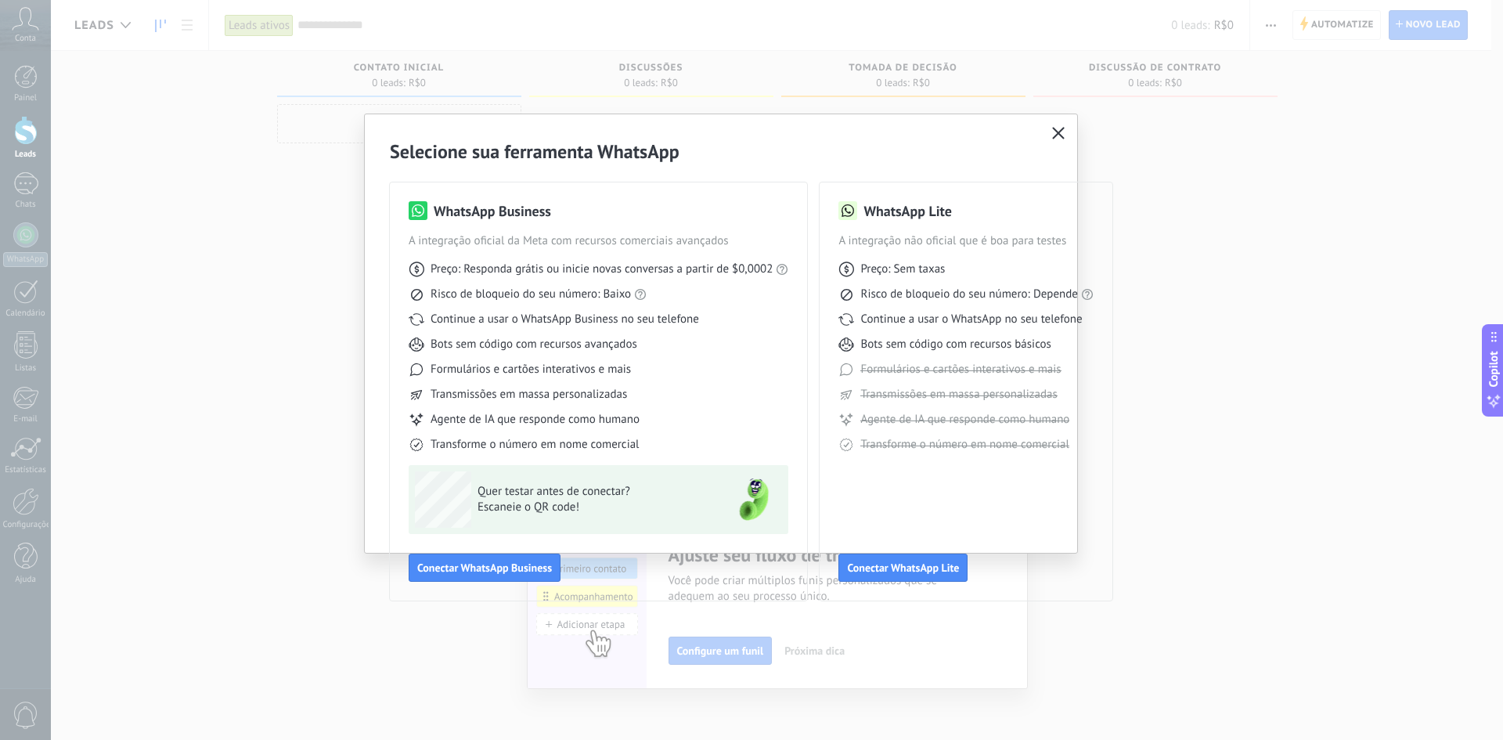
click at [1057, 137] on icon "button" at bounding box center [1058, 133] width 13 height 13
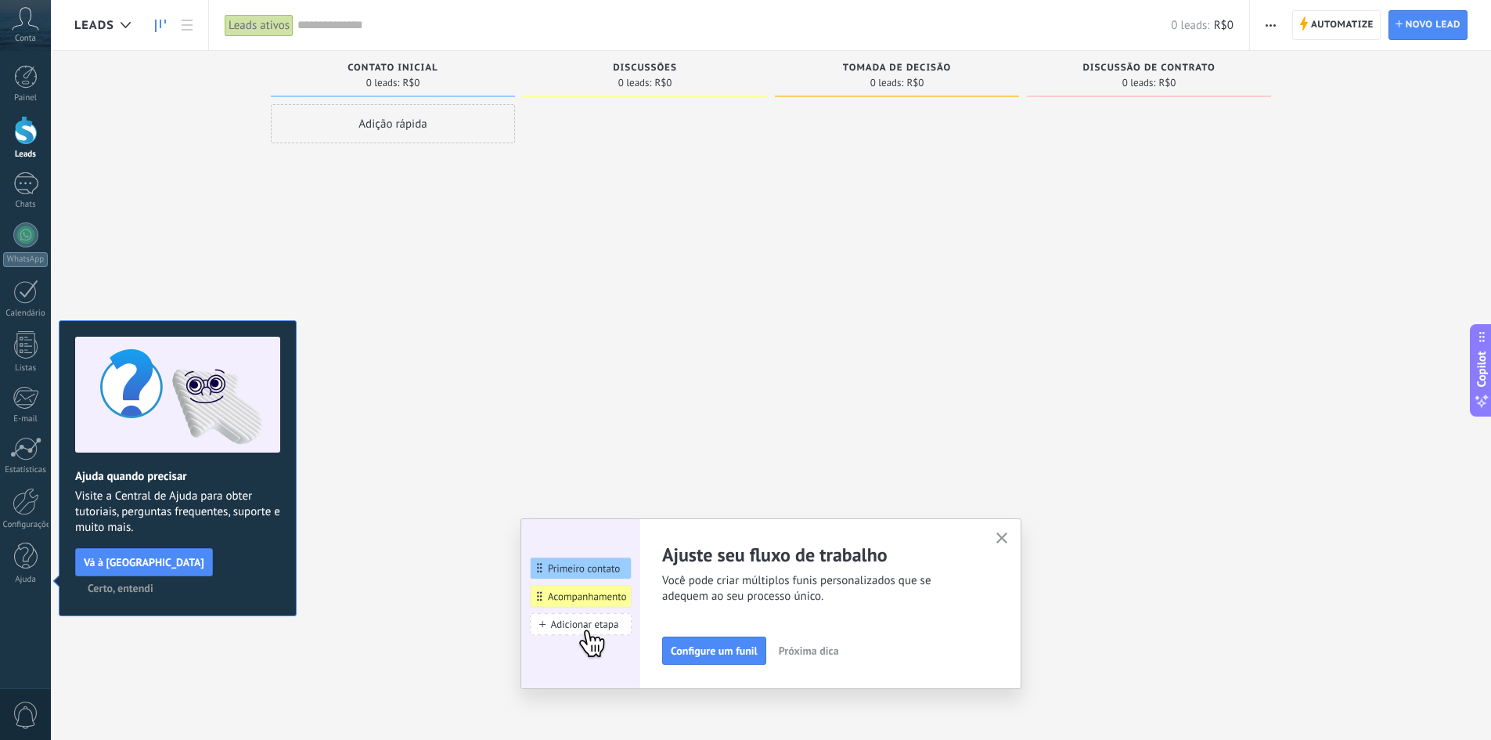
click at [1001, 534] on button "button" at bounding box center [1002, 538] width 20 height 21
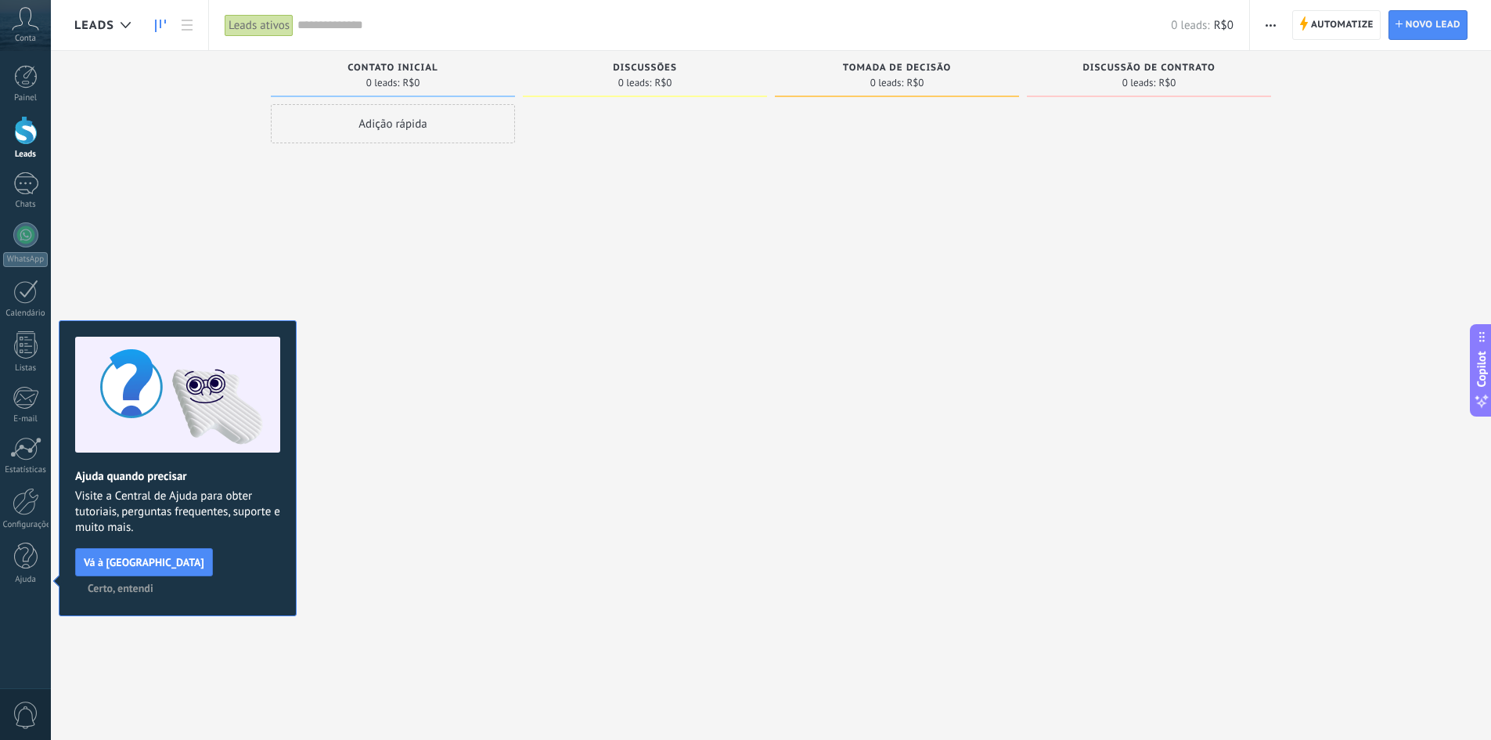
click at [153, 582] on span "Certo, entendi" at bounding box center [121, 587] width 66 height 11
